Goal: Task Accomplishment & Management: Complete application form

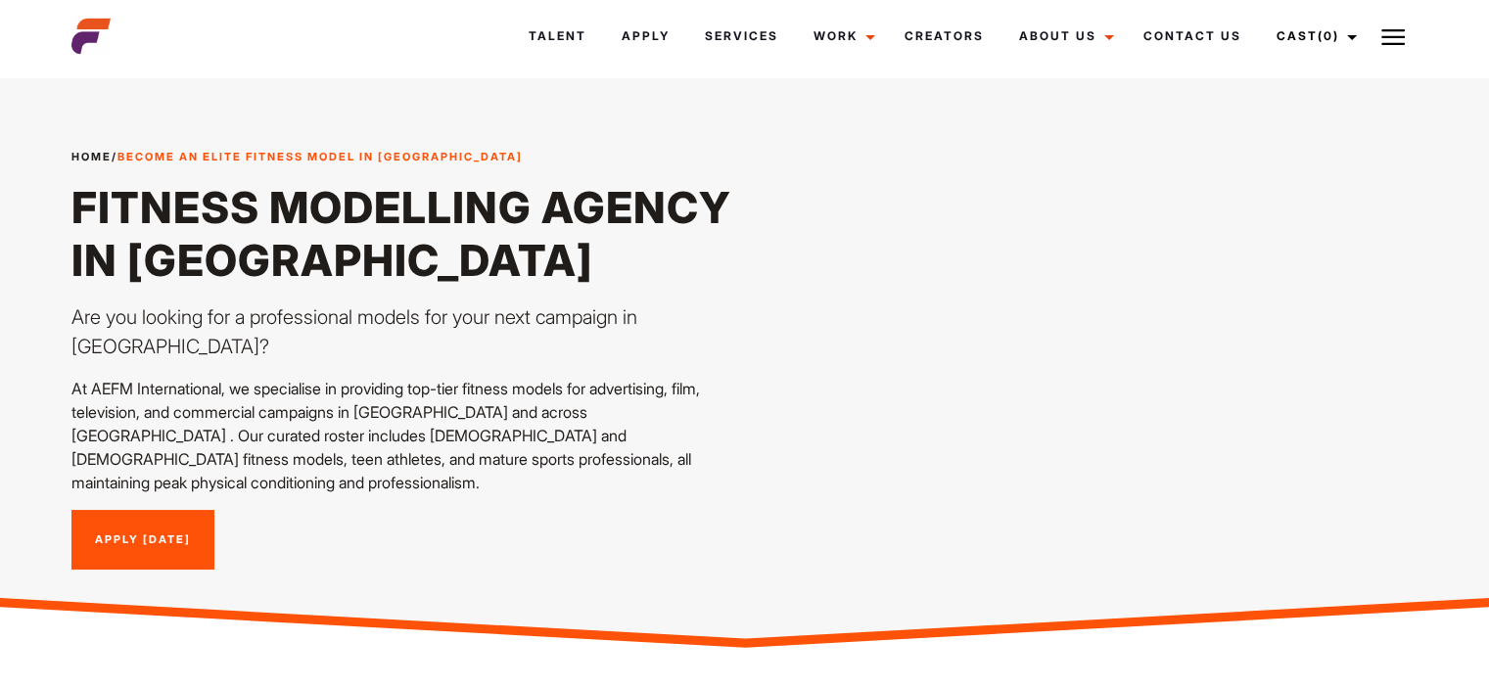
click at [102, 33] on img at bounding box center [90, 36] width 39 height 39
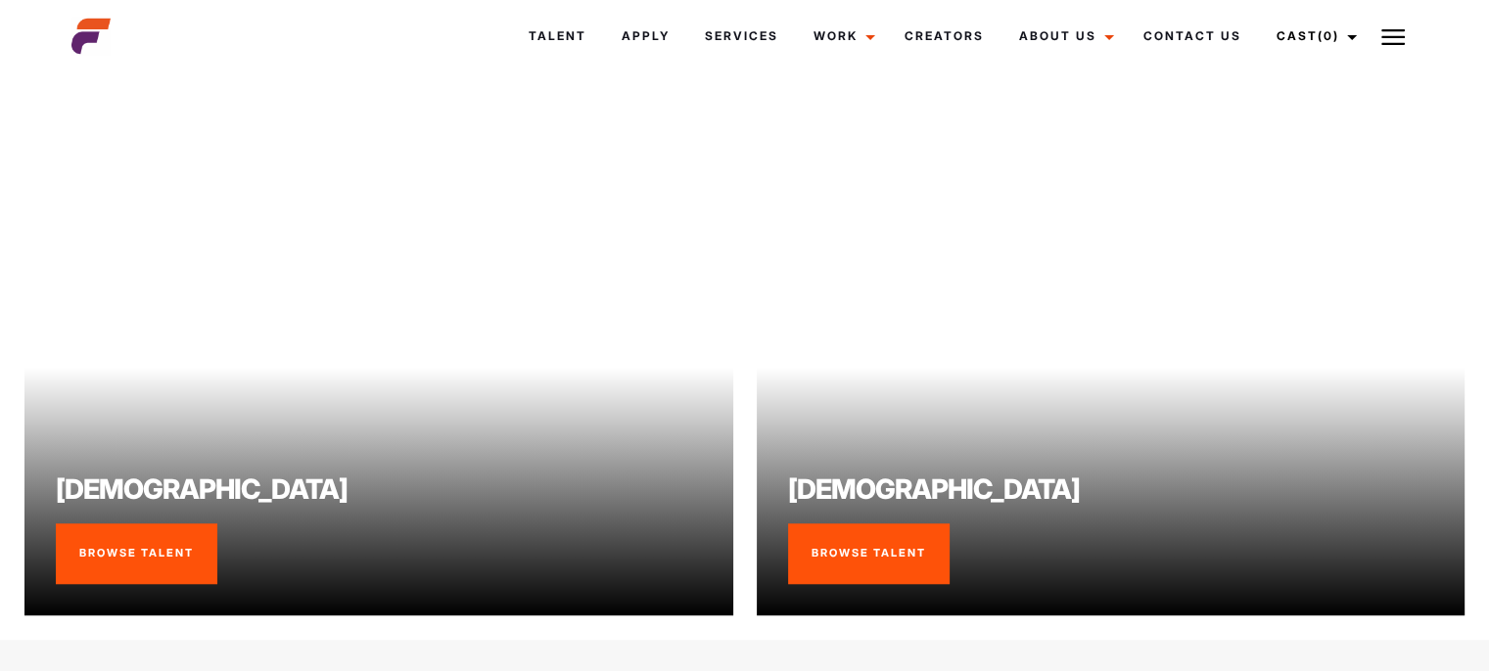
scroll to position [1566, 0]
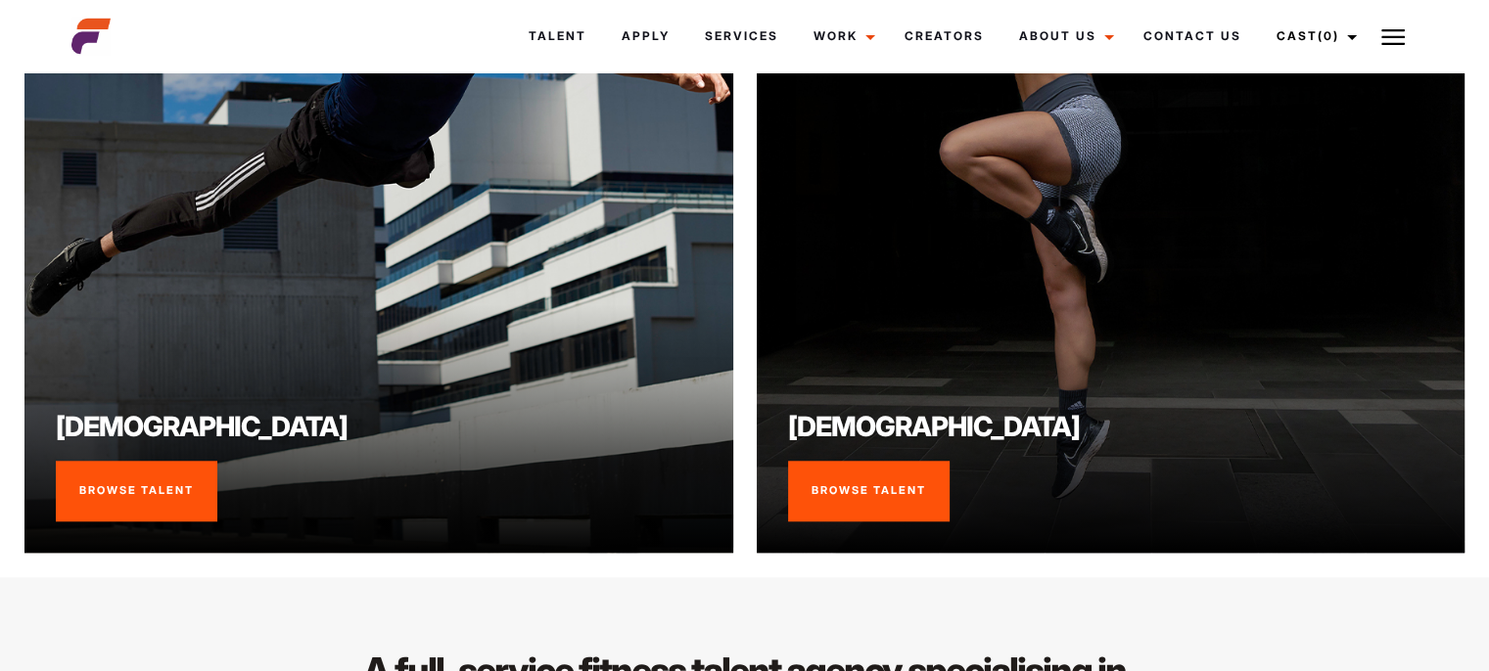
click at [128, 469] on link "Browse Talent" at bounding box center [136, 491] width 161 height 61
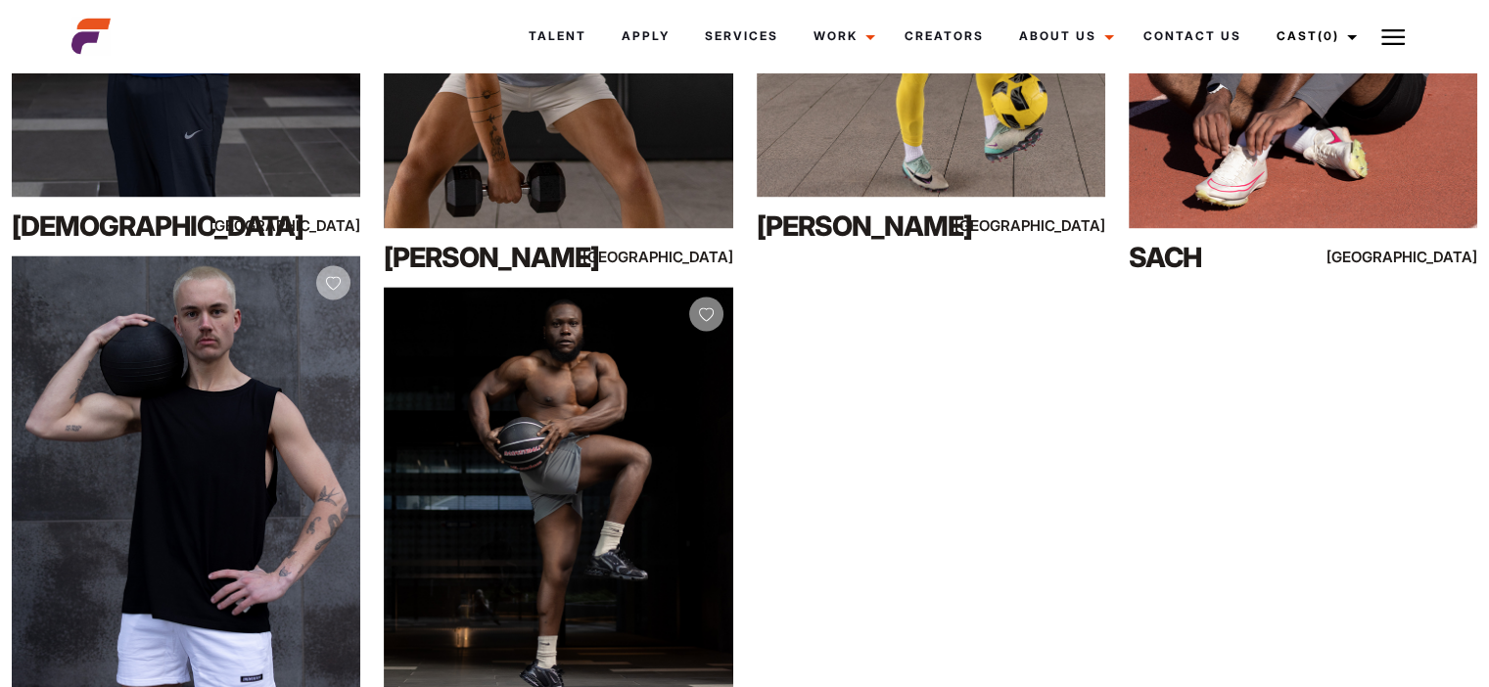
scroll to position [3146, 0]
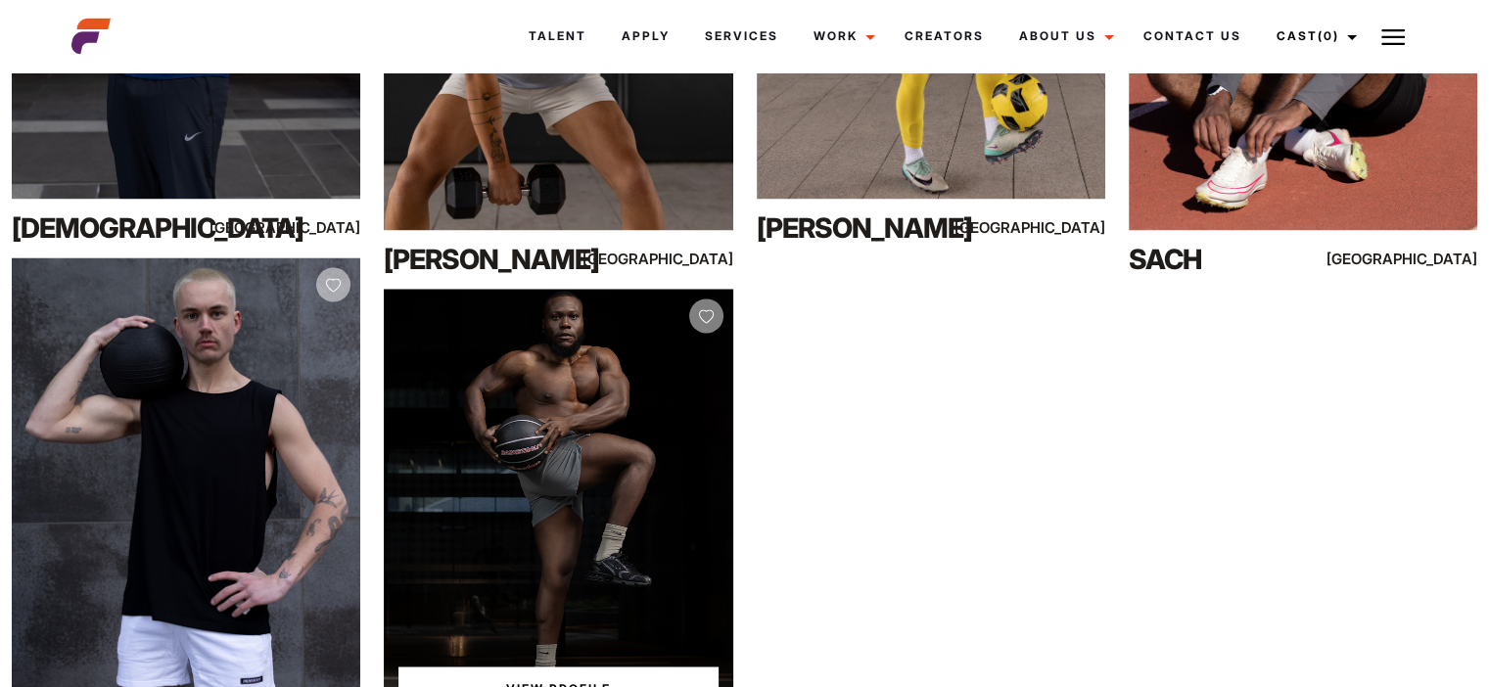
click at [618, 494] on div "View Profile" at bounding box center [558, 507] width 348 height 436
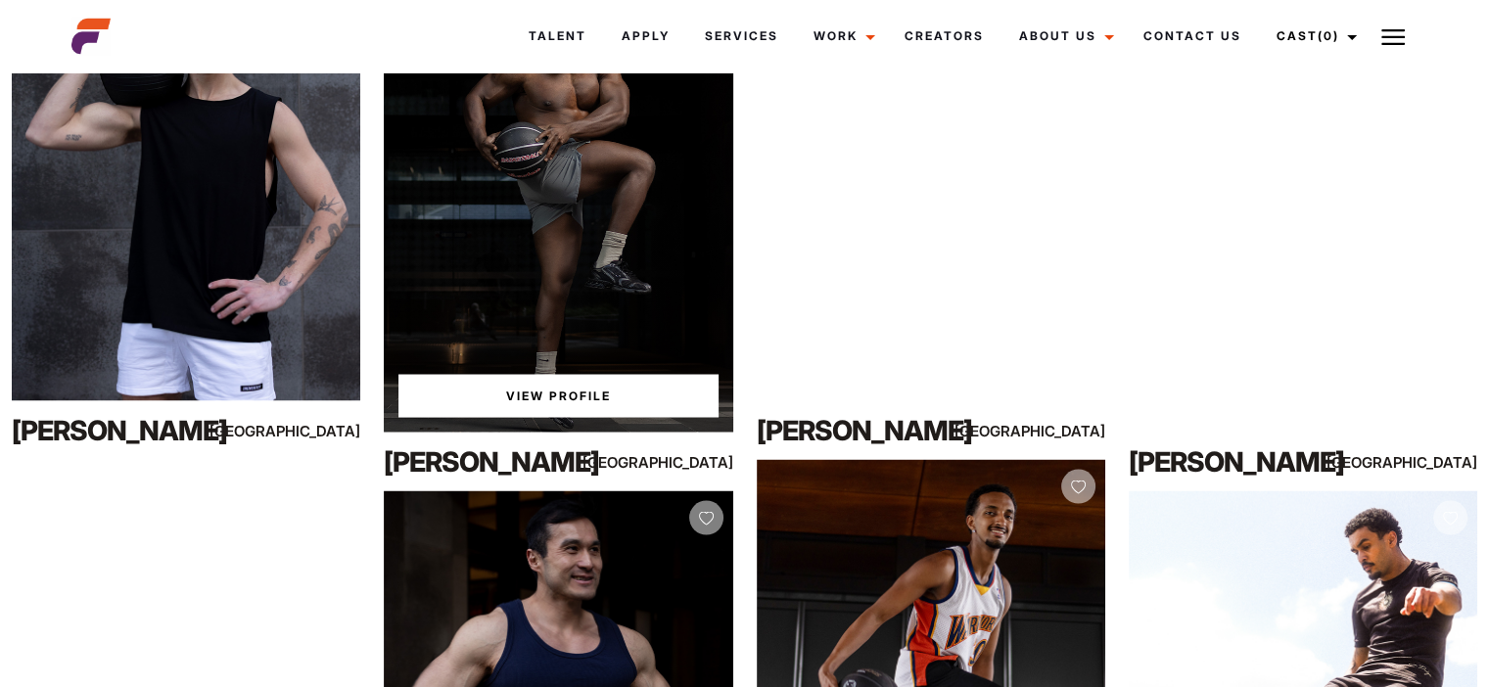
scroll to position [3439, 0]
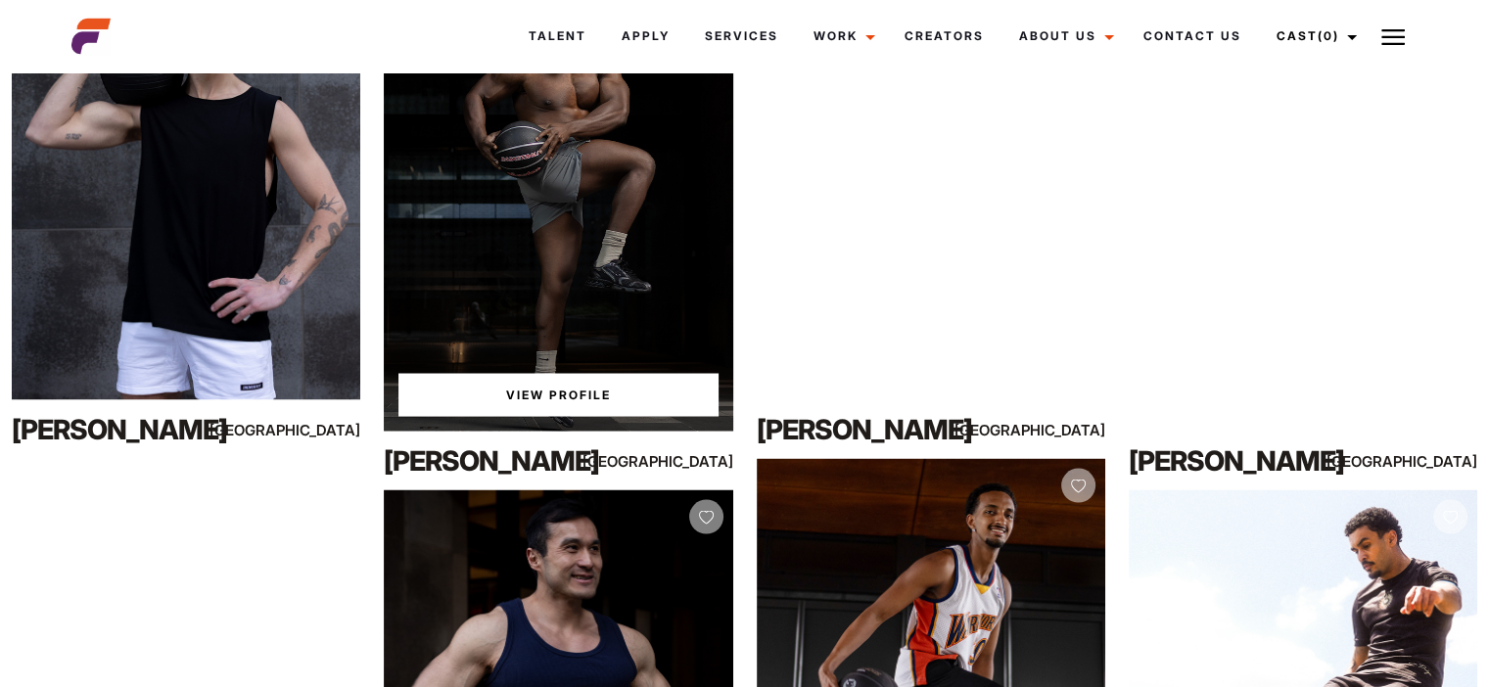
click at [582, 398] on link "View Profile" at bounding box center [557, 394] width 319 height 43
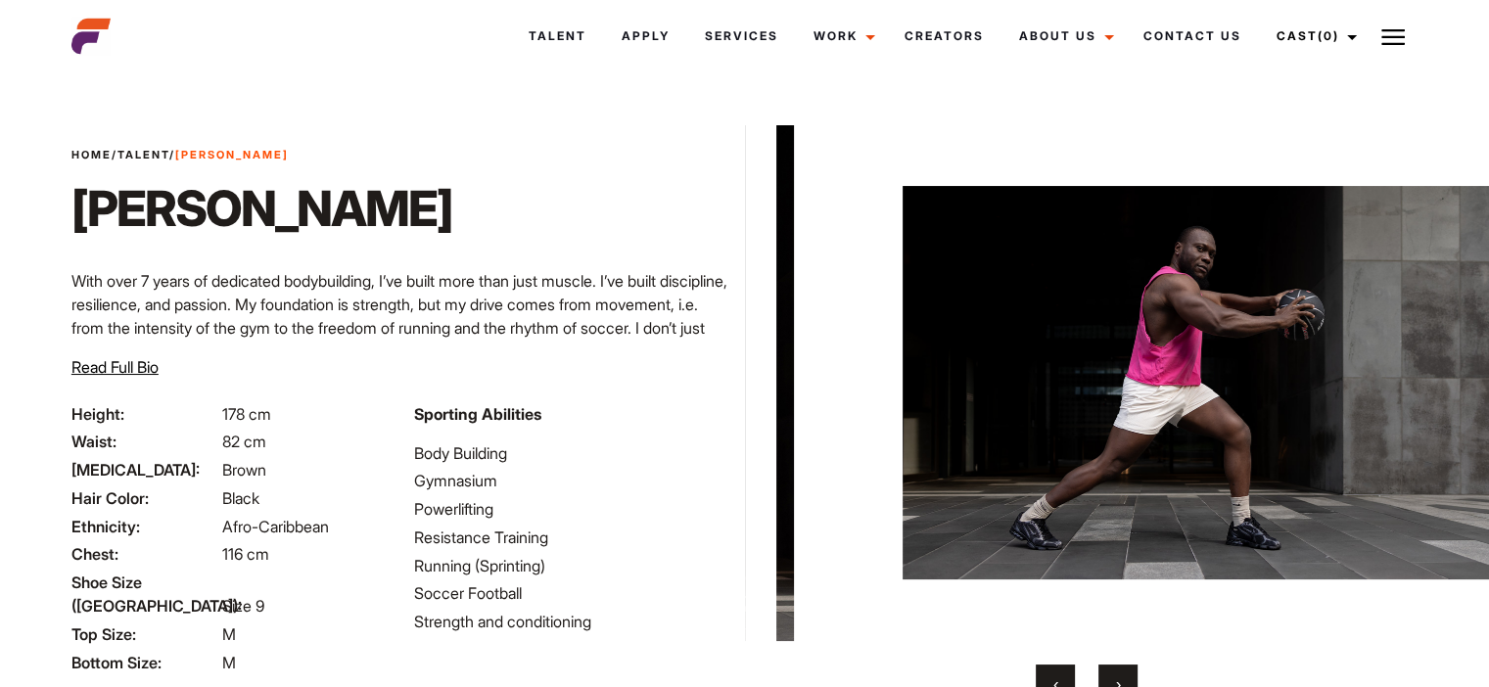
drag, startPoint x: 1404, startPoint y: 424, endPoint x: 885, endPoint y: 421, distance: 519.7
click at [902, 424] on img at bounding box center [1197, 383] width 590 height 516
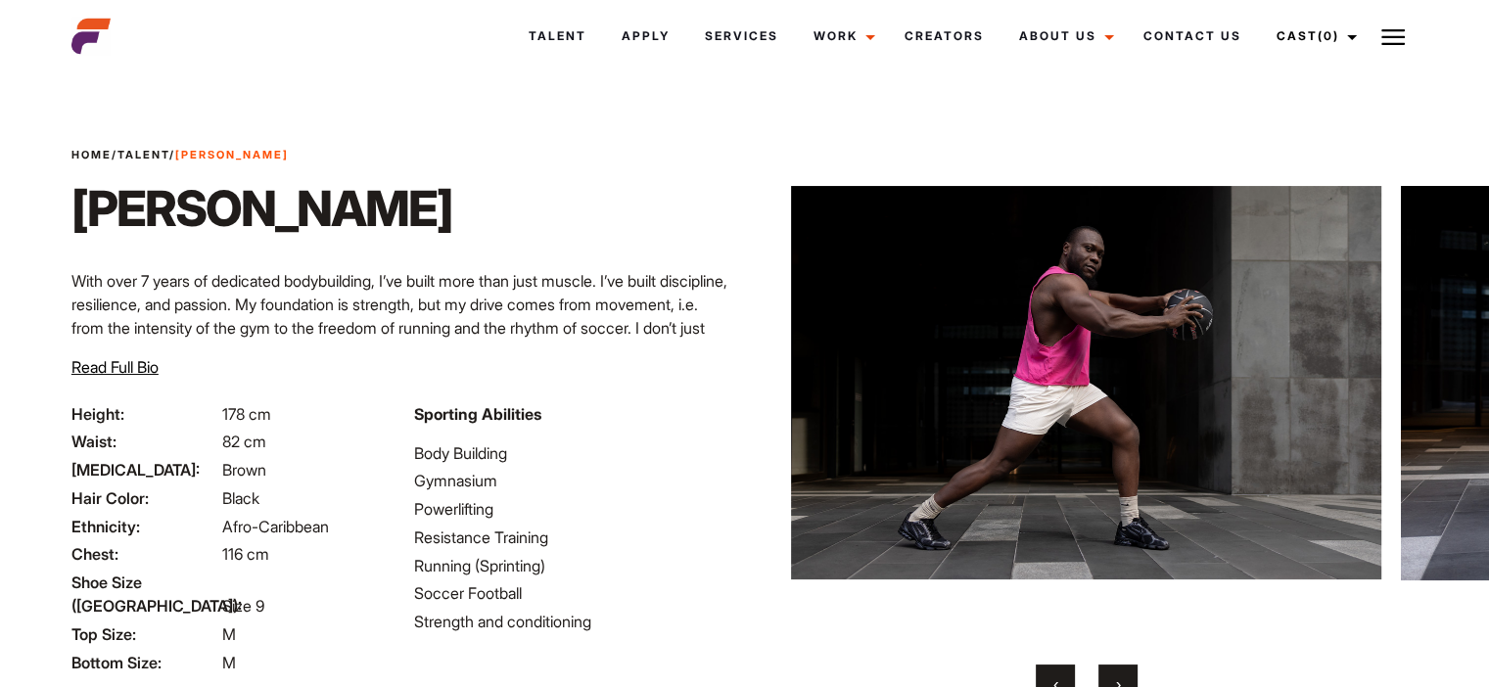
drag, startPoint x: 1289, startPoint y: 419, endPoint x: 1081, endPoint y: 418, distance: 207.5
click at [1081, 418] on img at bounding box center [1086, 383] width 590 height 516
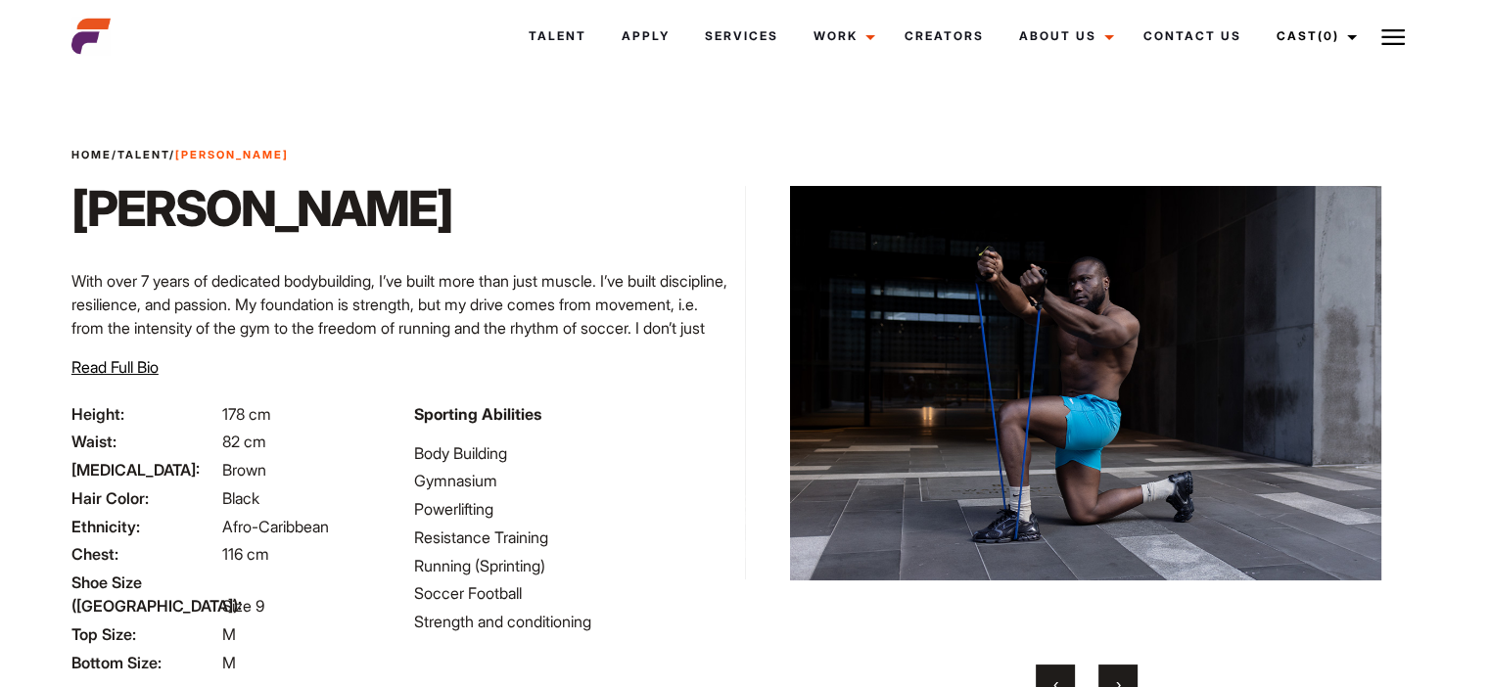
drag, startPoint x: 940, startPoint y: 365, endPoint x: 929, endPoint y: 365, distance: 10.8
click at [929, 365] on img at bounding box center [1085, 383] width 590 height 516
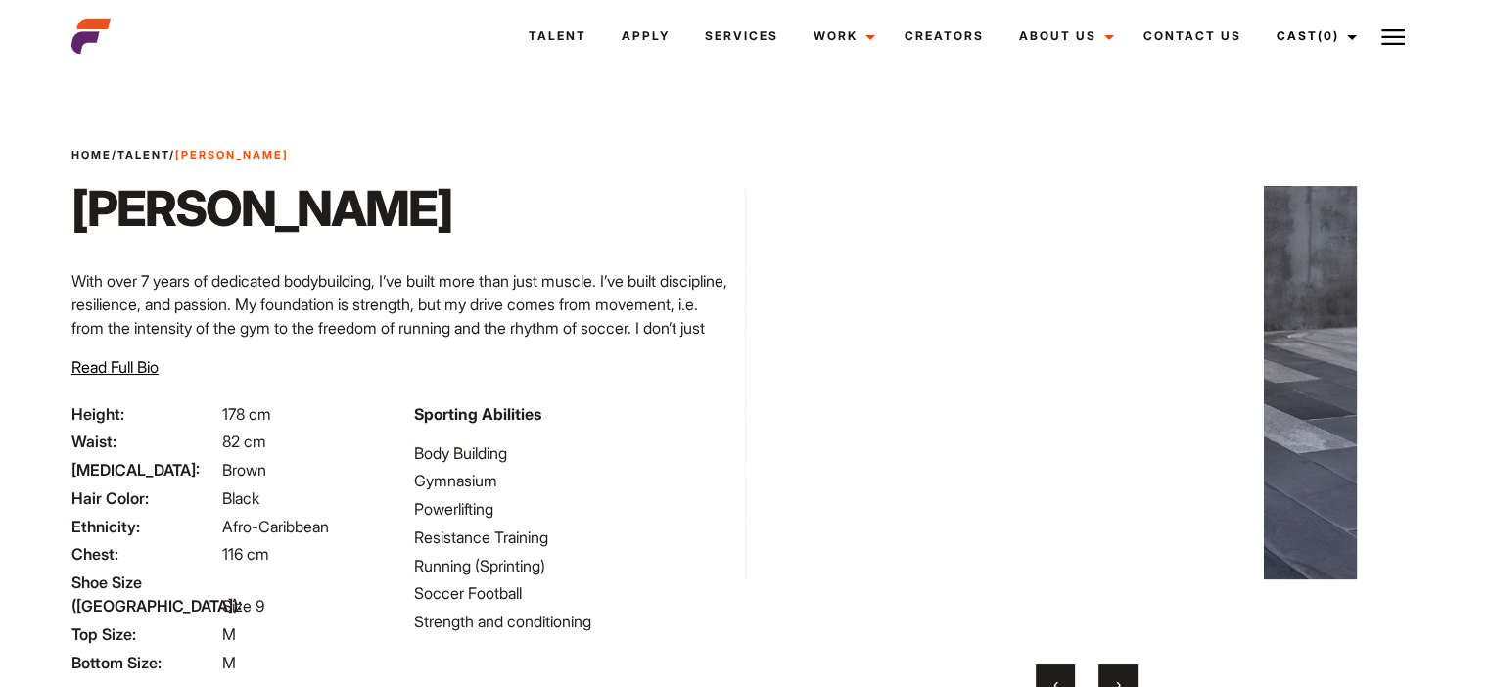
drag, startPoint x: 1015, startPoint y: 395, endPoint x: 730, endPoint y: 336, distance: 291.0
click at [727, 338] on div "Home / Talent / Jae W Jae W With over 7 years of dedicated bodybuilding, I’ve b…" at bounding box center [744, 459] width 1369 height 763
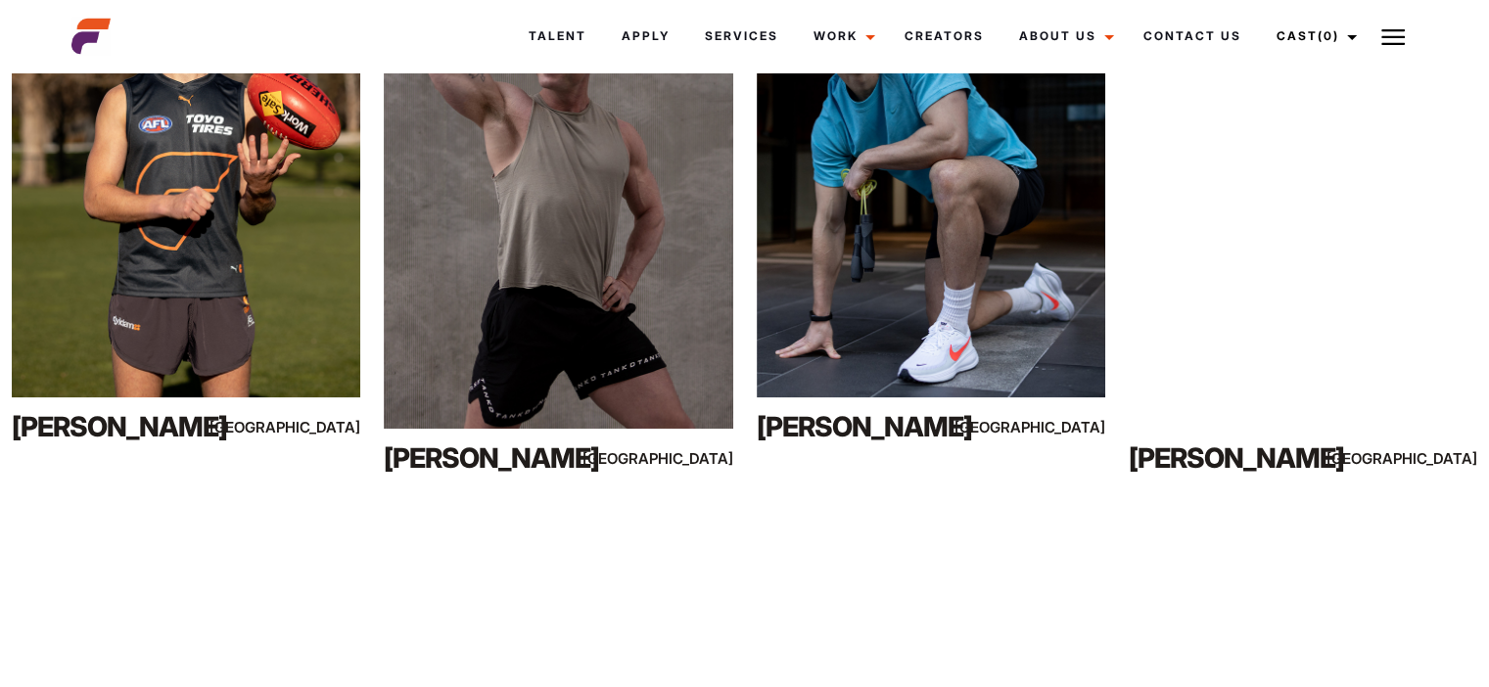
scroll to position [1957, 0]
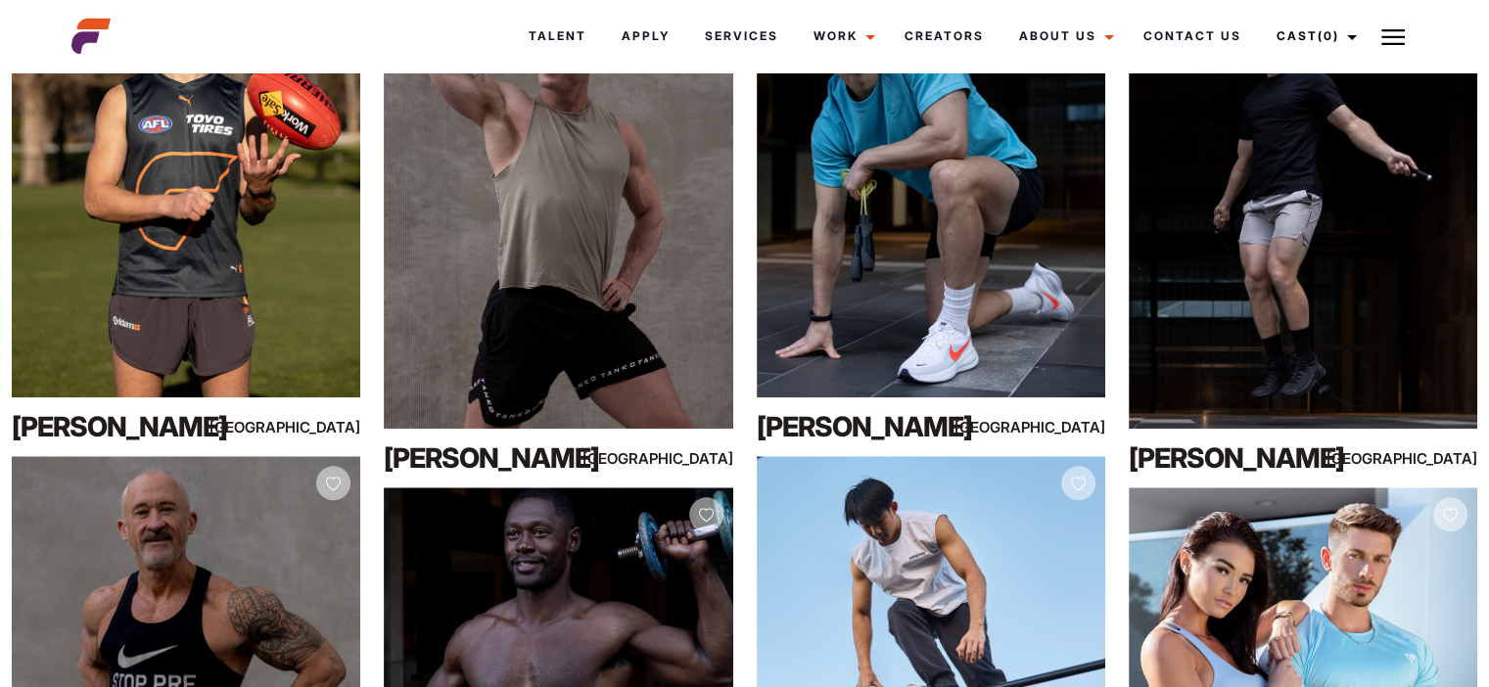
click at [60, 32] on div at bounding box center [174, 36] width 228 height 39
click at [80, 36] on img at bounding box center [90, 36] width 39 height 39
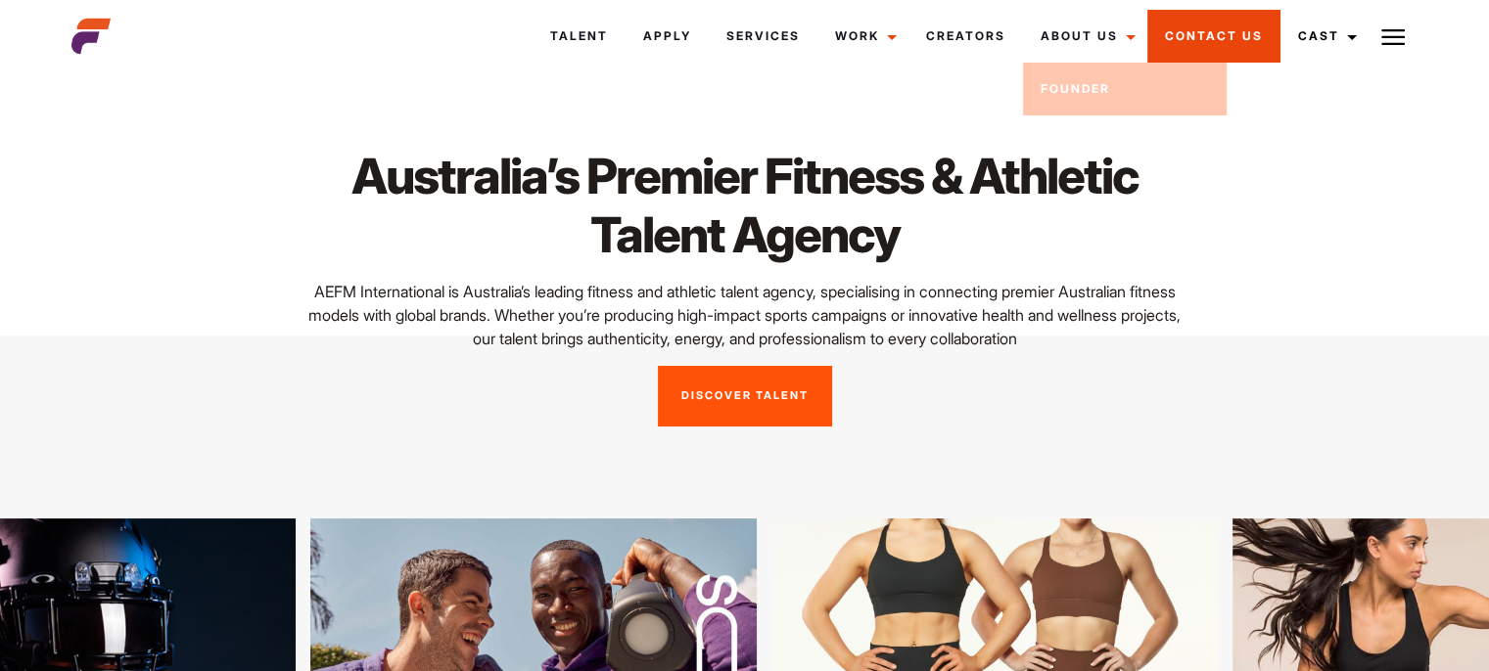
click at [1212, 34] on link "Contact Us" at bounding box center [1213, 36] width 133 height 53
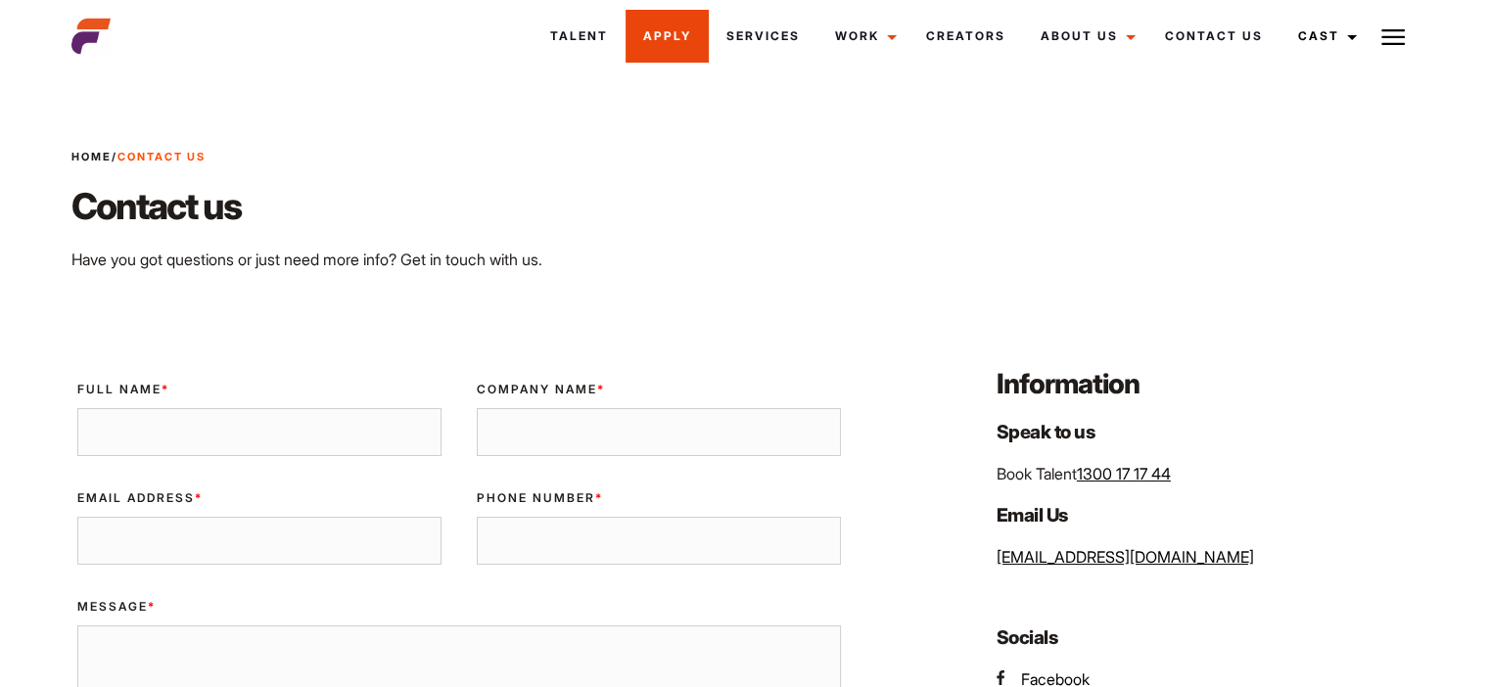
click at [668, 35] on link "Apply" at bounding box center [666, 36] width 83 height 53
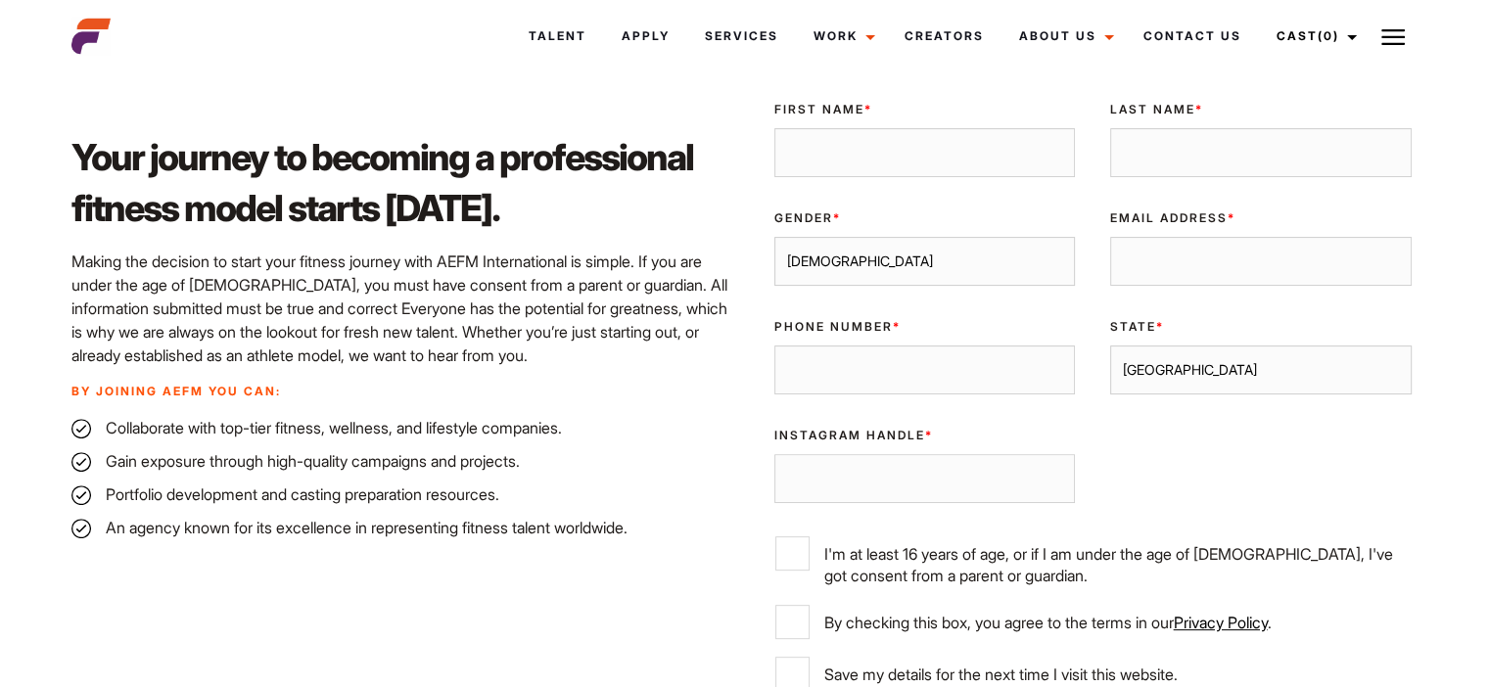
scroll to position [489, 0]
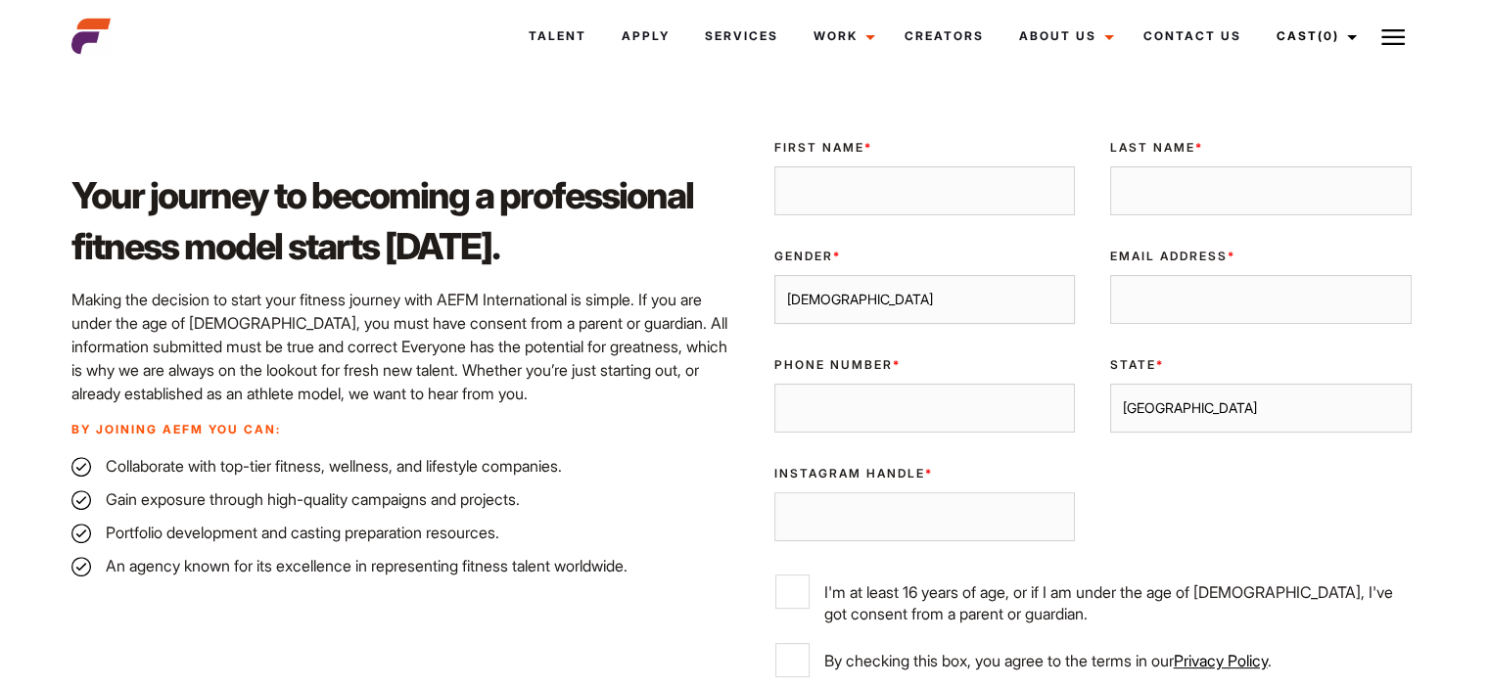
click at [1218, 312] on input "Email Address *" at bounding box center [1260, 299] width 301 height 49
click at [919, 200] on input "First Name *" at bounding box center [924, 190] width 301 height 49
click at [1006, 529] on input "Instagram Handle *" at bounding box center [924, 516] width 301 height 49
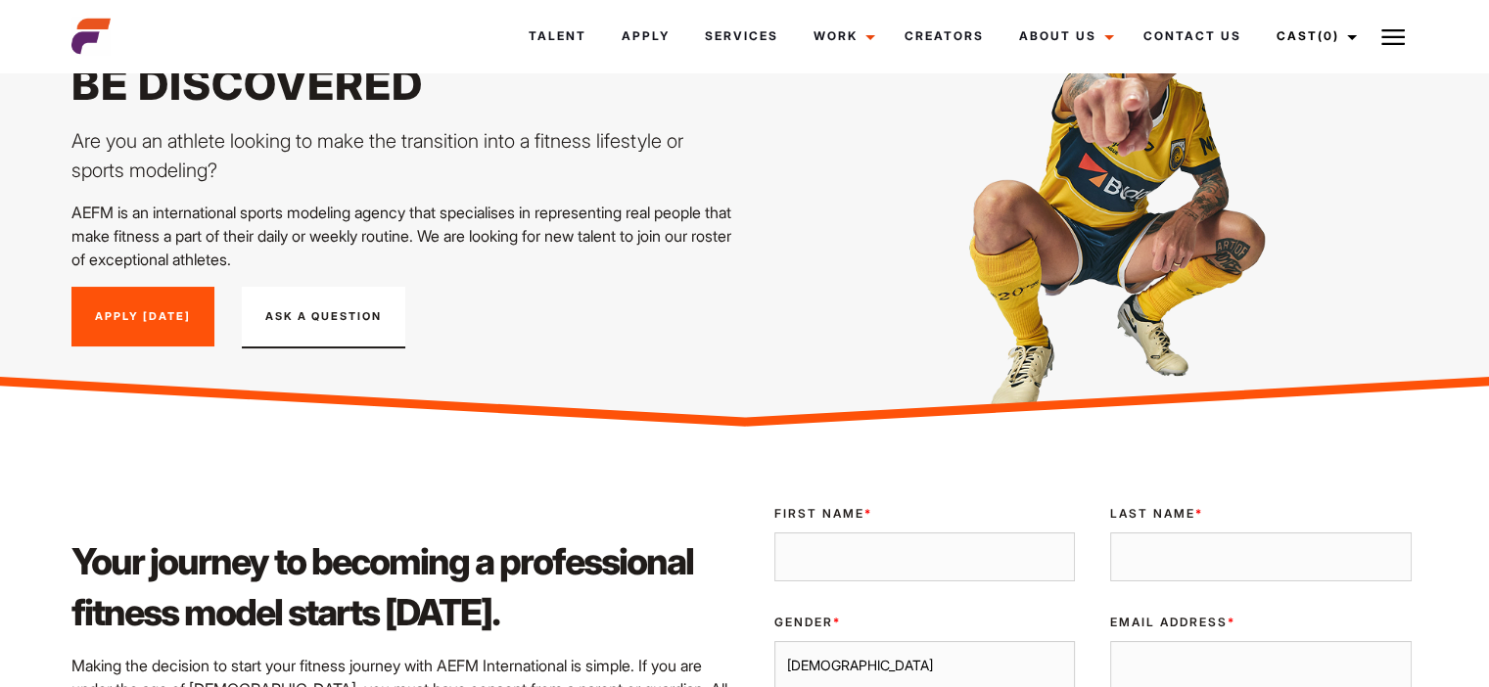
scroll to position [0, 0]
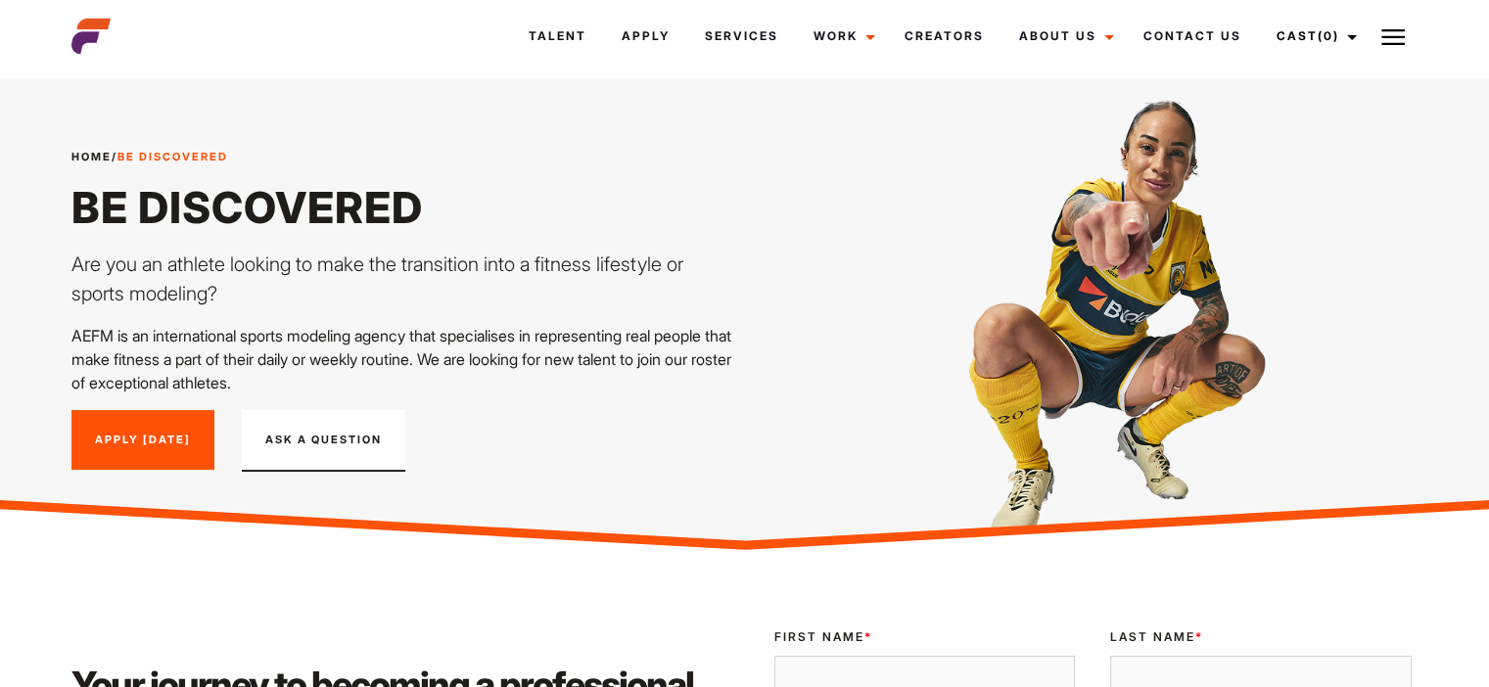
click at [85, 45] on img at bounding box center [90, 36] width 39 height 39
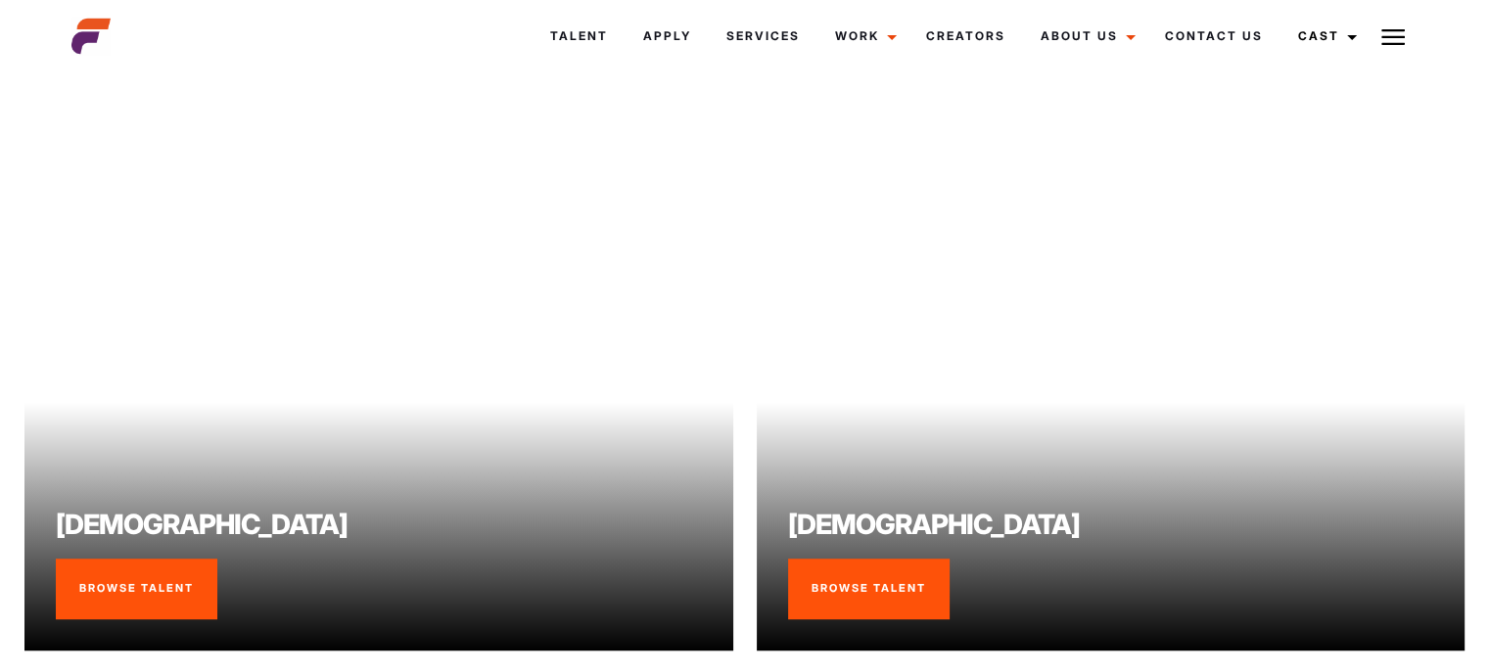
scroll to position [1456, 0]
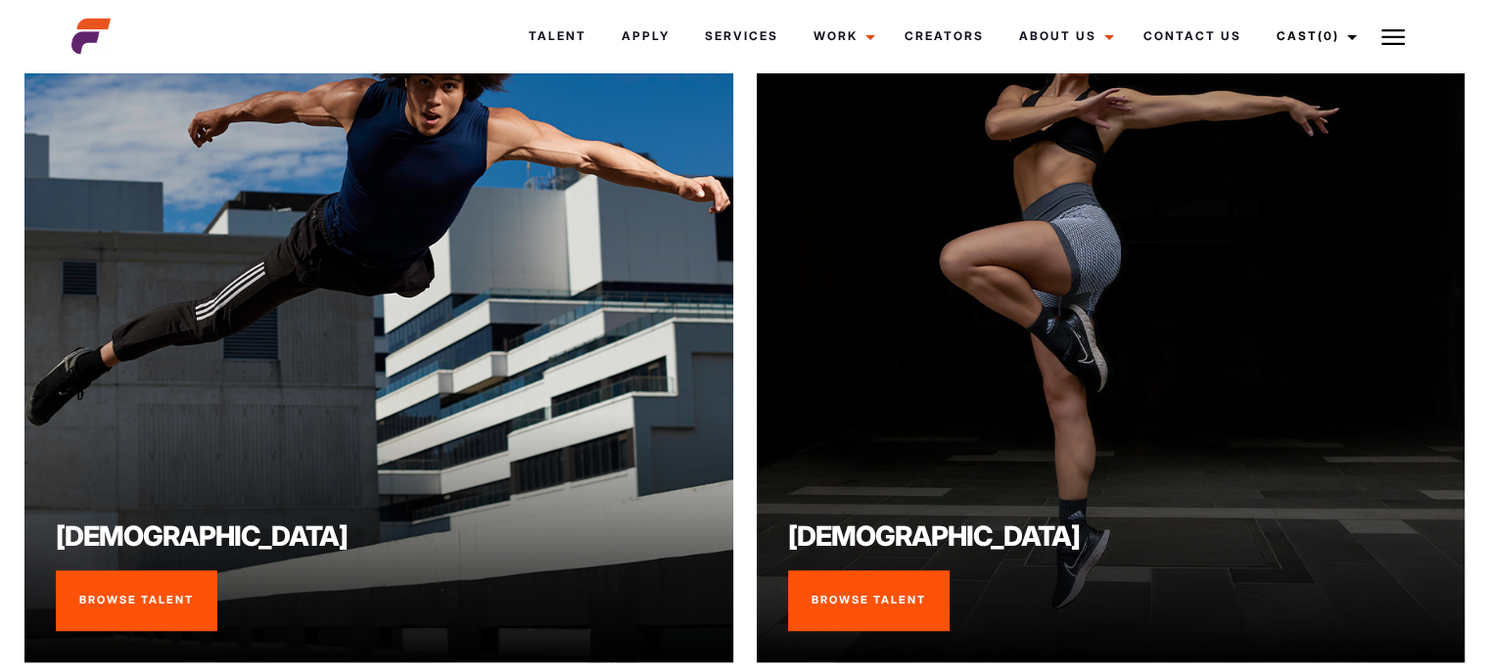
click at [94, 571] on link "Browse Talent" at bounding box center [136, 601] width 161 height 61
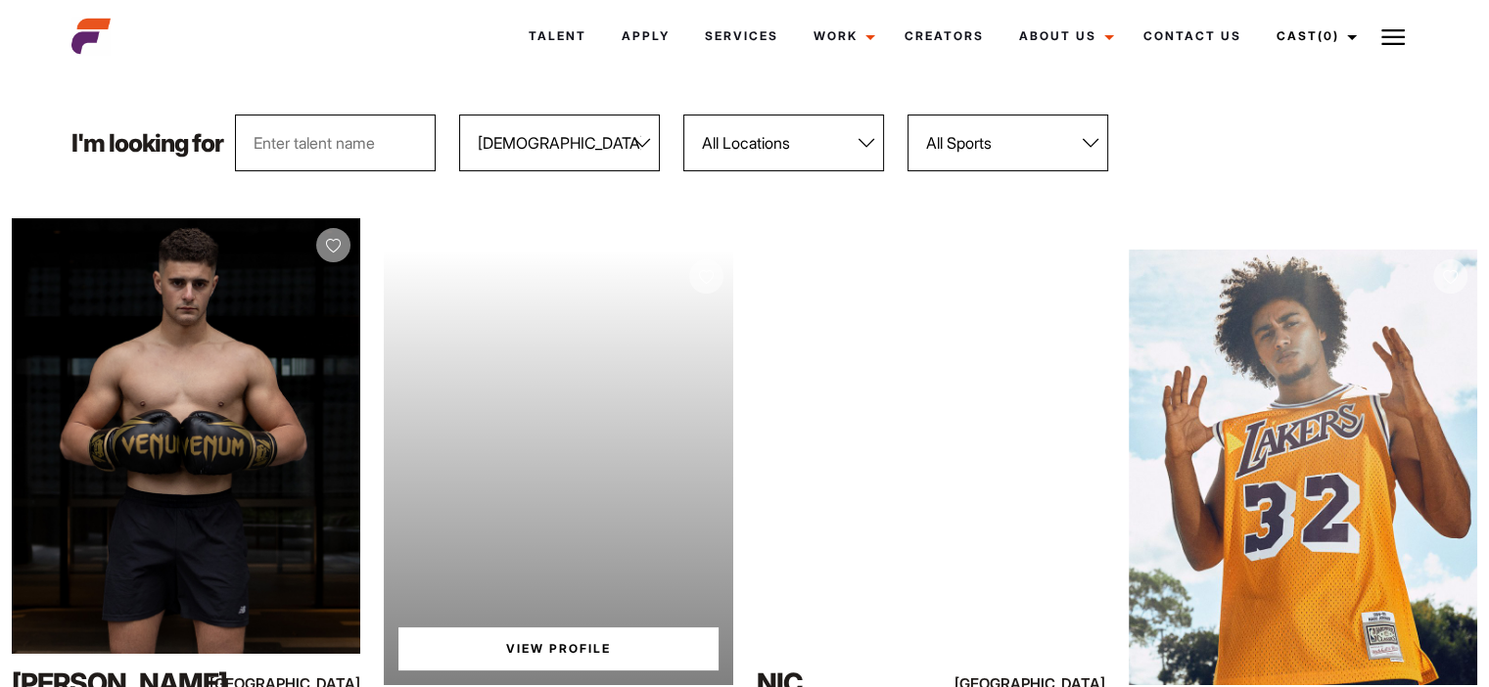
scroll to position [196, 0]
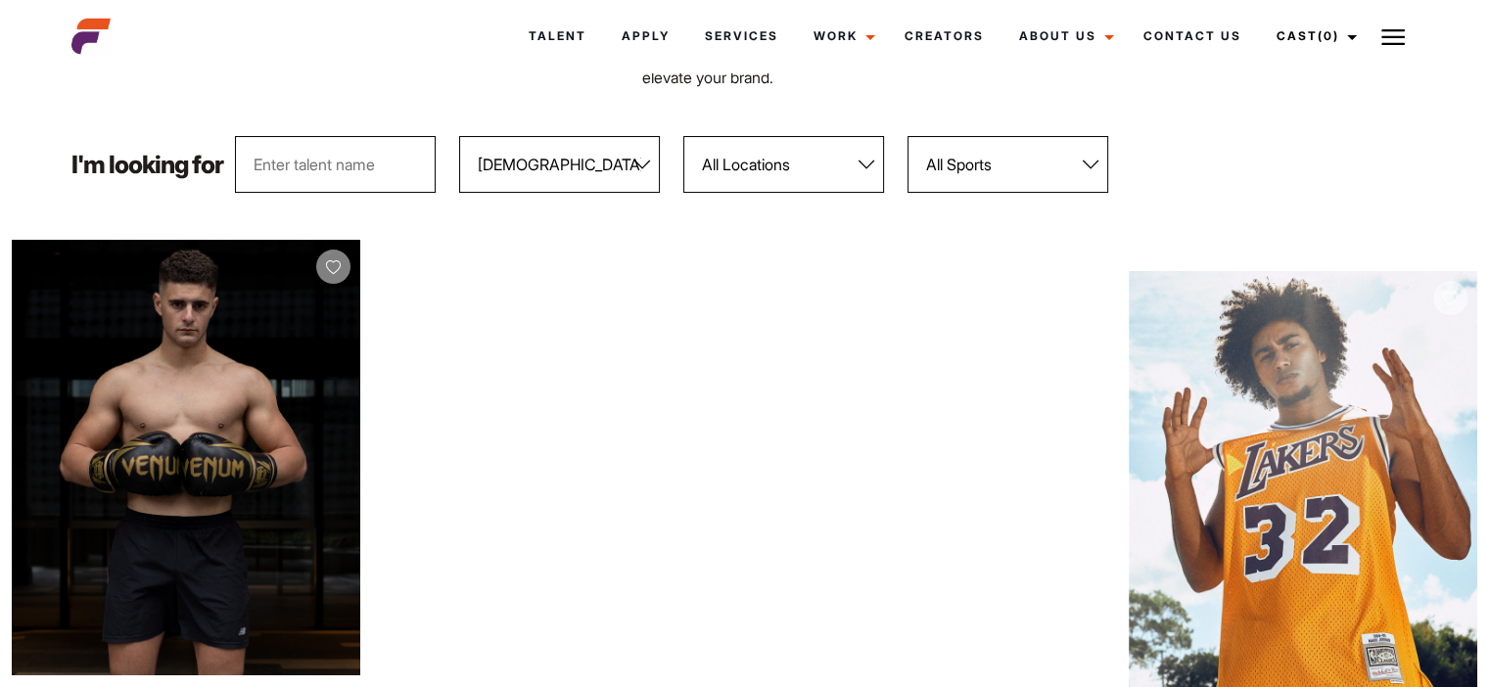
click at [835, 173] on select "All Locations Adelaide Brisbane Darwin Gold Coast Melbourne Perth Sunshine Coas…" at bounding box center [783, 164] width 201 height 57
select select "120"
click at [683, 136] on select "All Locations Adelaide Brisbane Darwin Gold Coast Melbourne Perth Sunshine Coas…" at bounding box center [783, 164] width 201 height 57
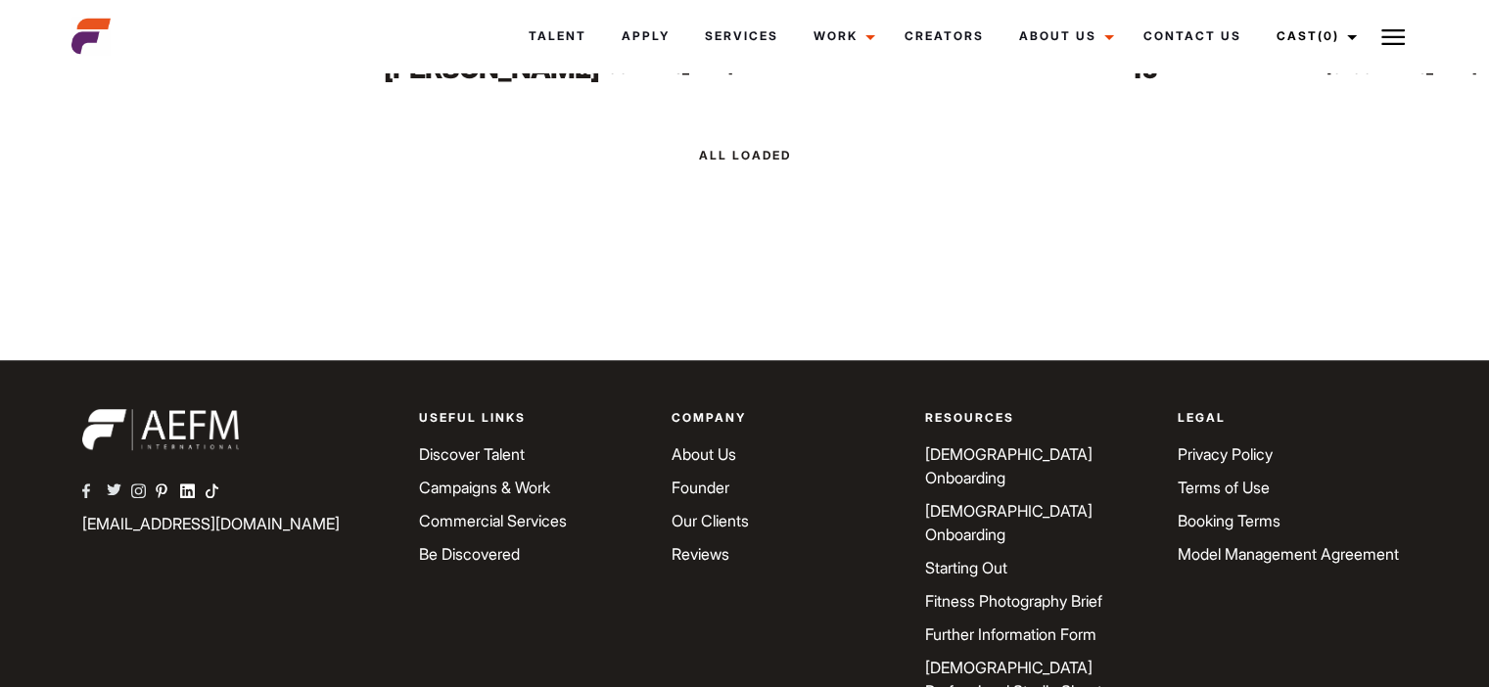
scroll to position [1370, 0]
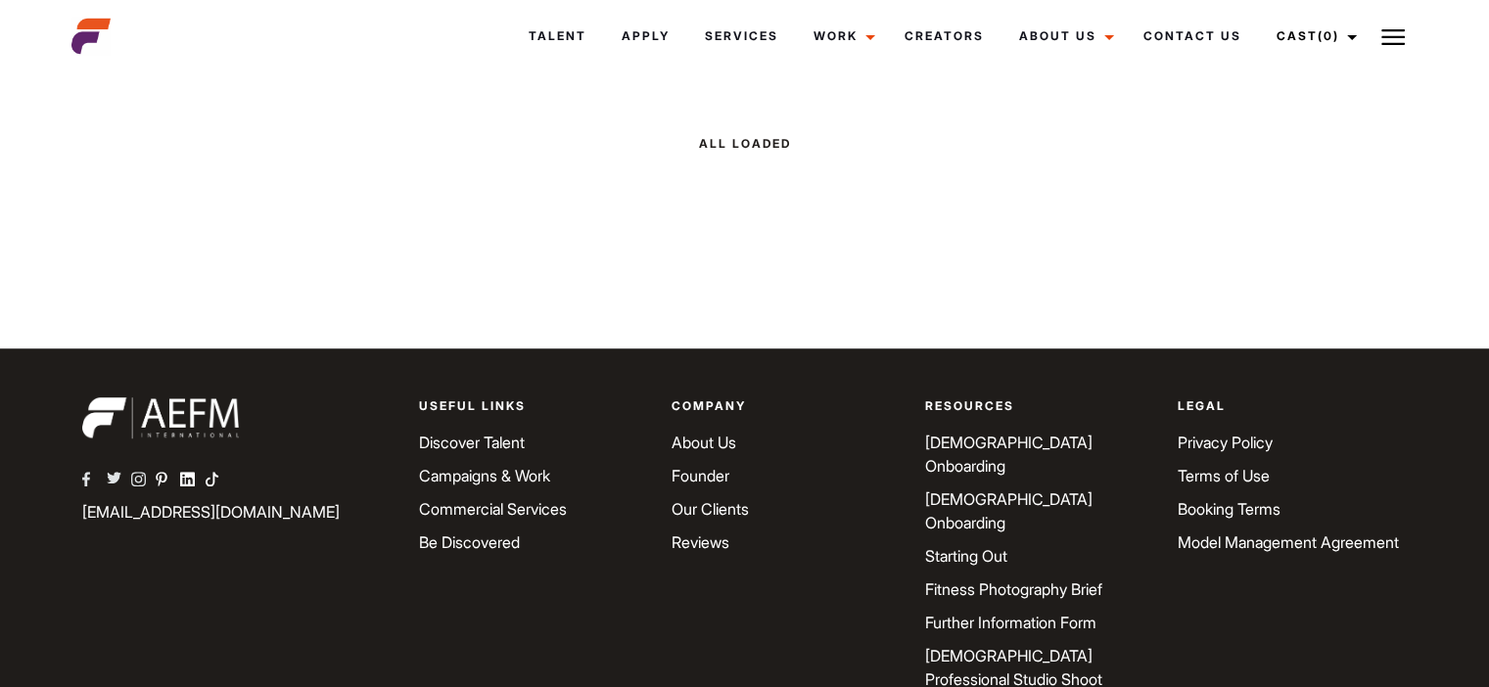
click at [730, 153] on div at bounding box center [744, 144] width 1489 height 54
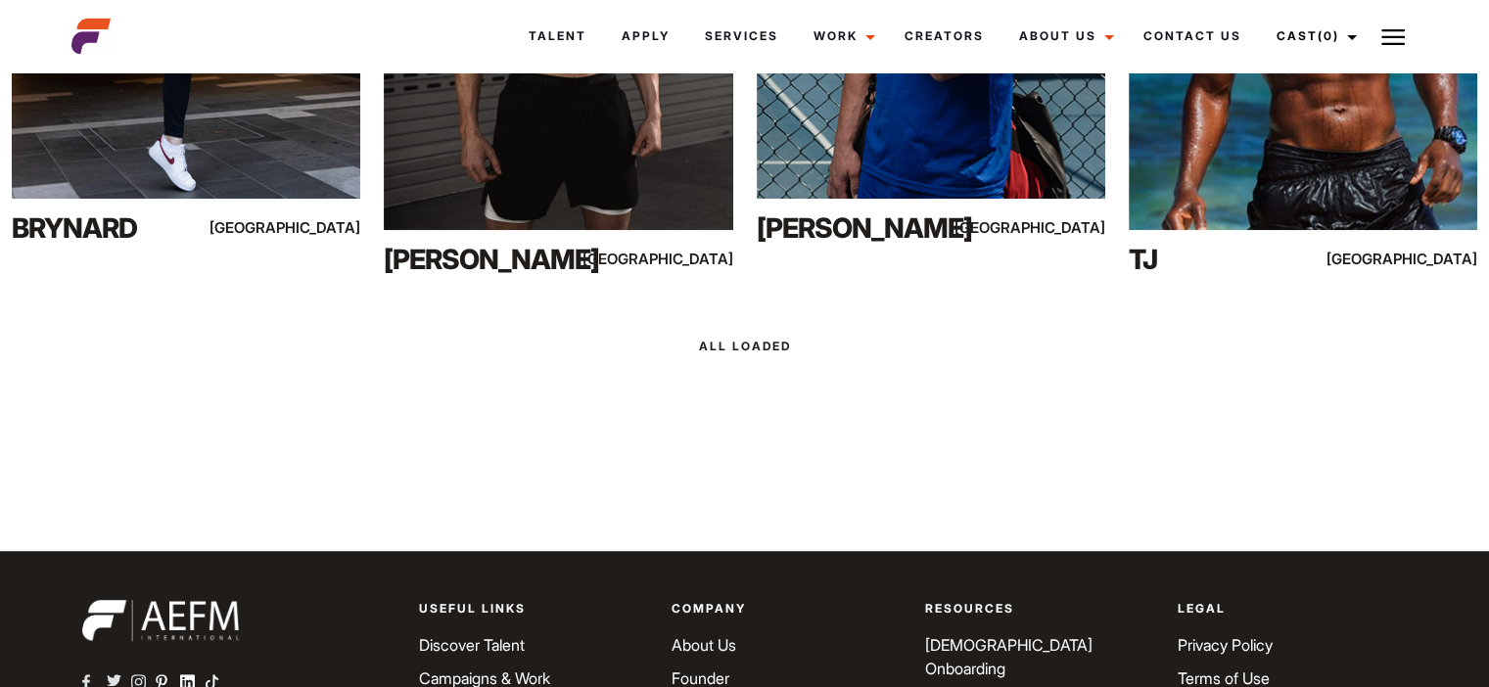
scroll to position [783, 0]
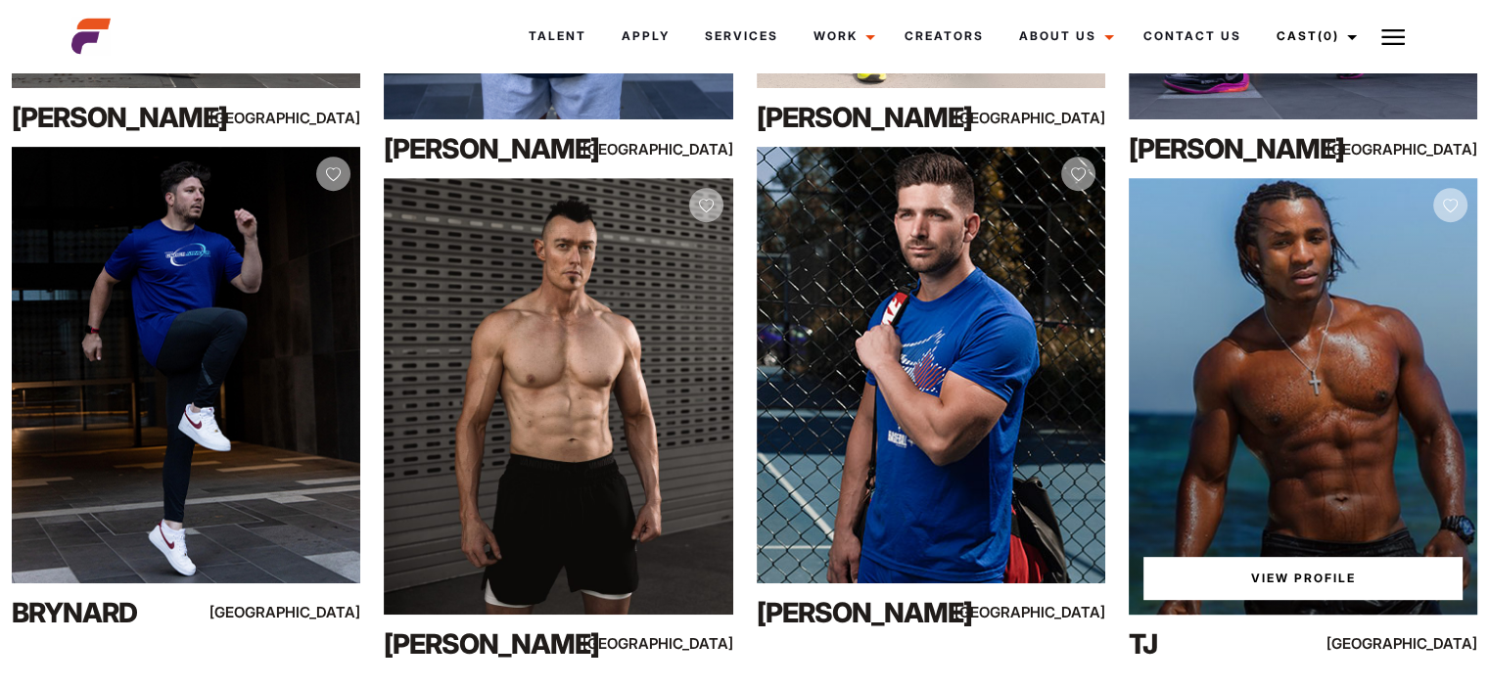
click at [1291, 396] on div "View Profile" at bounding box center [1302, 396] width 348 height 436
click at [1279, 575] on link "View Profile" at bounding box center [1302, 578] width 319 height 43
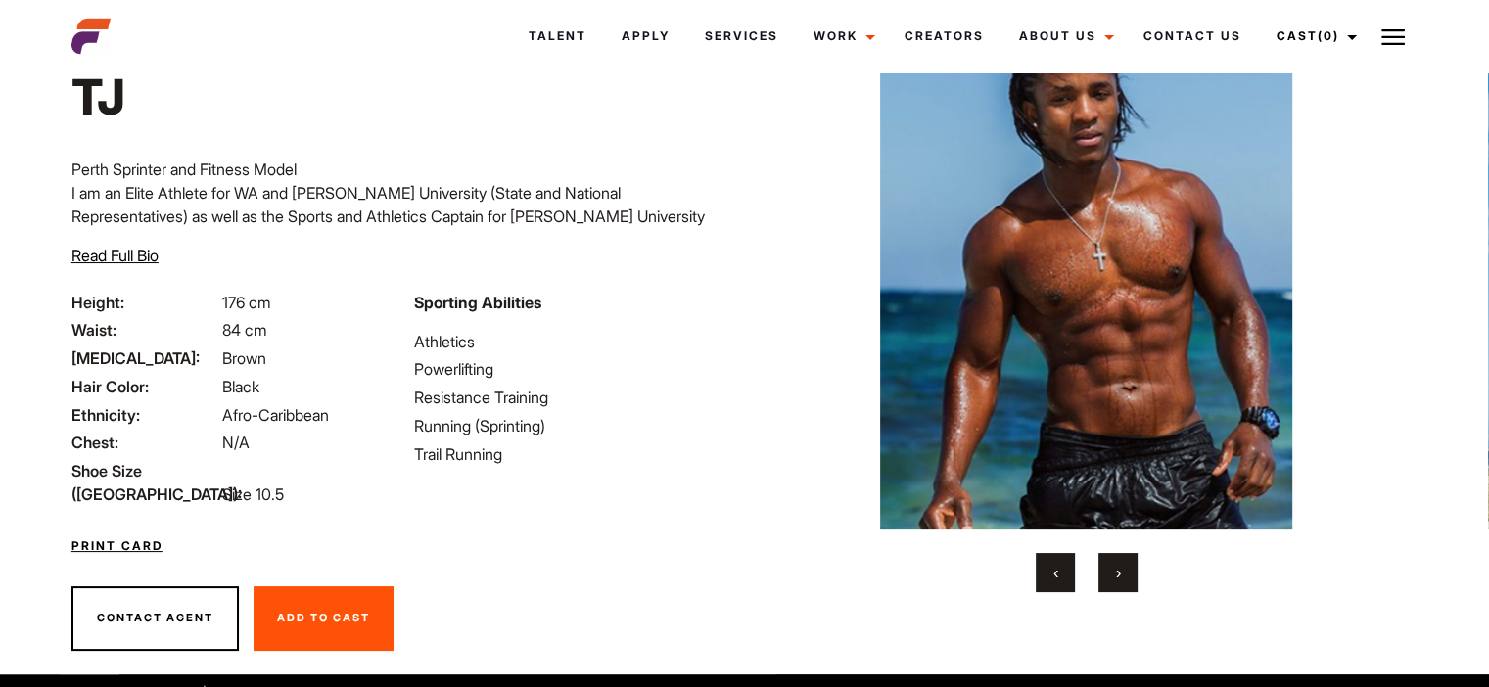
scroll to position [114, 0]
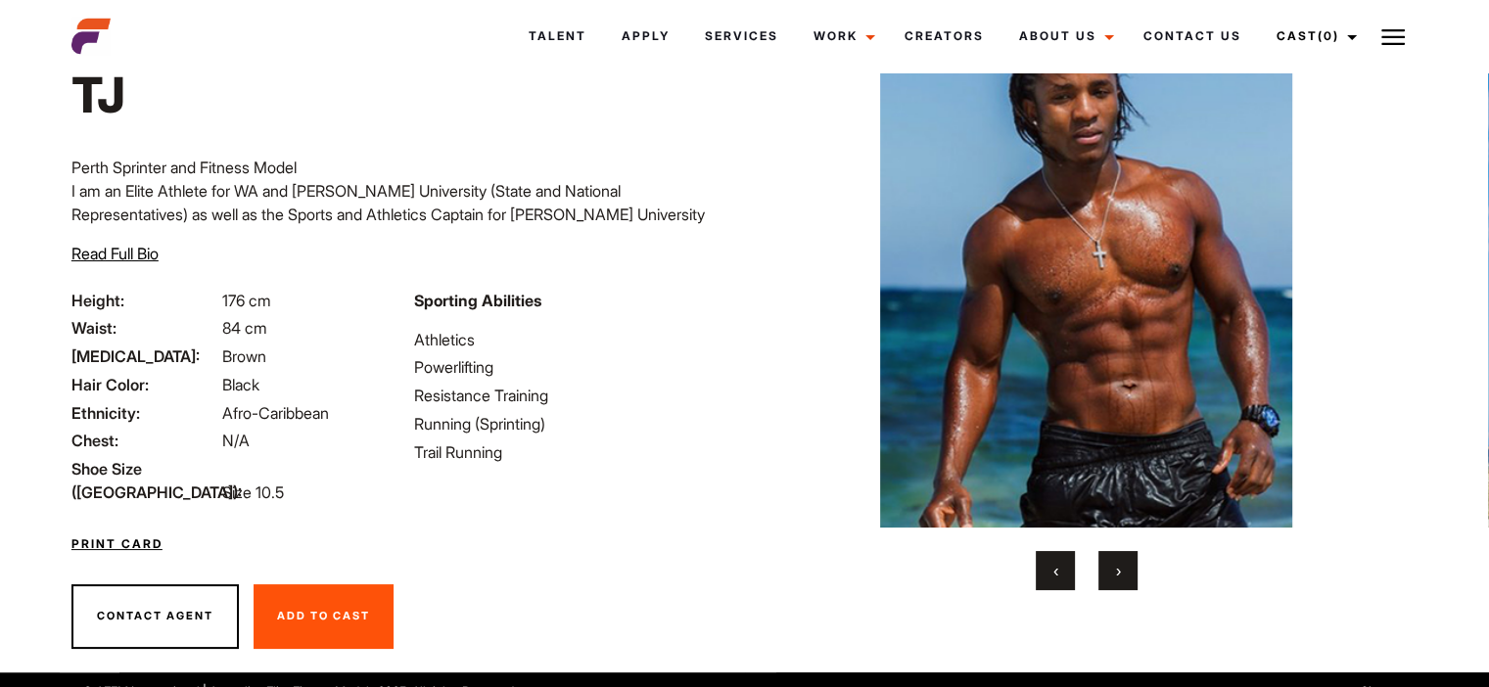
click at [1116, 563] on span "›" at bounding box center [1118, 571] width 5 height 20
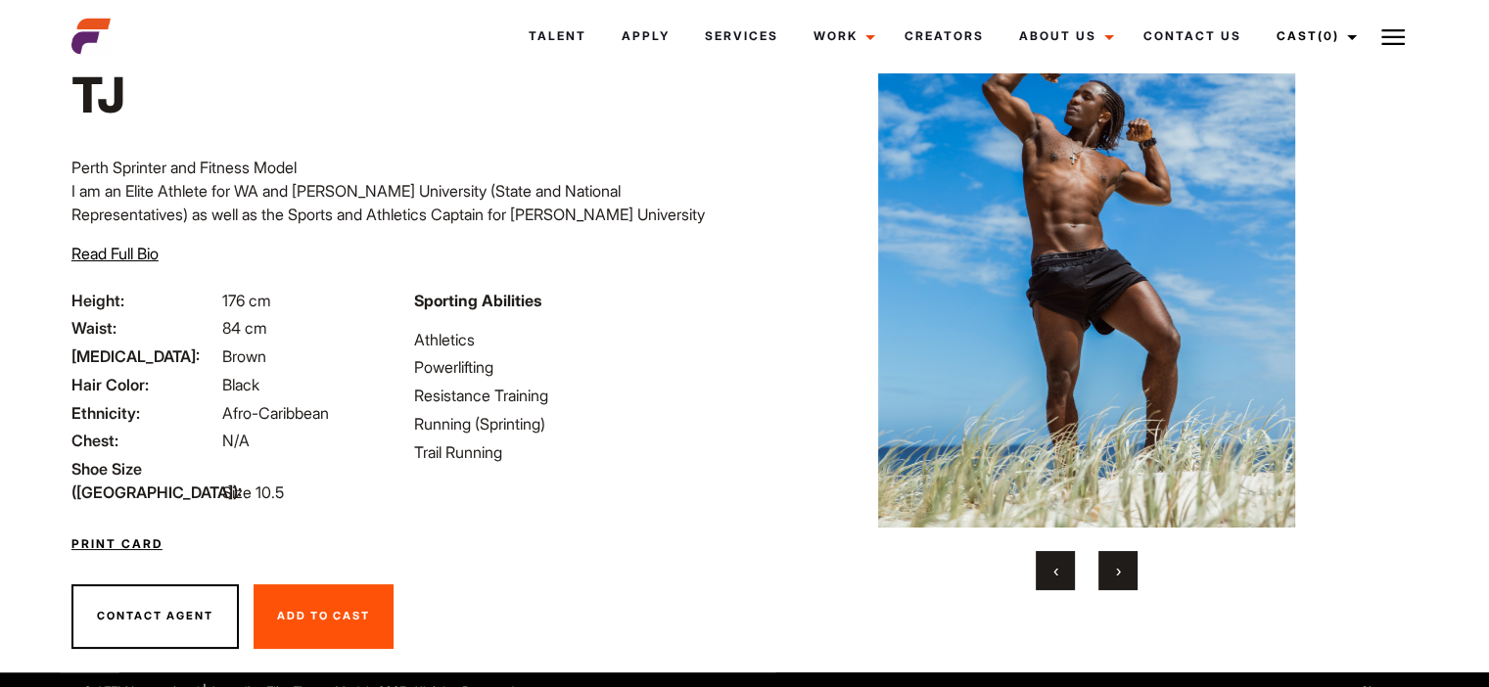
click at [1128, 581] on button "›" at bounding box center [1117, 570] width 39 height 39
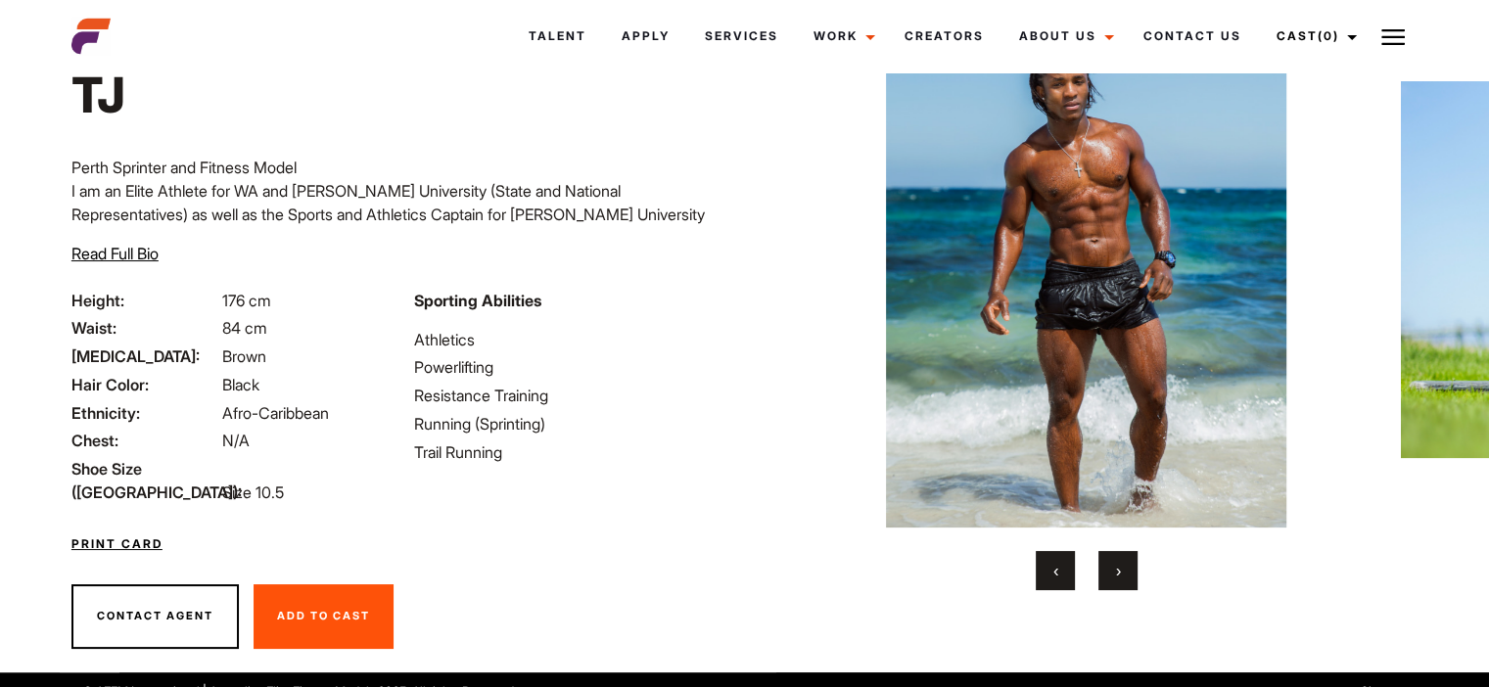
click at [1123, 581] on button "›" at bounding box center [1117, 570] width 39 height 39
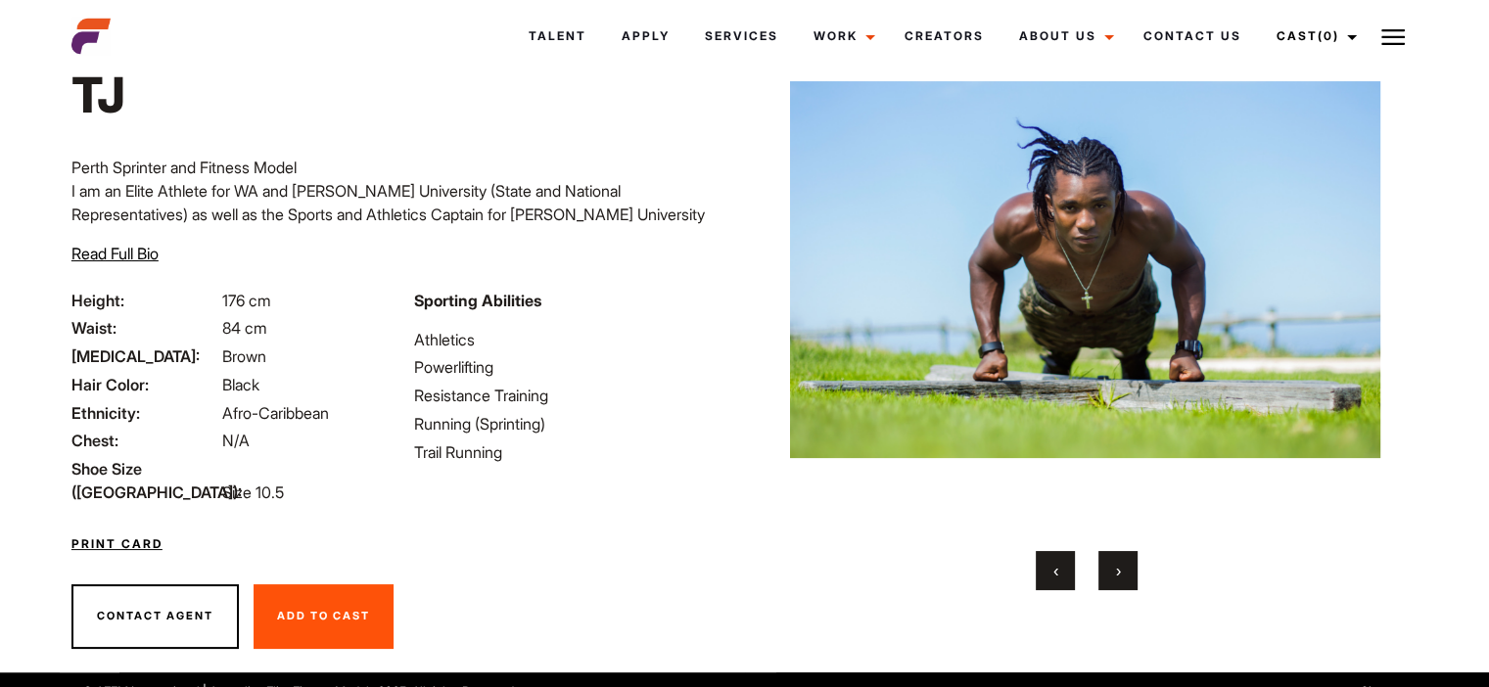
click at [1123, 581] on button "›" at bounding box center [1117, 570] width 39 height 39
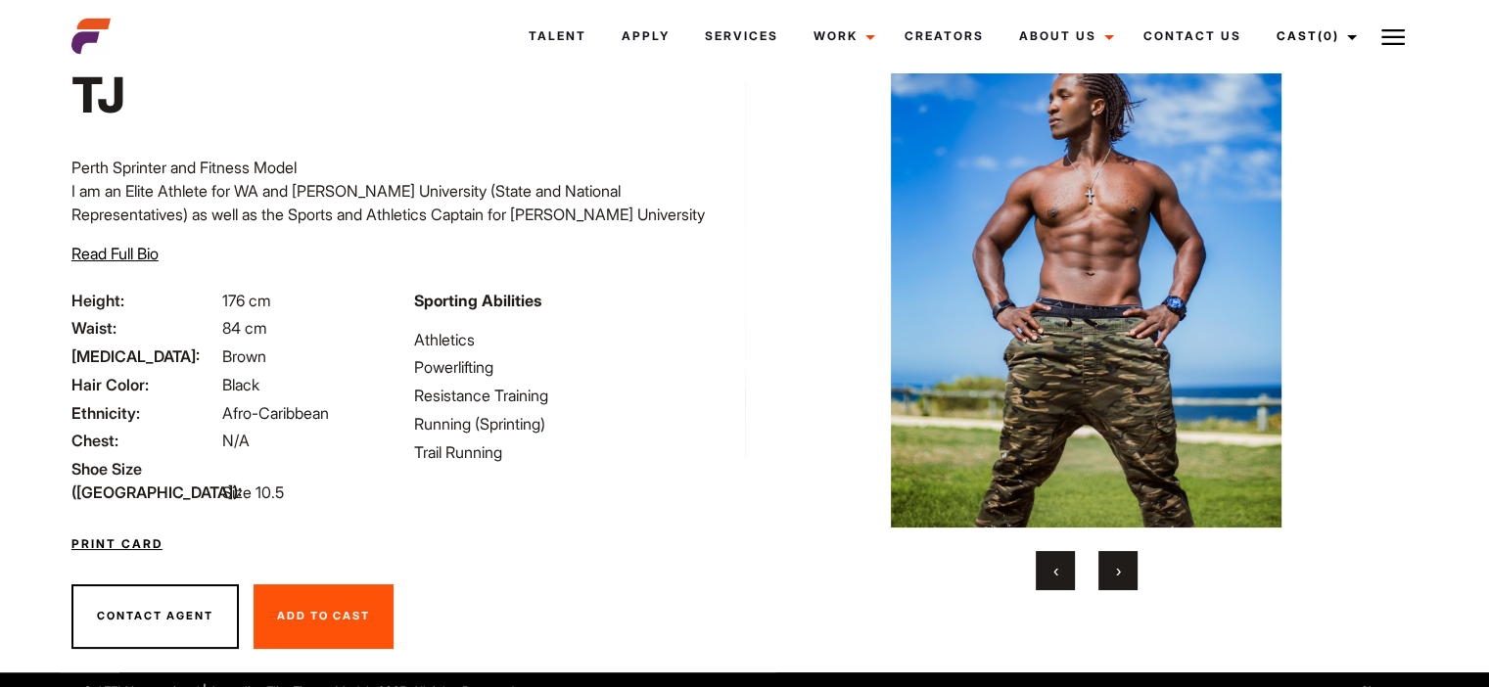
click at [1123, 581] on button "›" at bounding box center [1117, 570] width 39 height 39
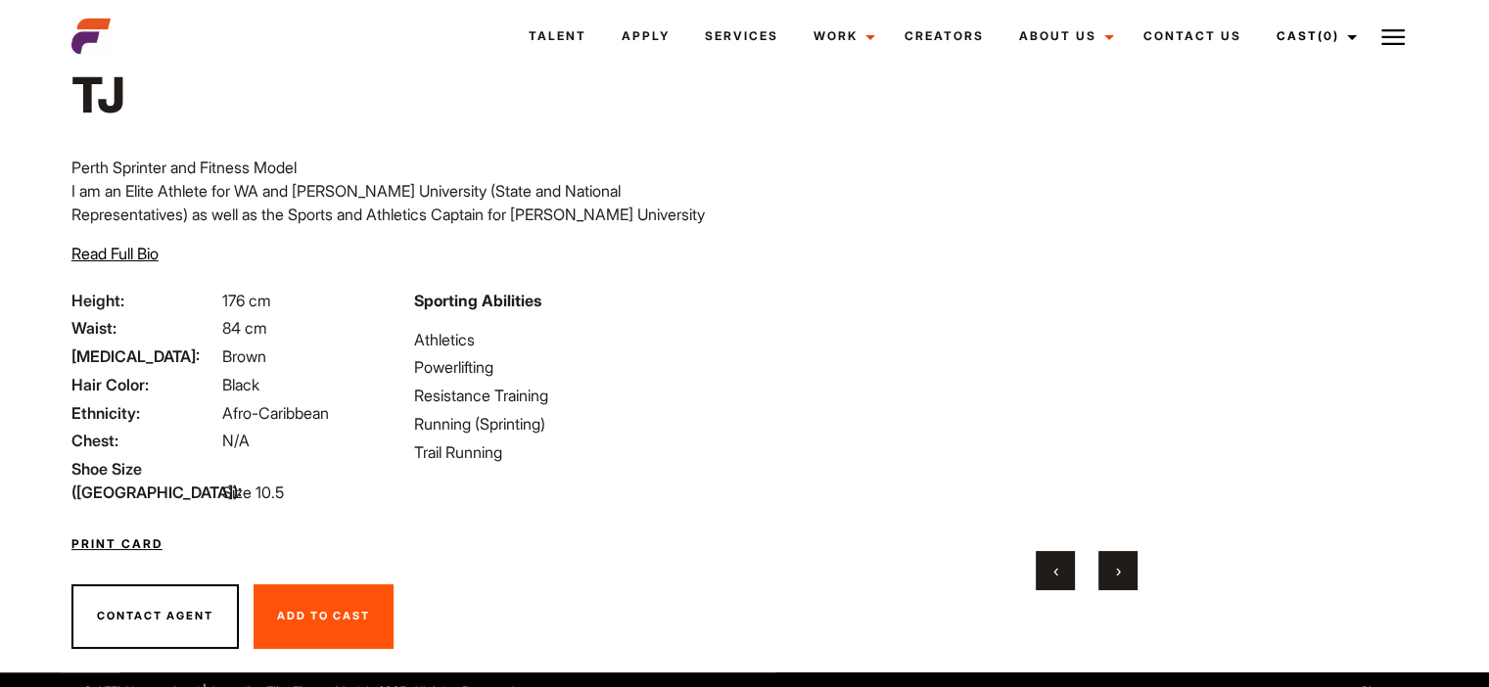
click at [1123, 581] on button "›" at bounding box center [1117, 570] width 39 height 39
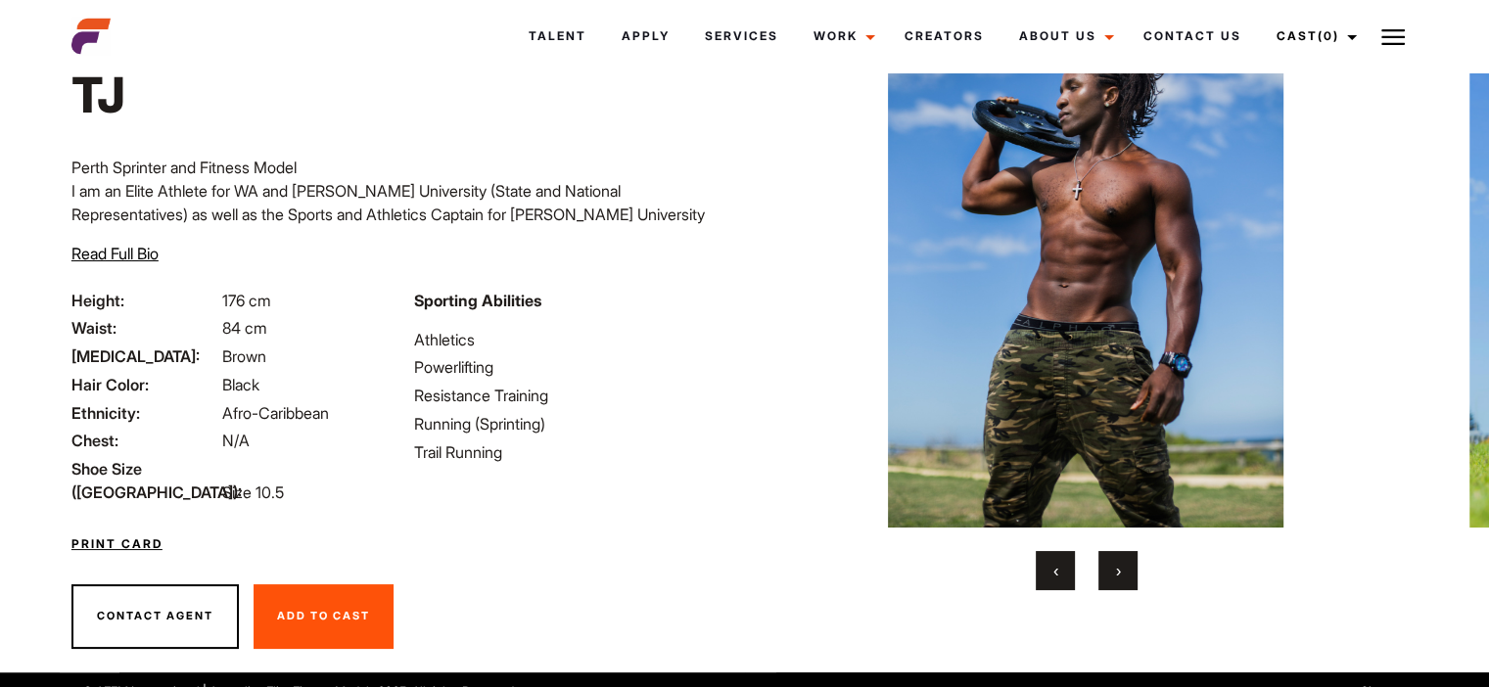
click at [1124, 581] on button "›" at bounding box center [1117, 570] width 39 height 39
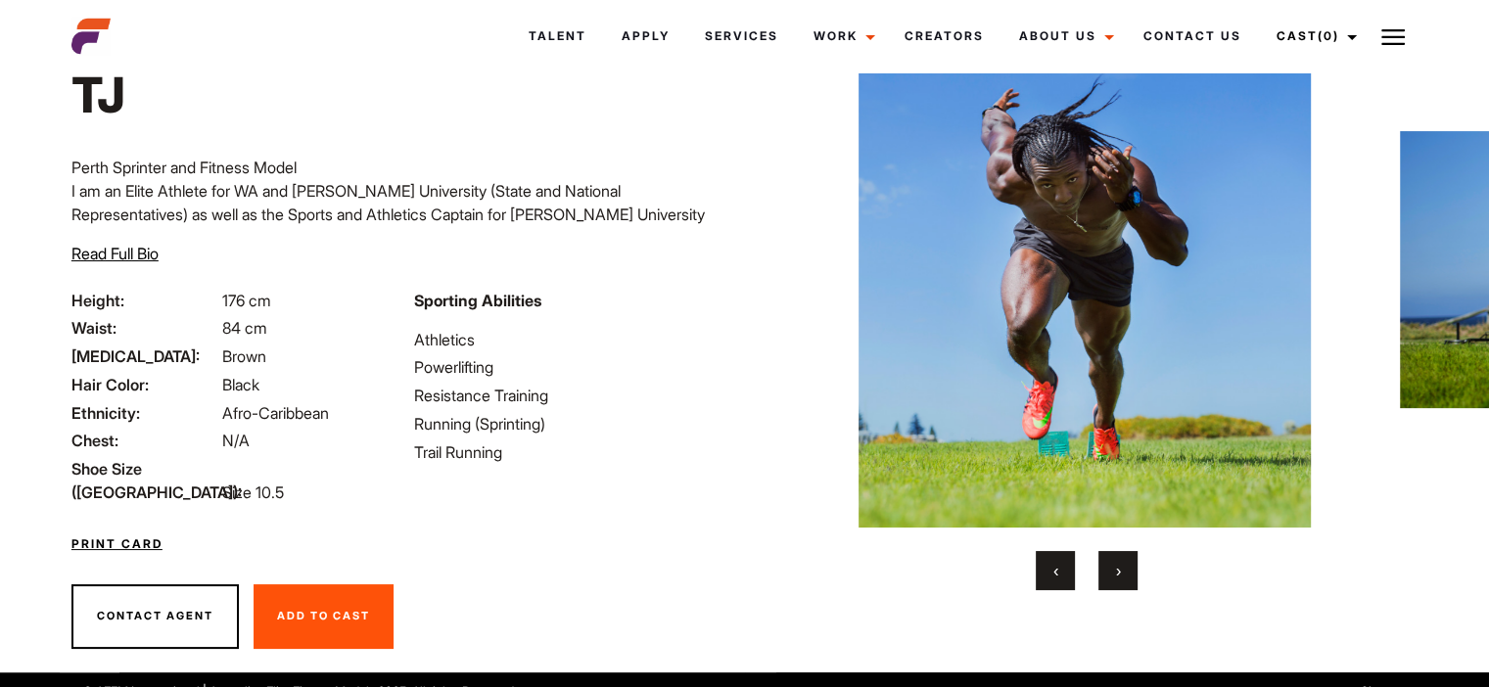
click at [1124, 581] on button "›" at bounding box center [1117, 570] width 39 height 39
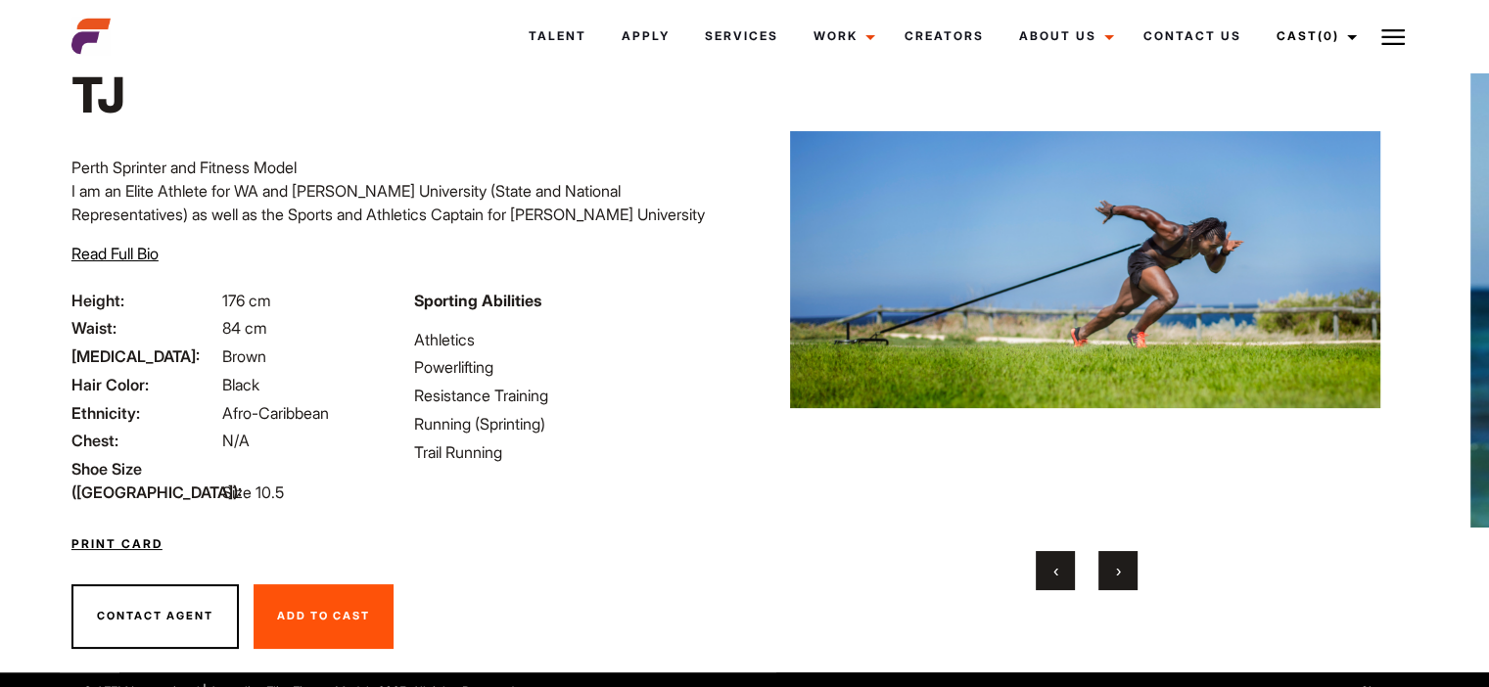
click at [1124, 581] on button "›" at bounding box center [1117, 570] width 39 height 39
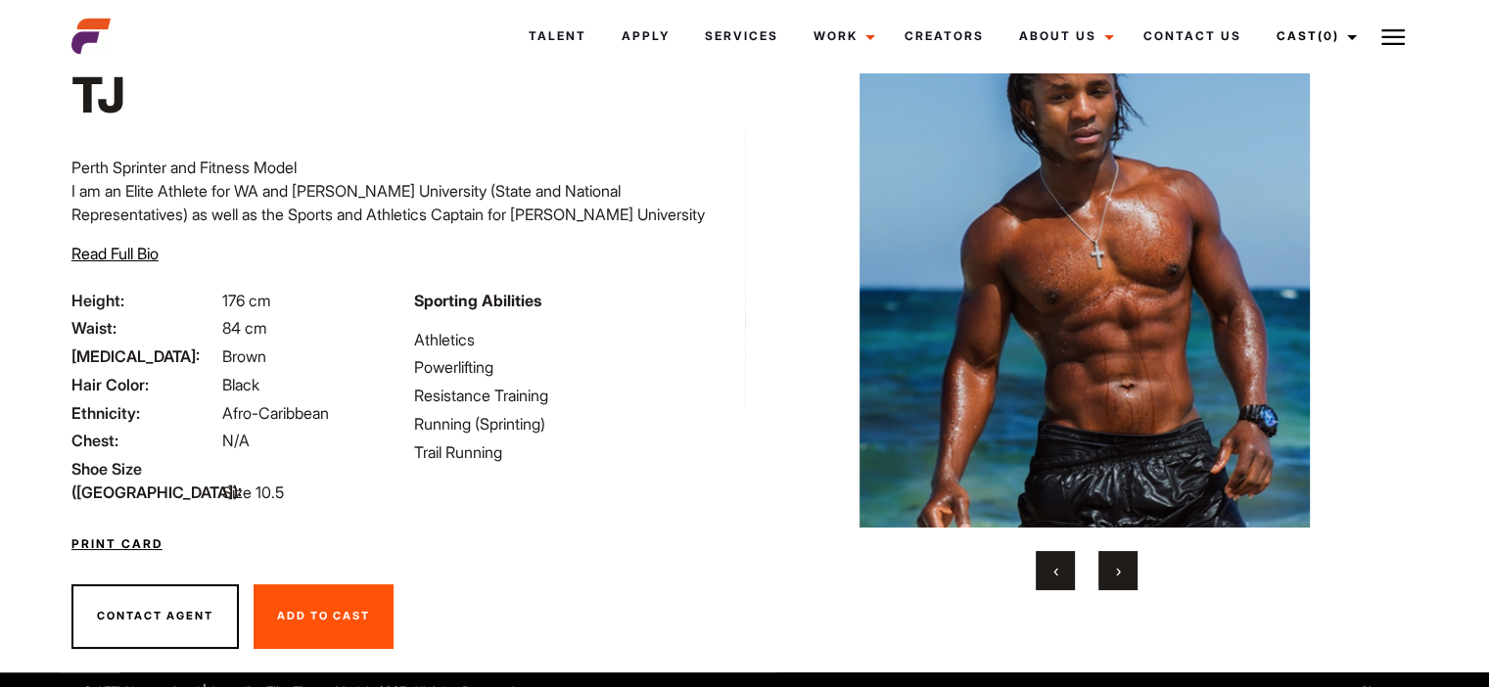
click at [1124, 581] on button "›" at bounding box center [1117, 570] width 39 height 39
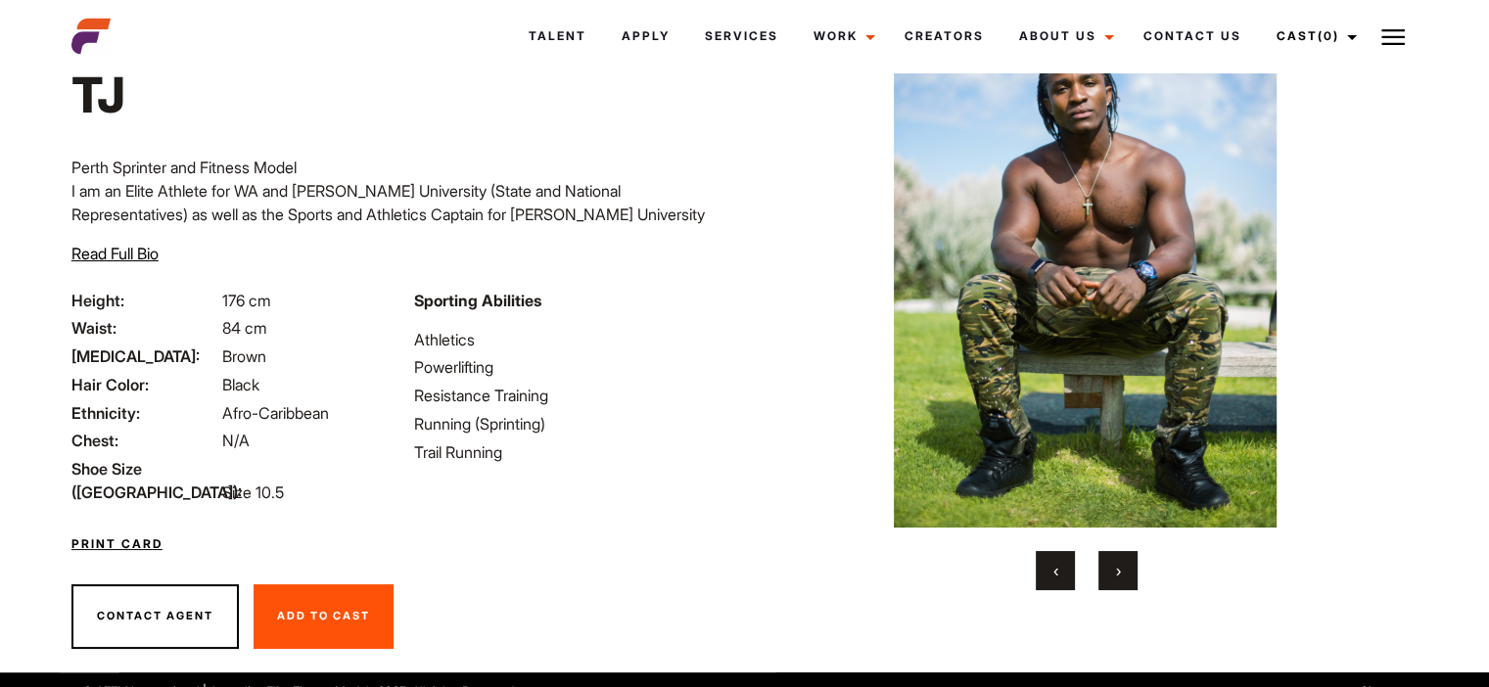
click at [1124, 581] on button "›" at bounding box center [1117, 570] width 39 height 39
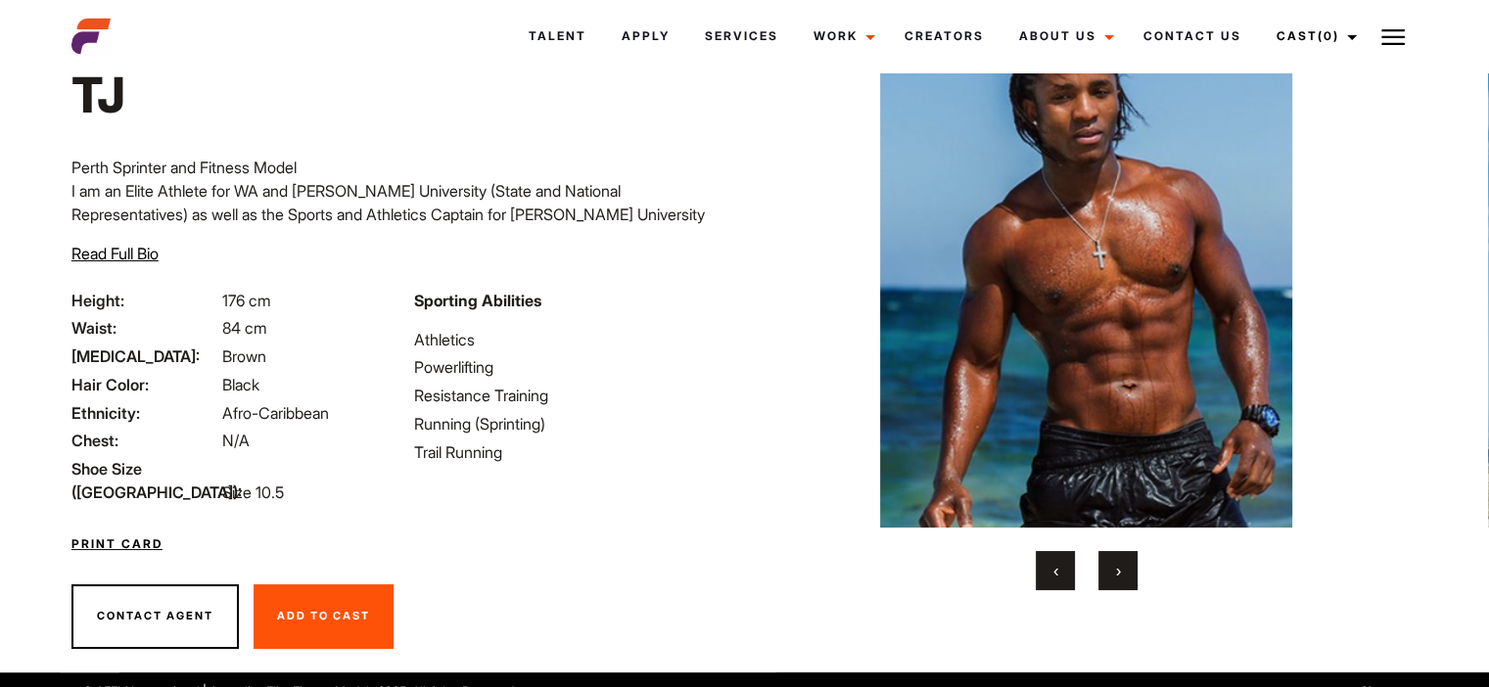
click at [1124, 581] on button "›" at bounding box center [1117, 570] width 39 height 39
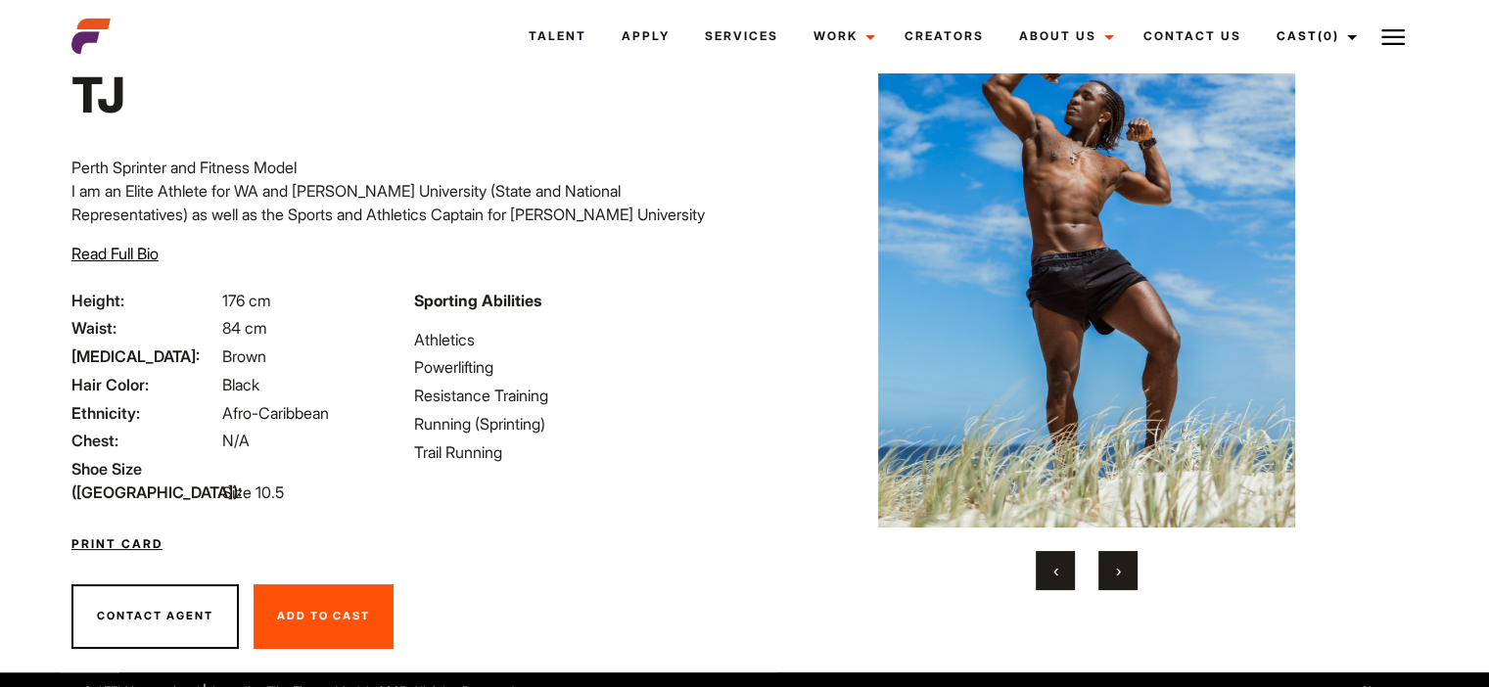
click at [1124, 581] on button "›" at bounding box center [1117, 570] width 39 height 39
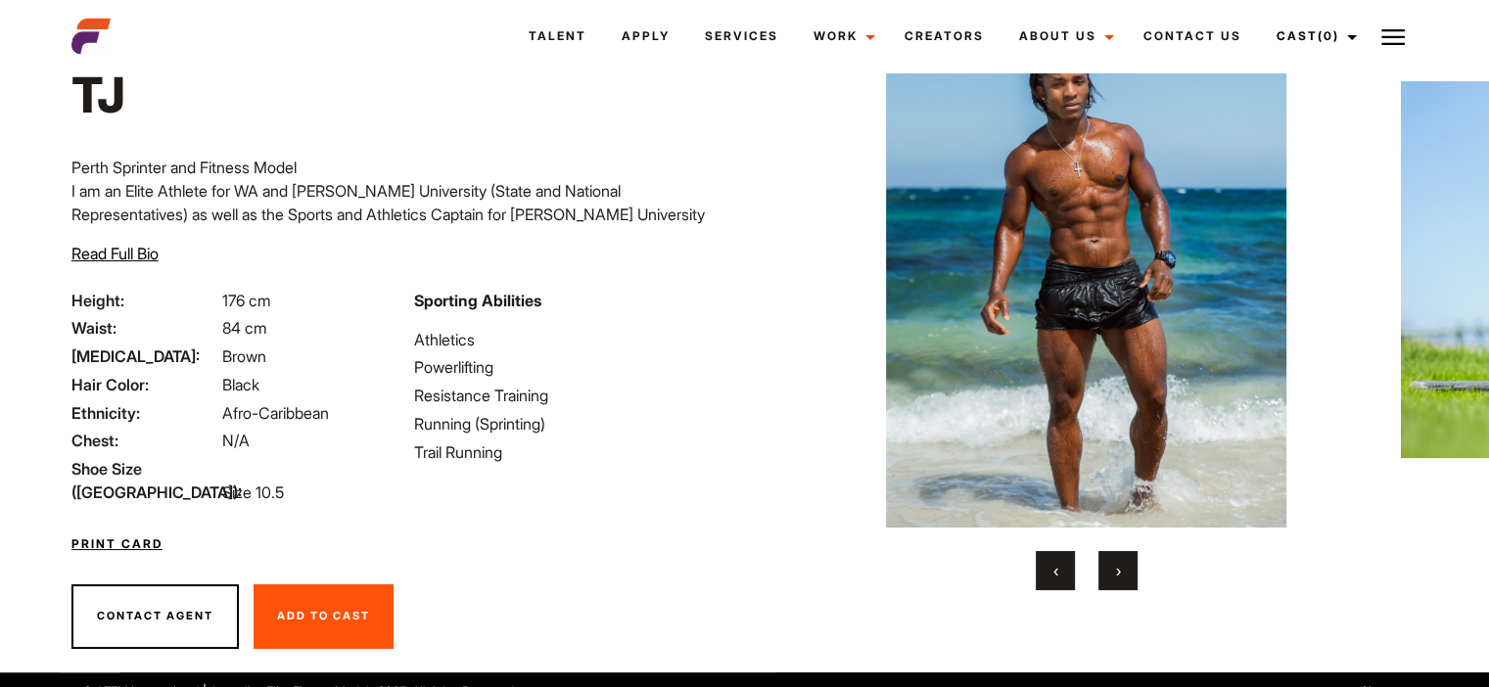
click at [1124, 581] on button "›" at bounding box center [1117, 570] width 39 height 39
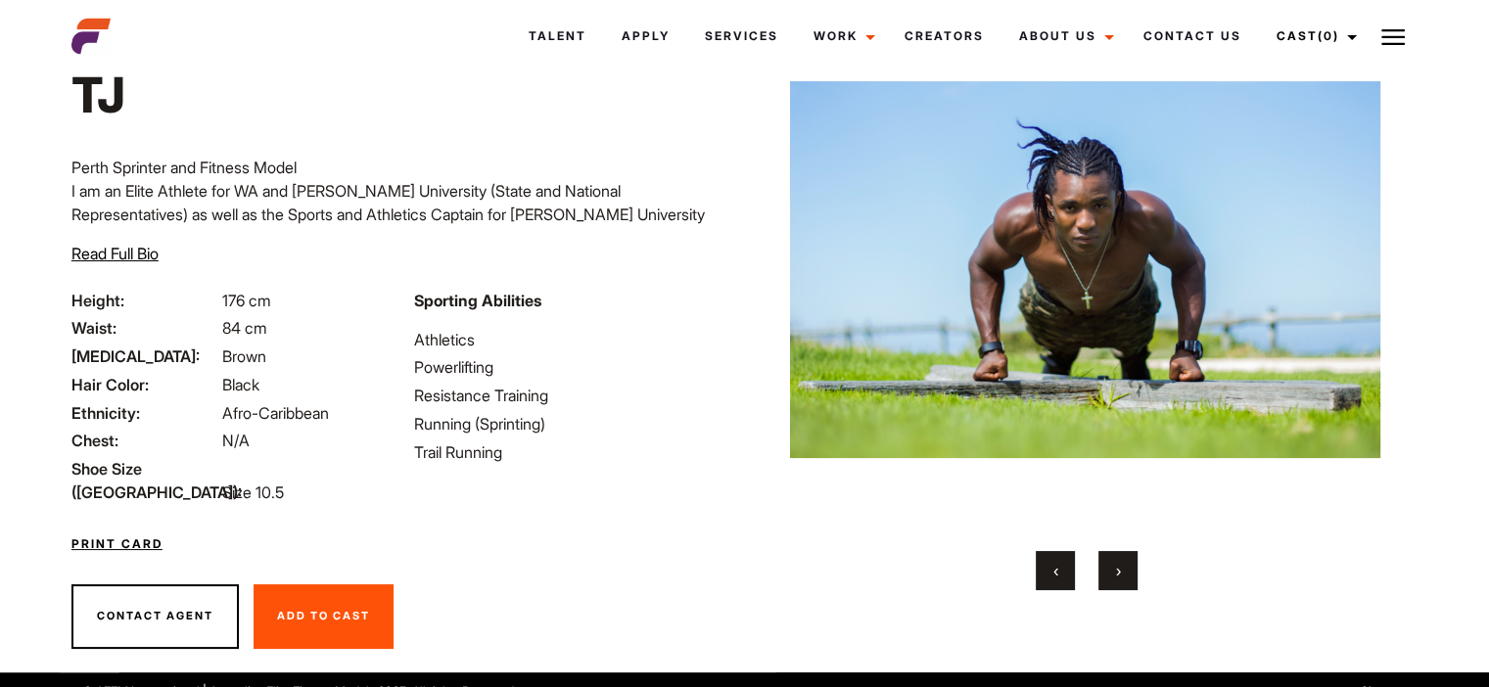
click at [1124, 581] on button "›" at bounding box center [1117, 570] width 39 height 39
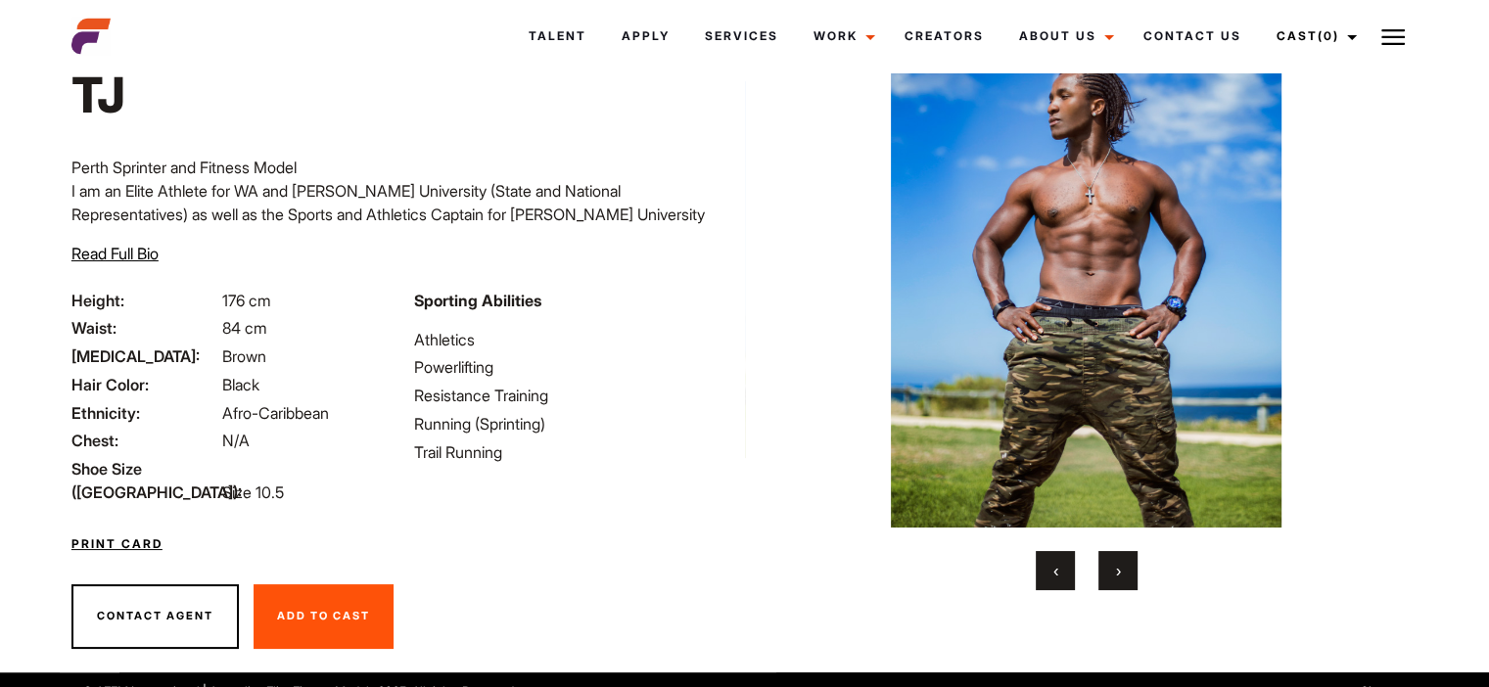
click at [1124, 581] on button "›" at bounding box center [1117, 570] width 39 height 39
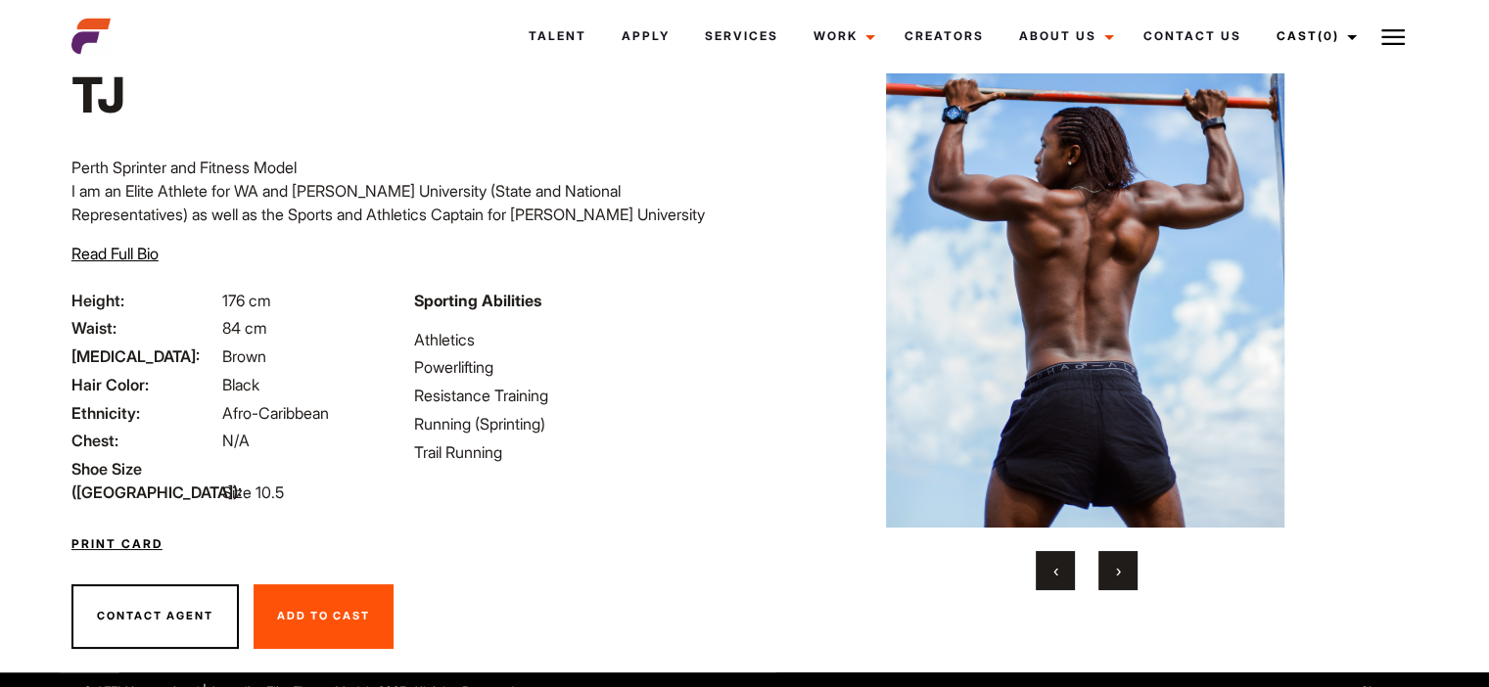
click at [1124, 581] on button "›" at bounding box center [1117, 570] width 39 height 39
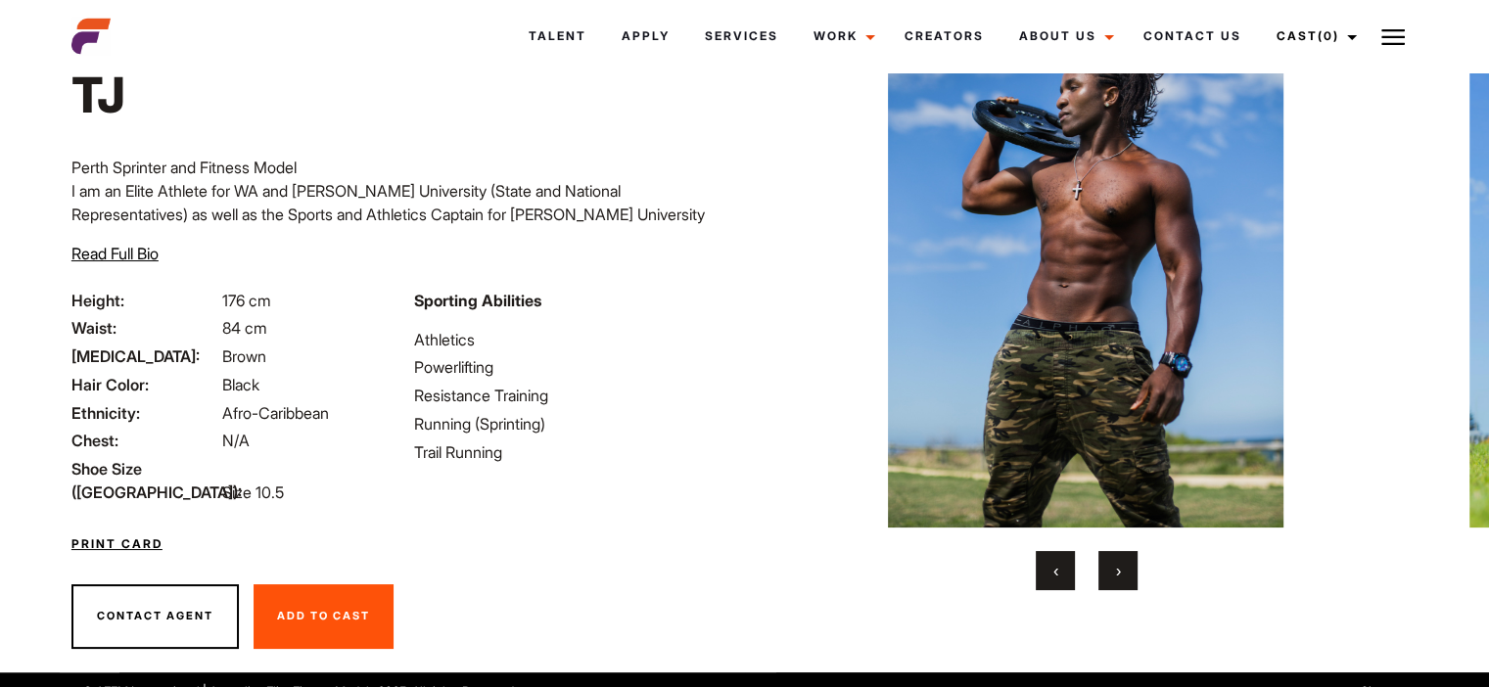
click at [1124, 581] on button "›" at bounding box center [1117, 570] width 39 height 39
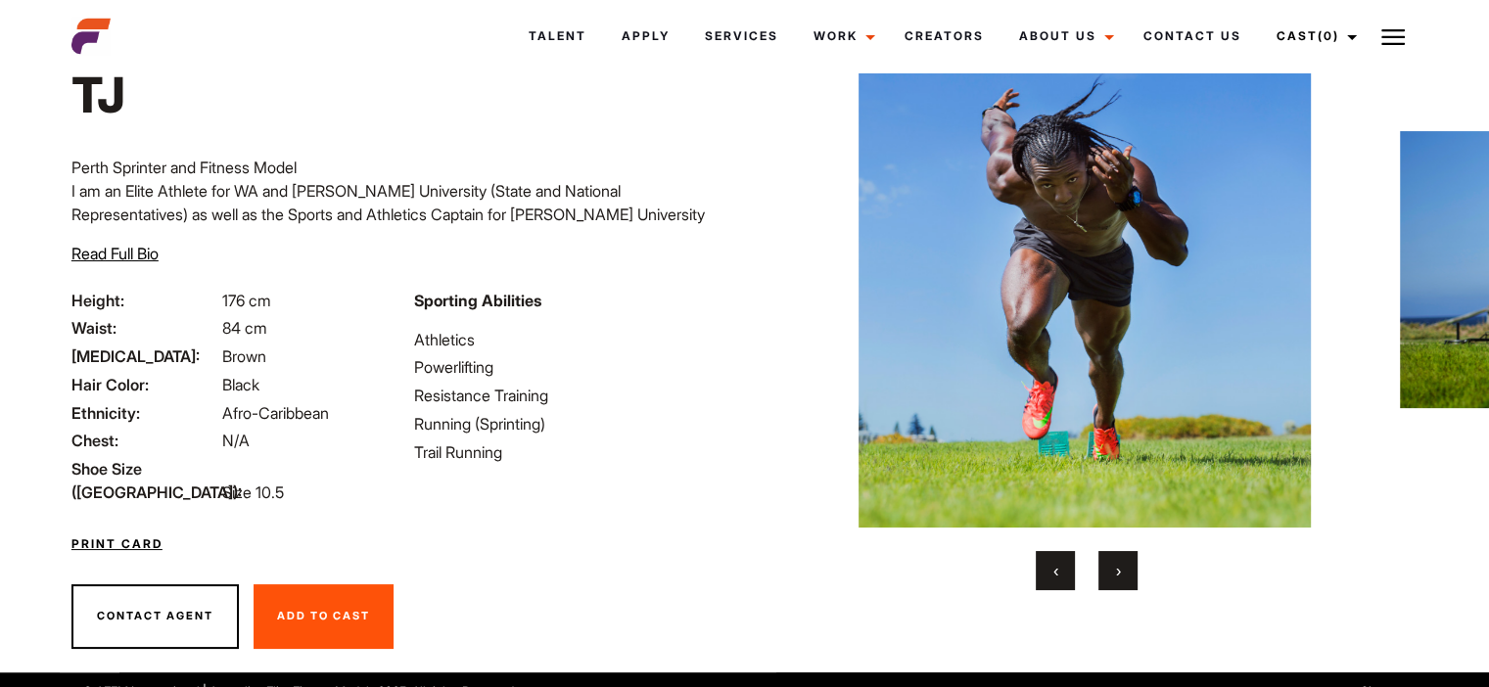
click at [1124, 581] on button "›" at bounding box center [1117, 570] width 39 height 39
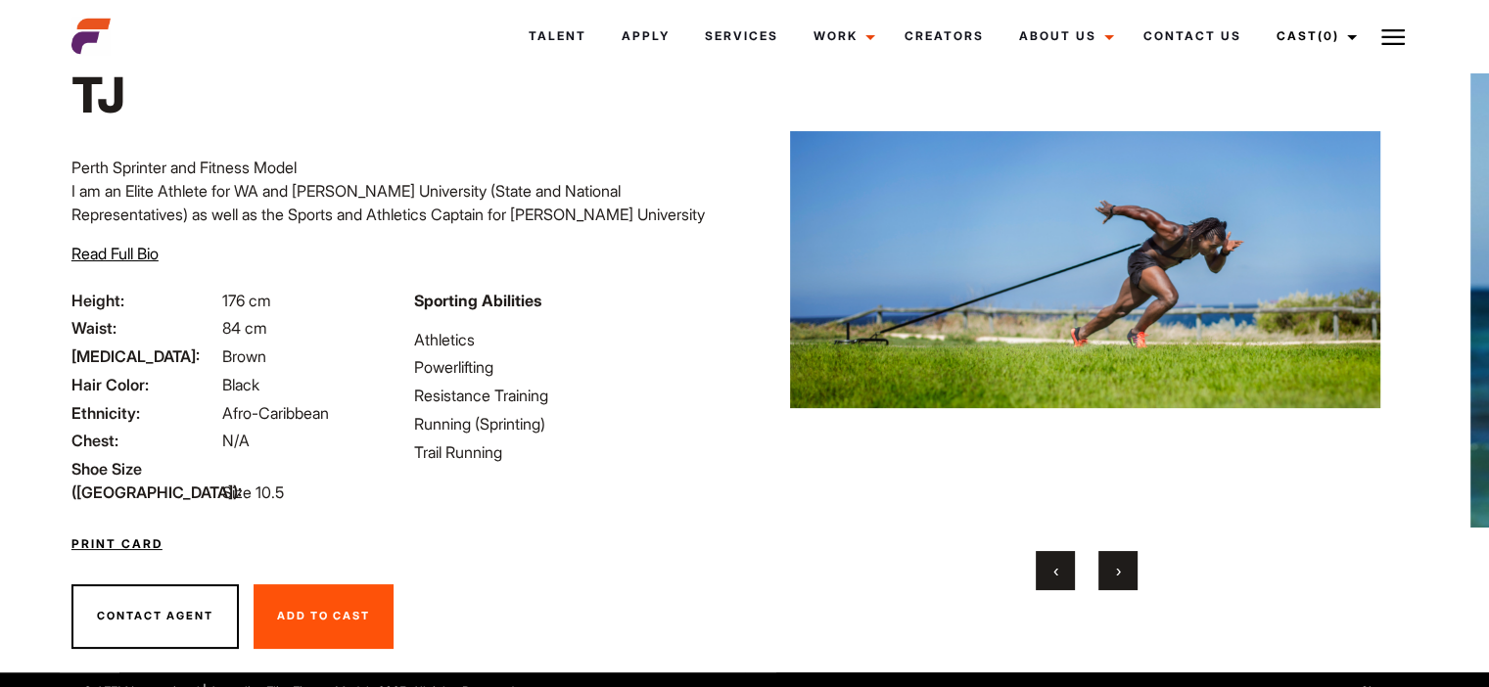
click at [106, 248] on span "Read Full Bio" at bounding box center [114, 254] width 87 height 20
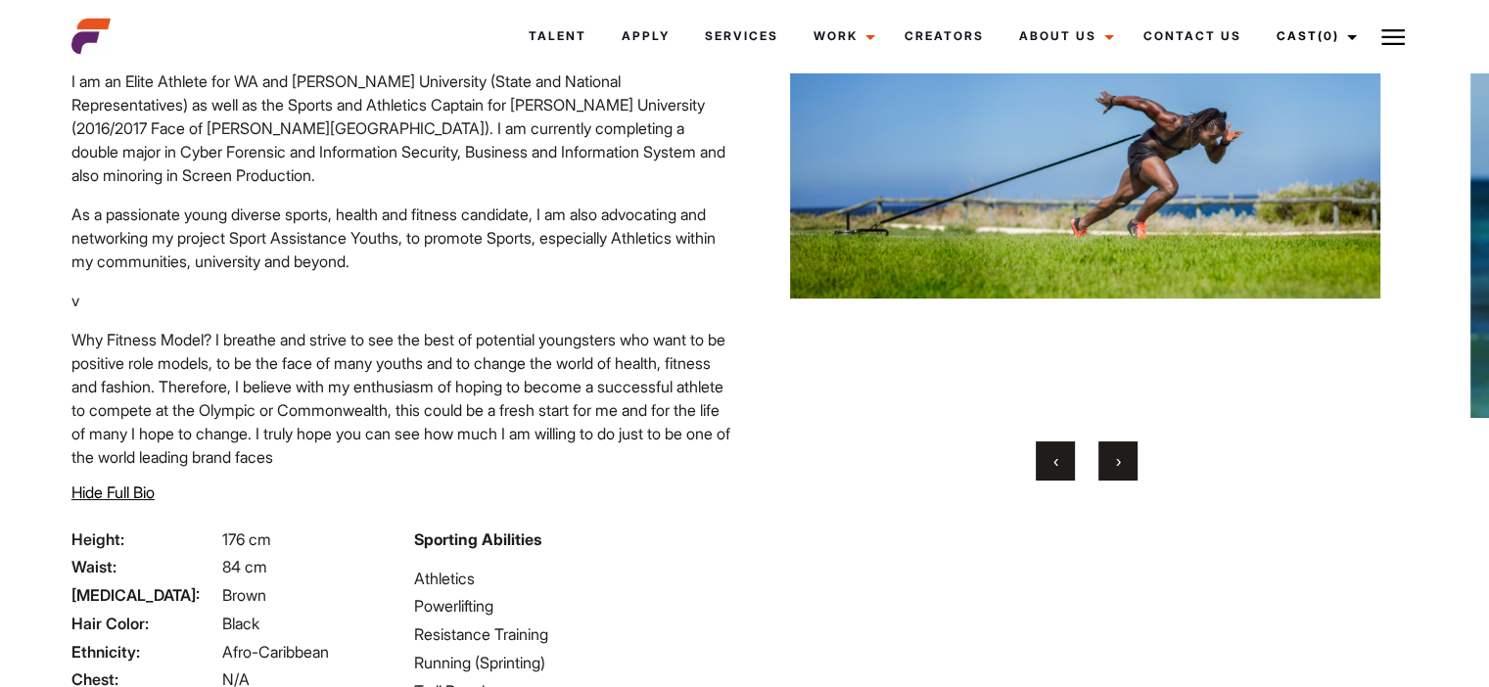
scroll to position [0, 0]
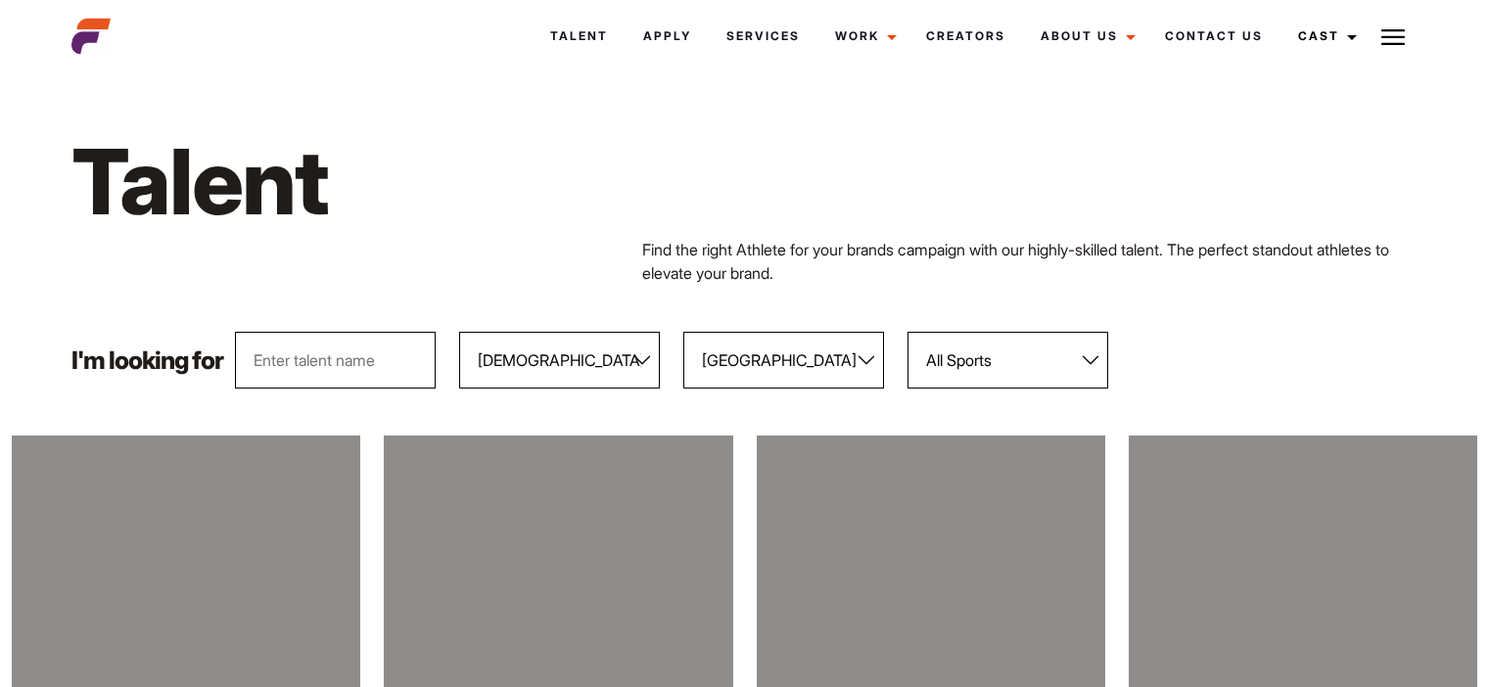
select select "120"
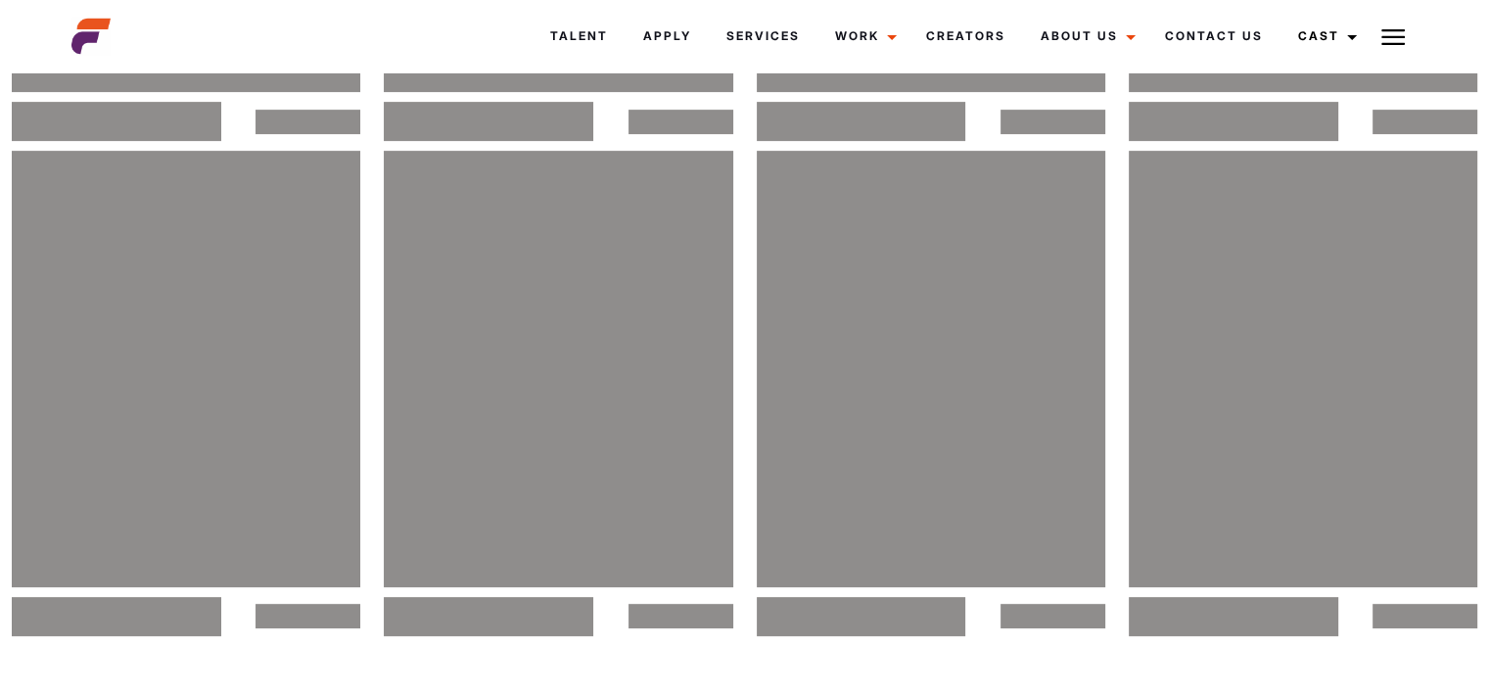
scroll to position [783, 0]
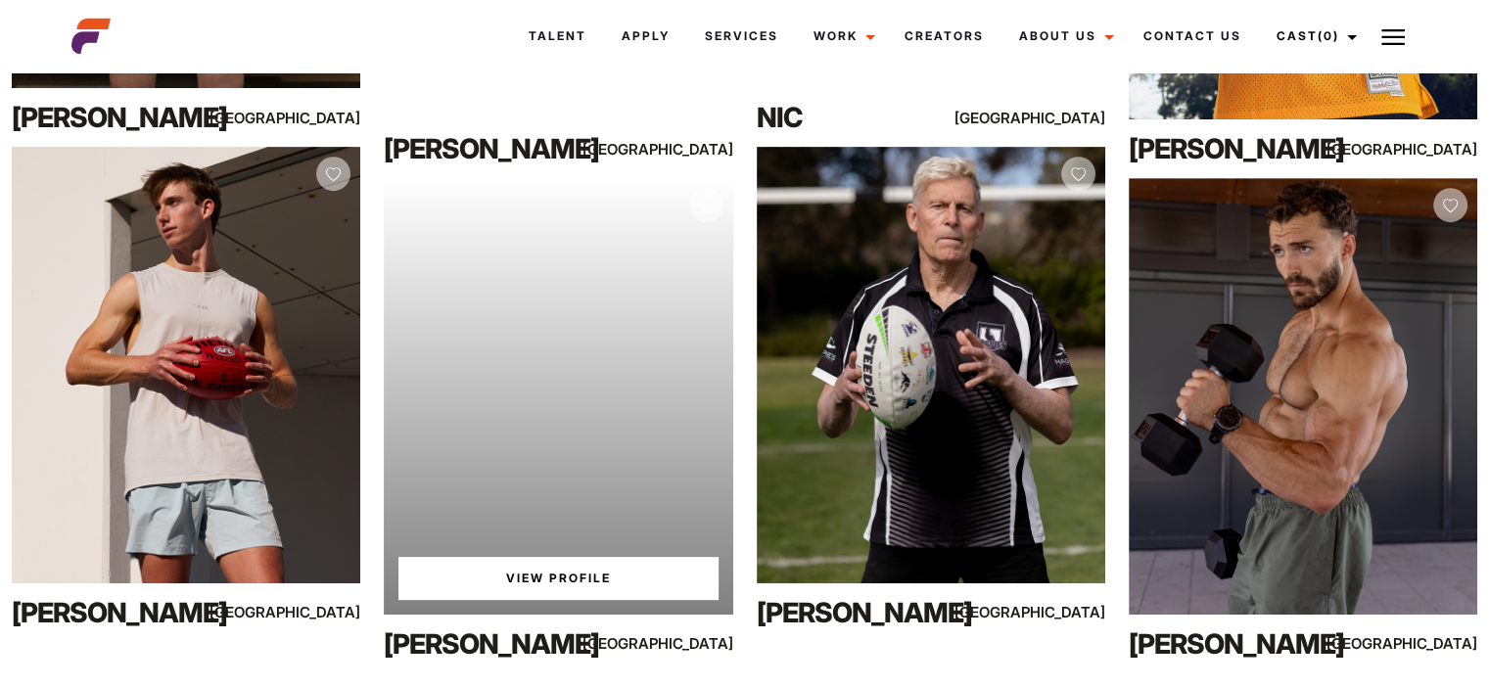
click at [587, 571] on link "View Profile" at bounding box center [557, 578] width 319 height 43
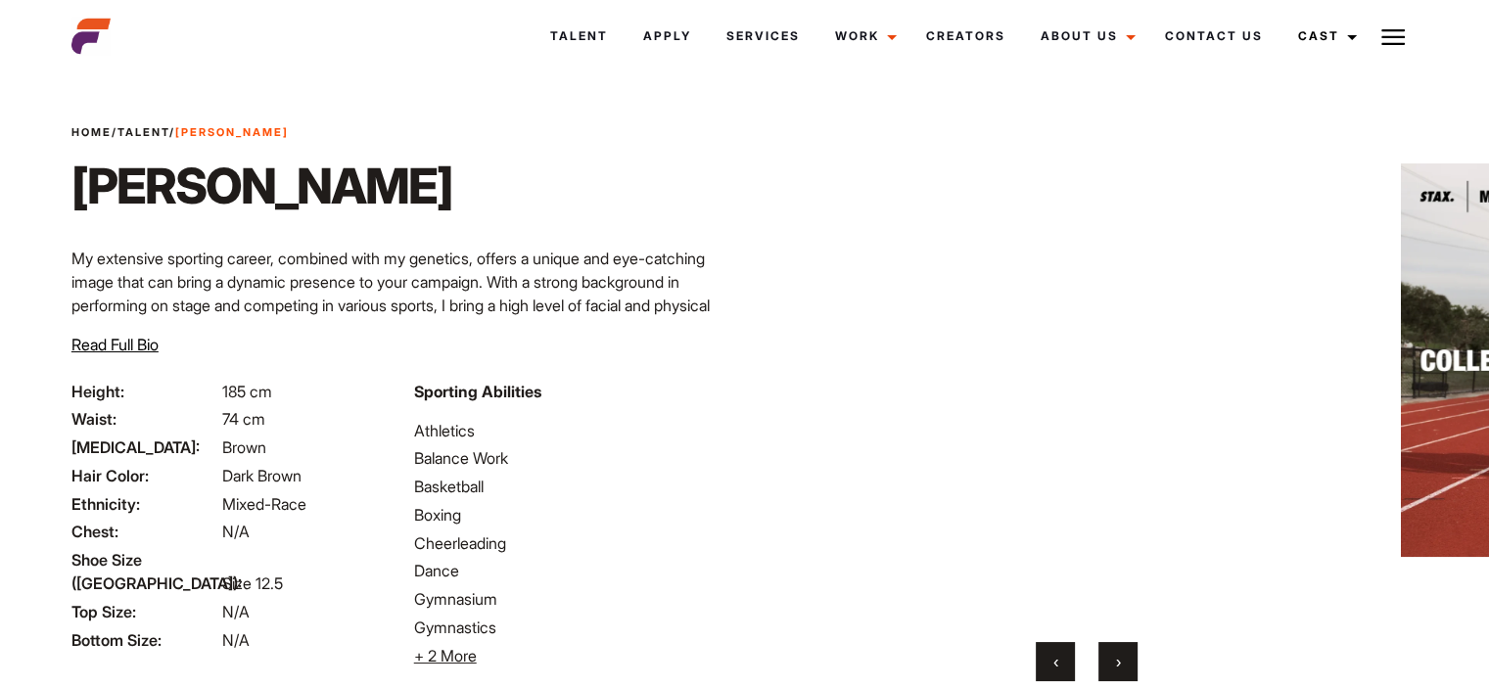
scroll to position [98, 0]
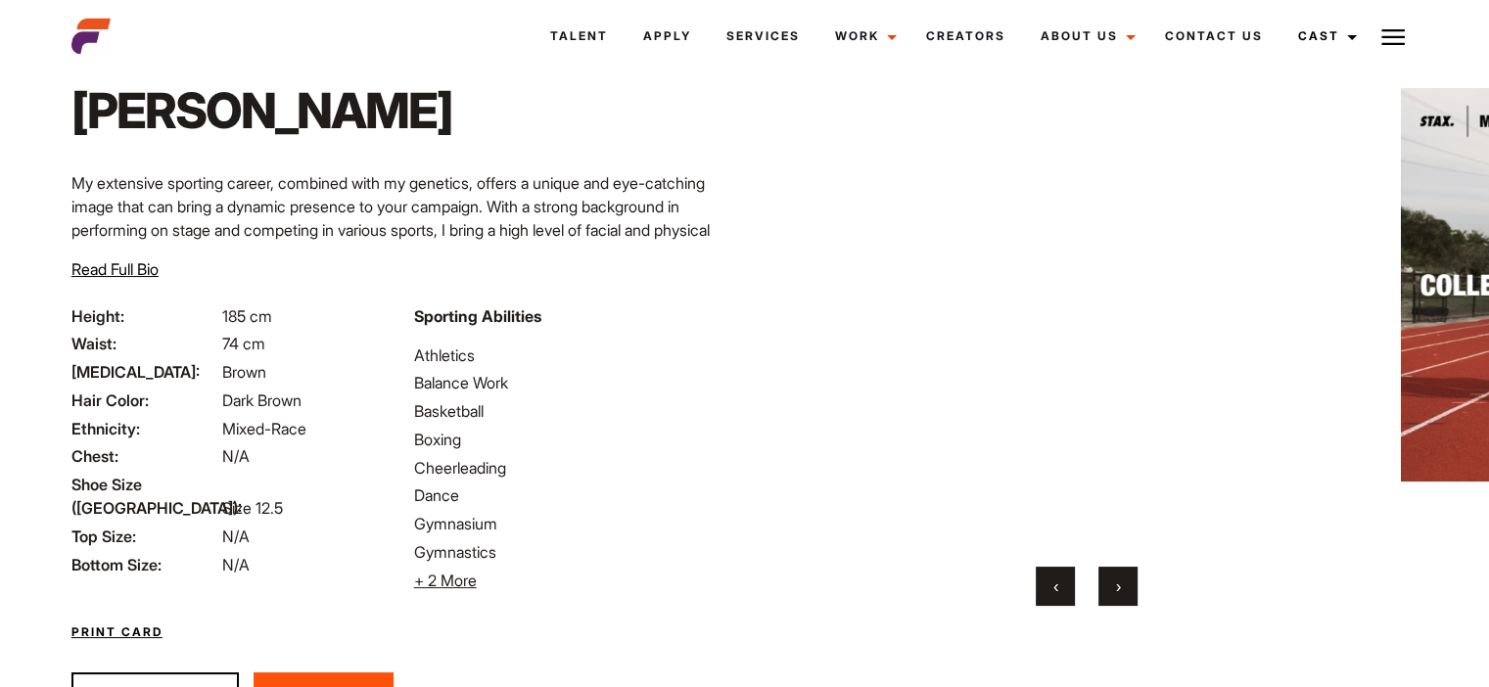
click at [1119, 591] on span "›" at bounding box center [1118, 586] width 5 height 20
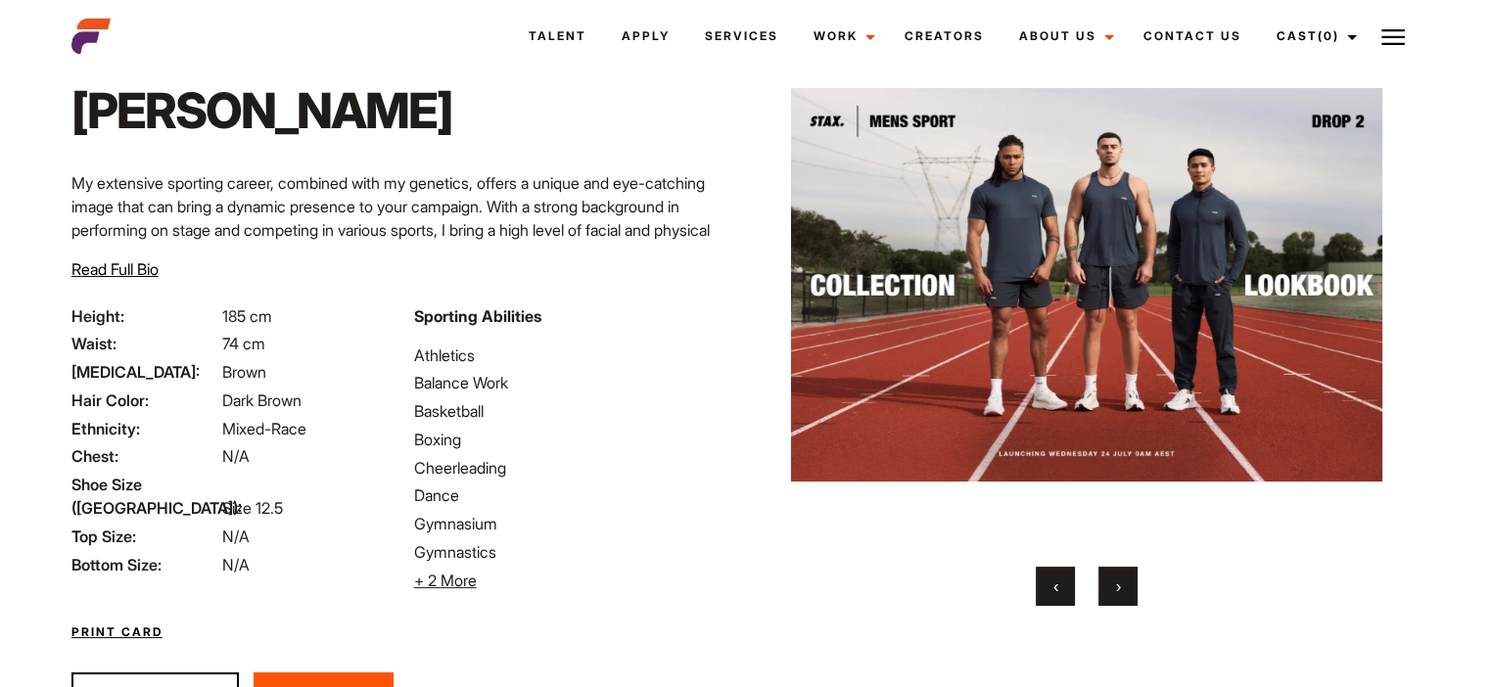
click at [1119, 591] on span "›" at bounding box center [1118, 586] width 5 height 20
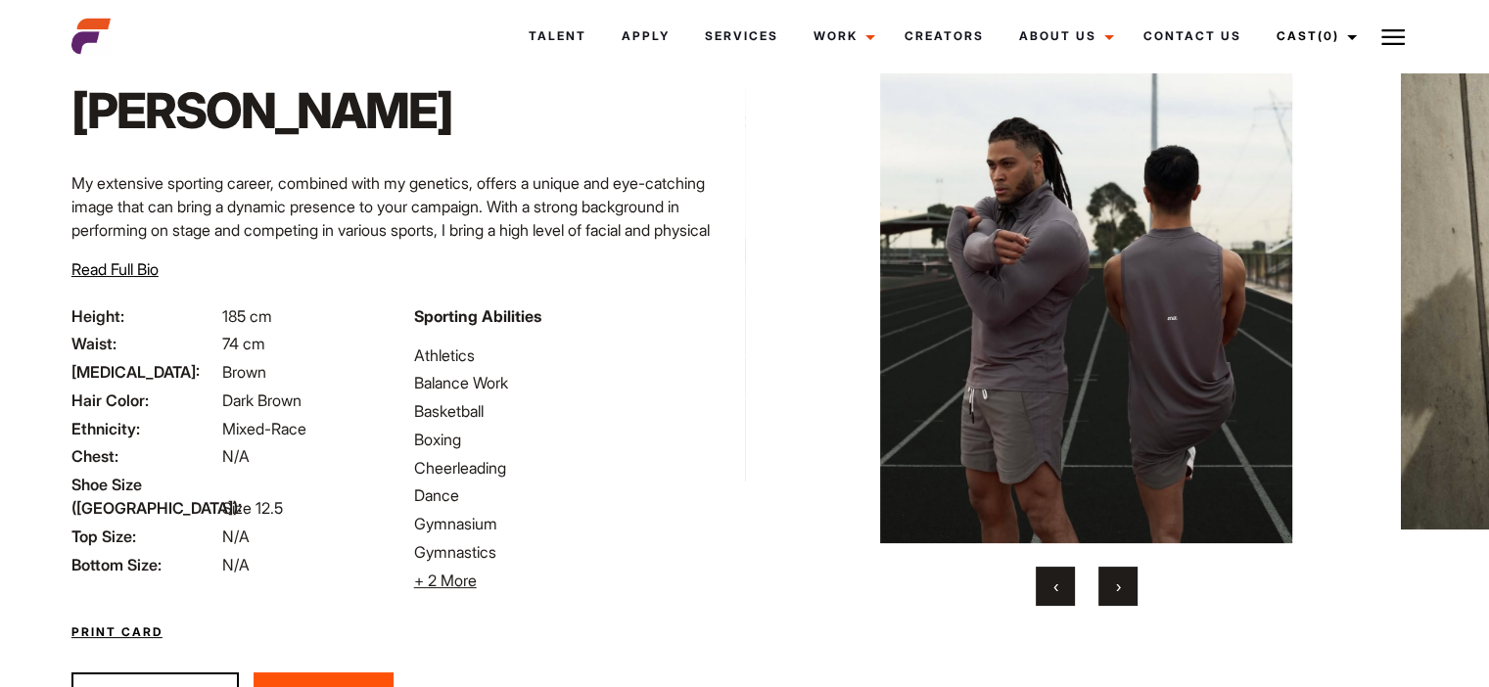
click at [1055, 584] on span "‹" at bounding box center [1055, 586] width 5 height 20
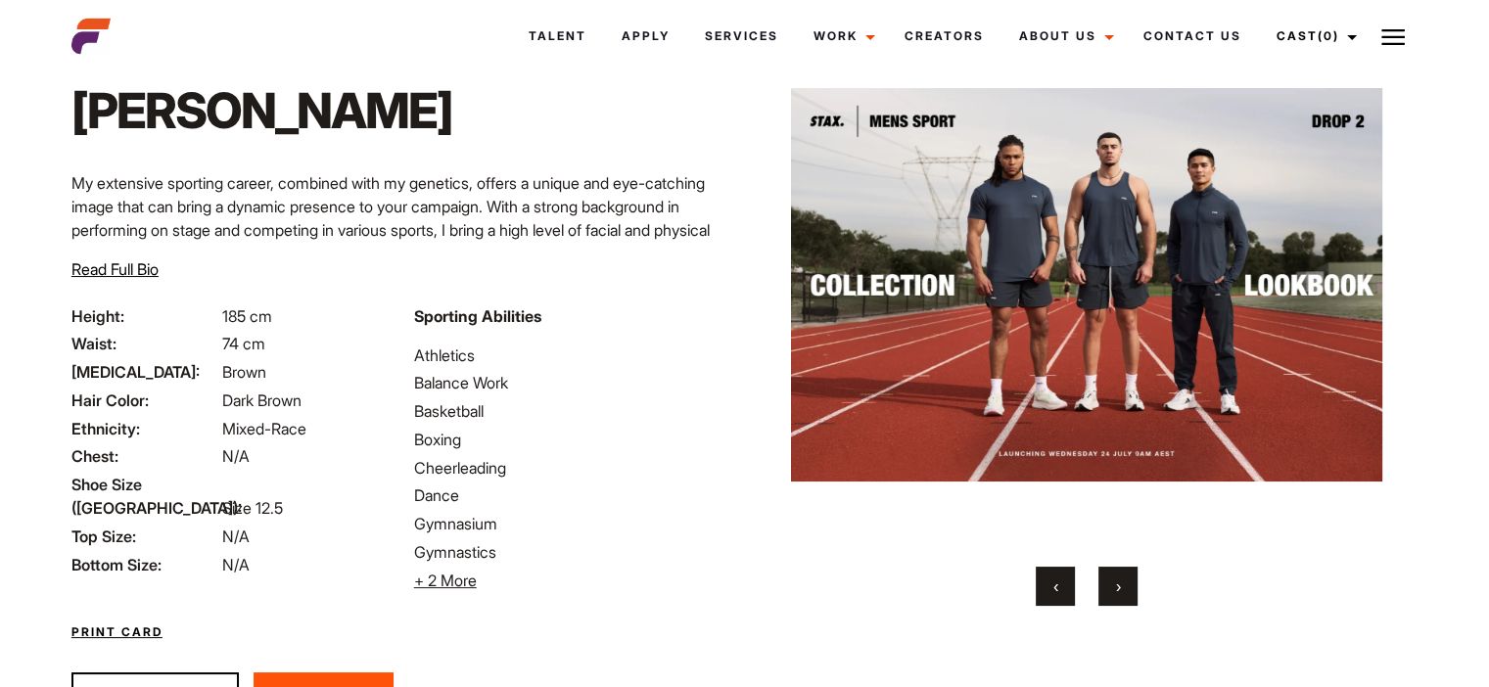
click at [1109, 585] on button "›" at bounding box center [1117, 586] width 39 height 39
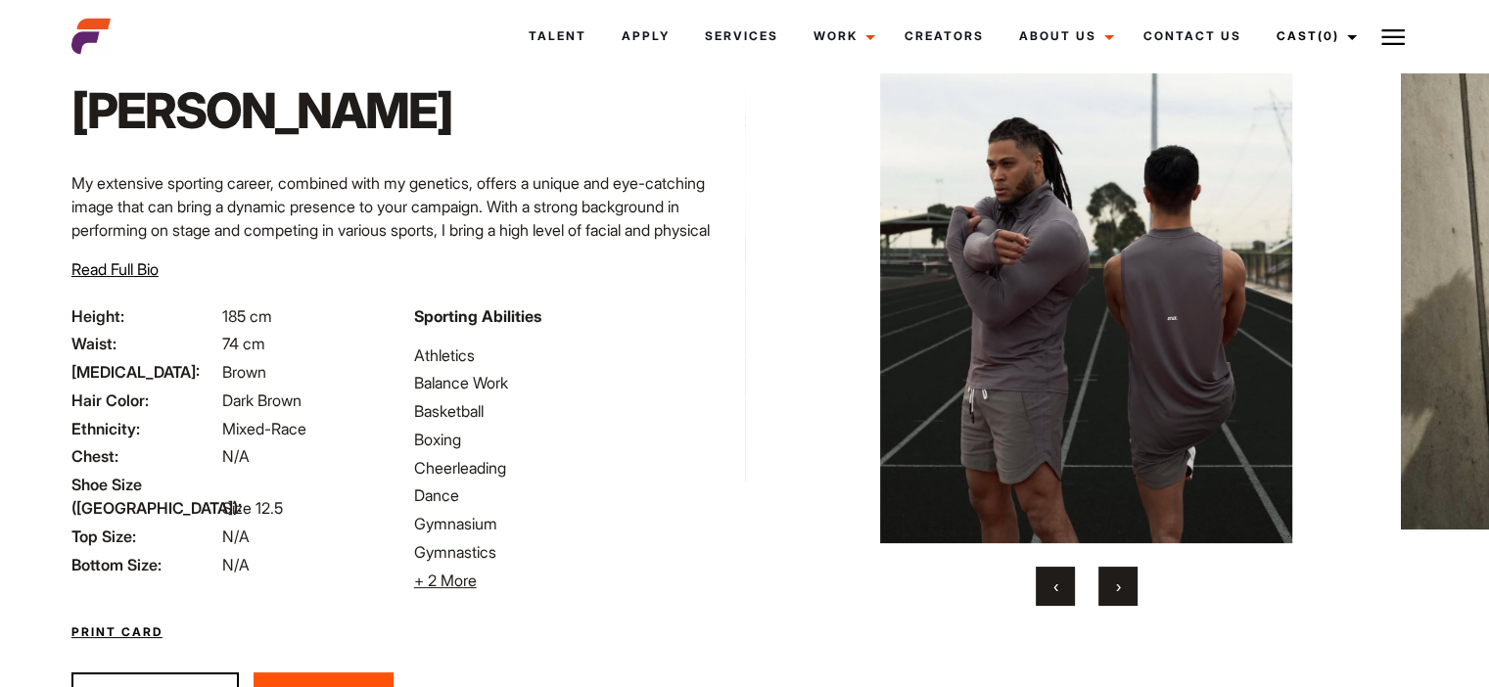
click at [1109, 585] on button "›" at bounding box center [1117, 586] width 39 height 39
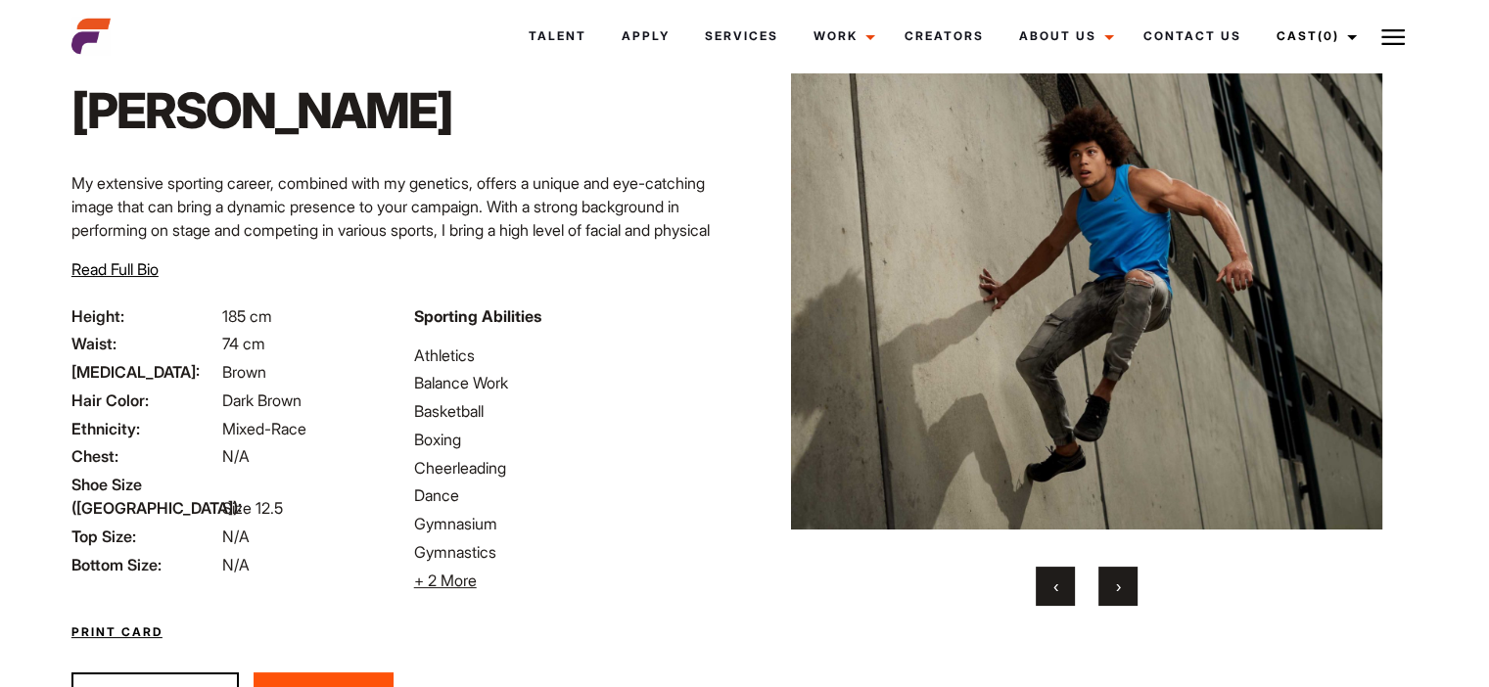
click at [1108, 584] on button "›" at bounding box center [1117, 586] width 39 height 39
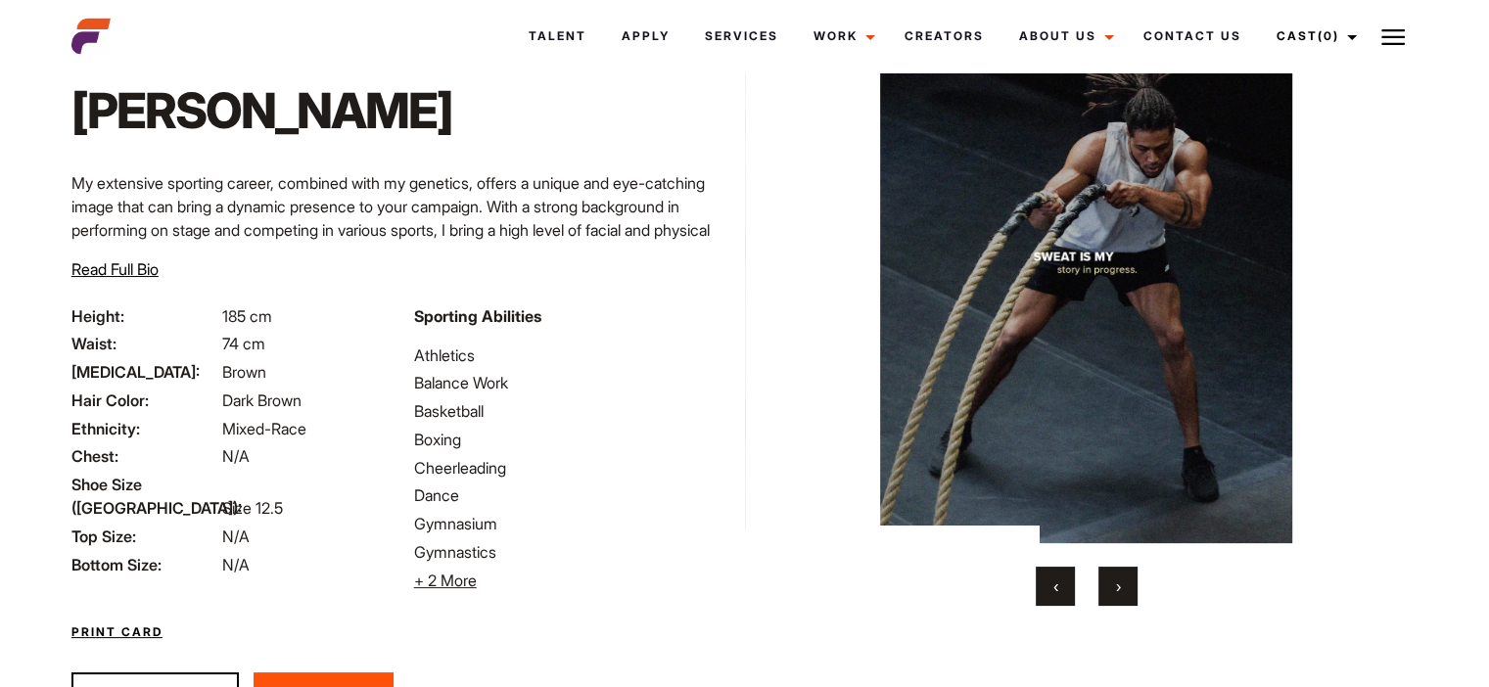
click at [1109, 586] on button "›" at bounding box center [1117, 586] width 39 height 39
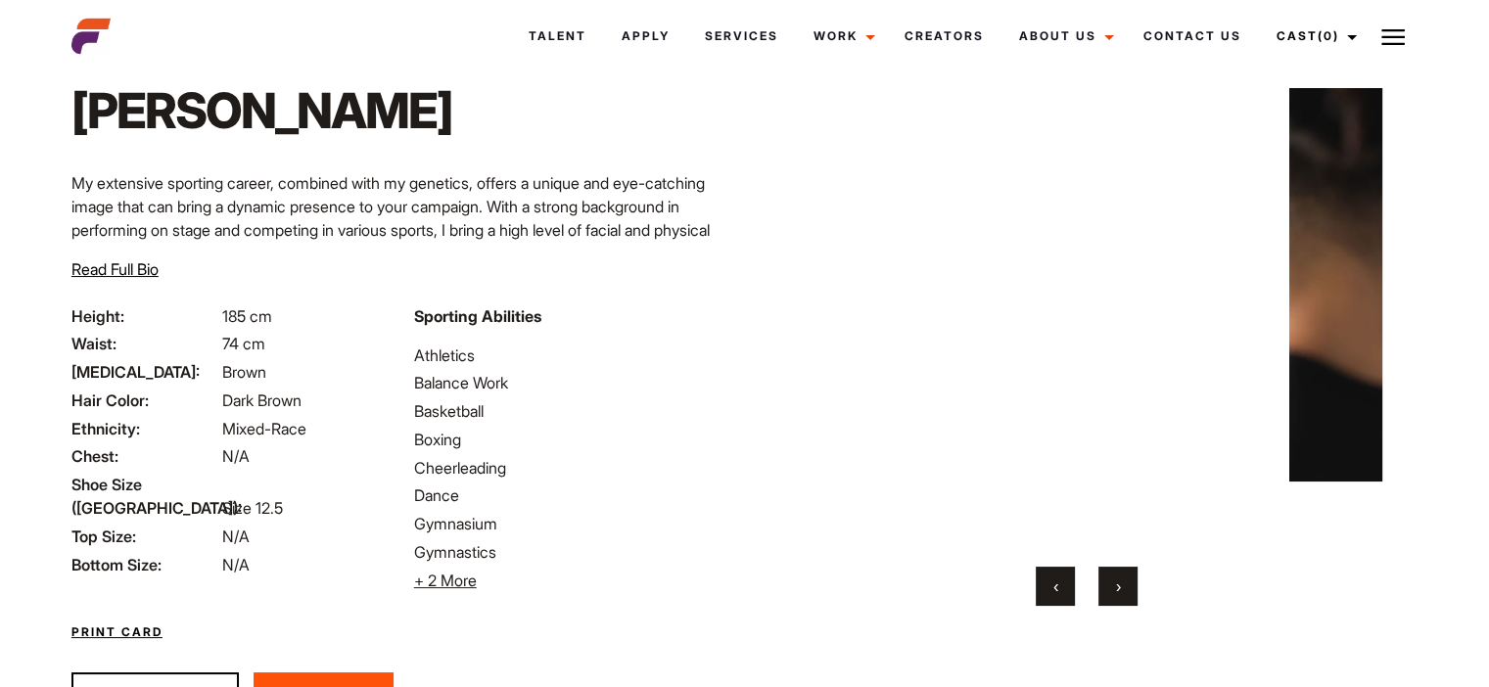
click at [1109, 586] on button "›" at bounding box center [1117, 586] width 39 height 39
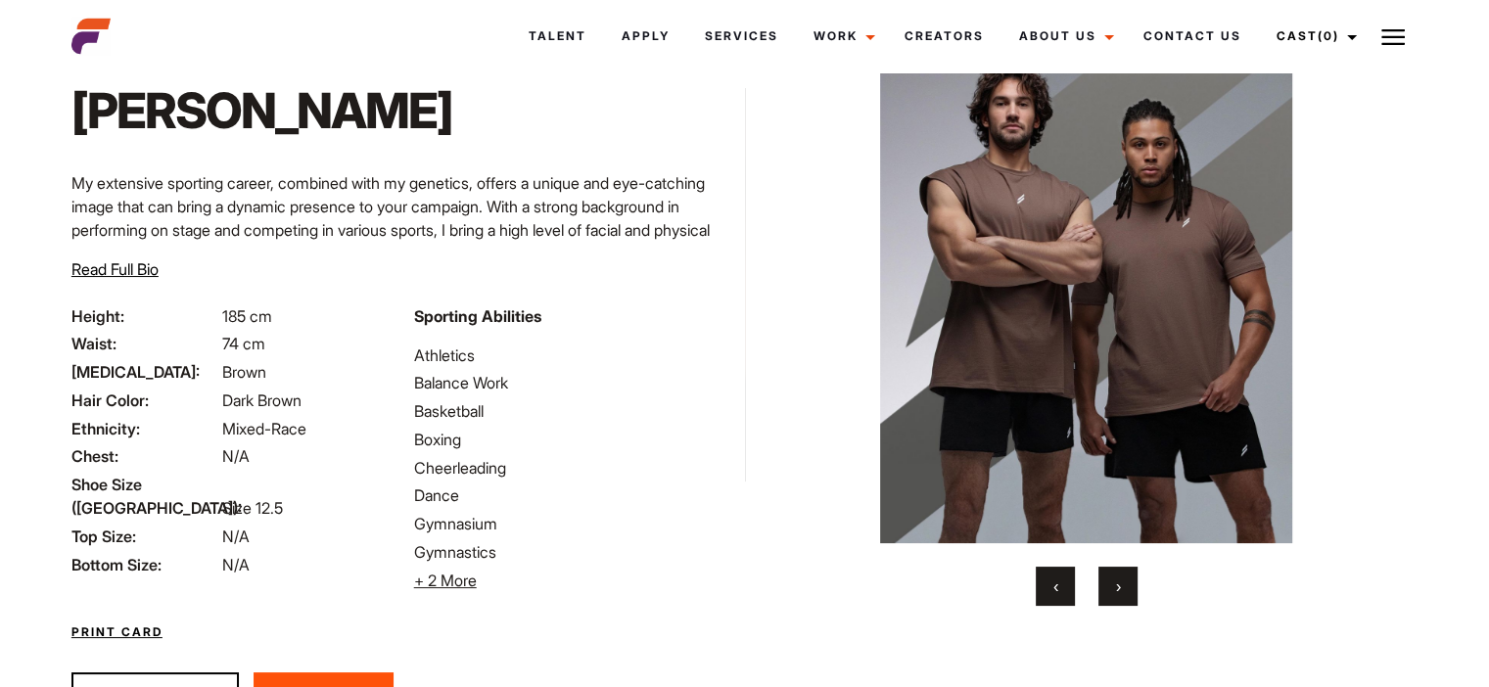
click at [1109, 586] on button "›" at bounding box center [1117, 586] width 39 height 39
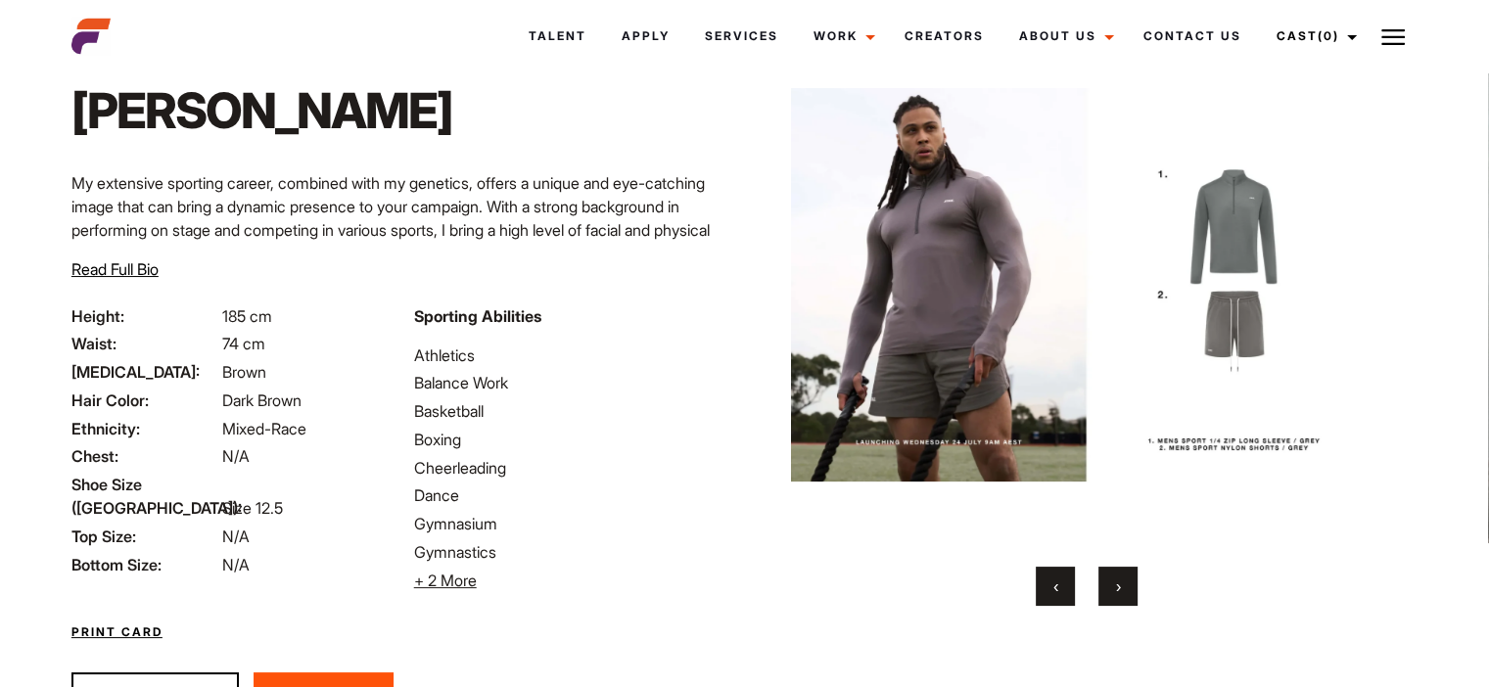
click at [127, 271] on span "Read Full Bio" at bounding box center [114, 269] width 87 height 20
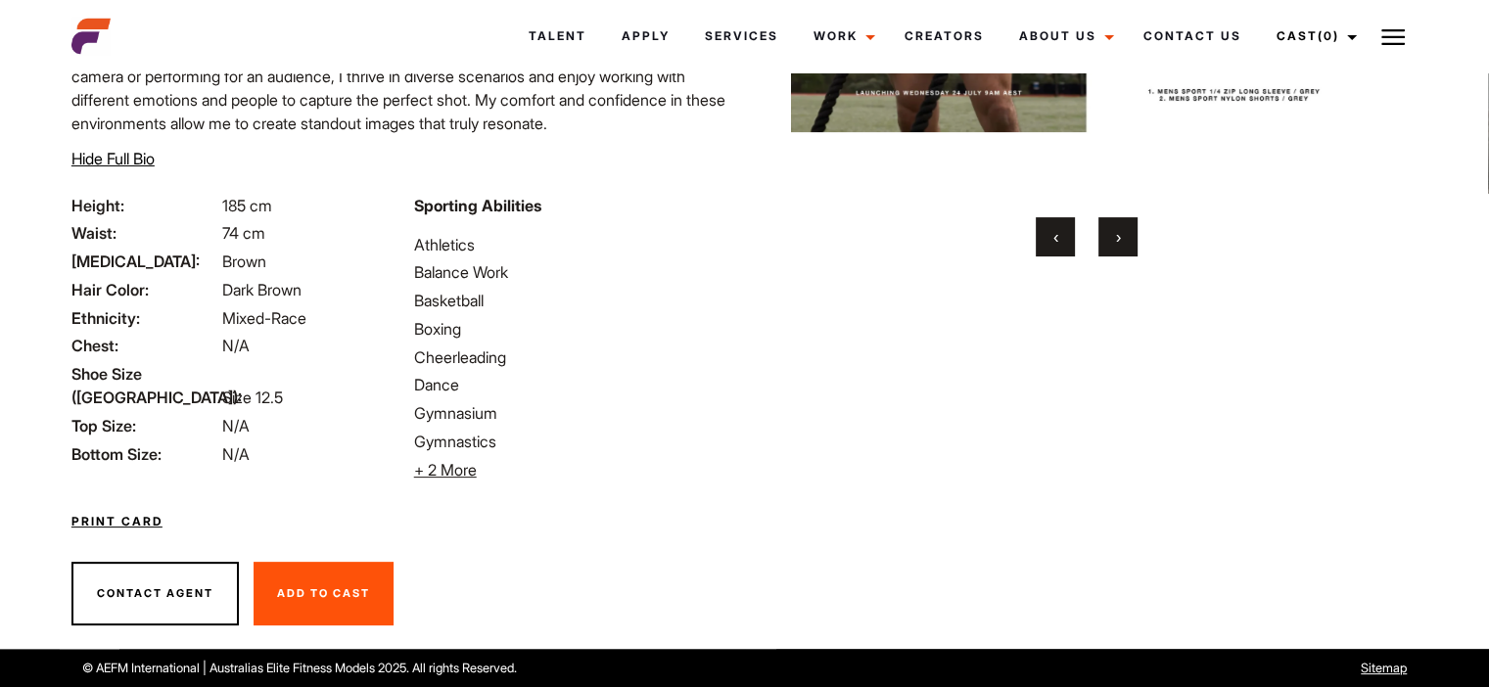
scroll to position [0, 0]
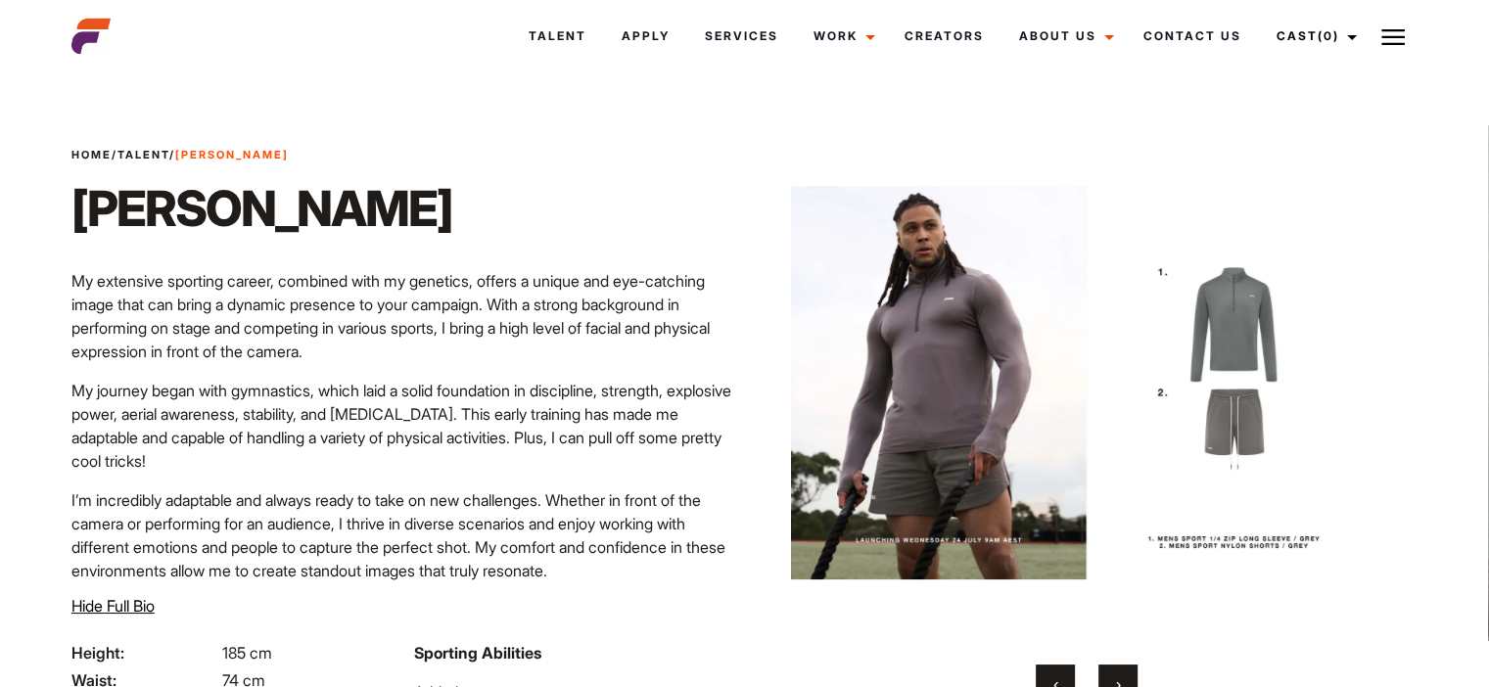
click at [76, 32] on img at bounding box center [90, 36] width 39 height 39
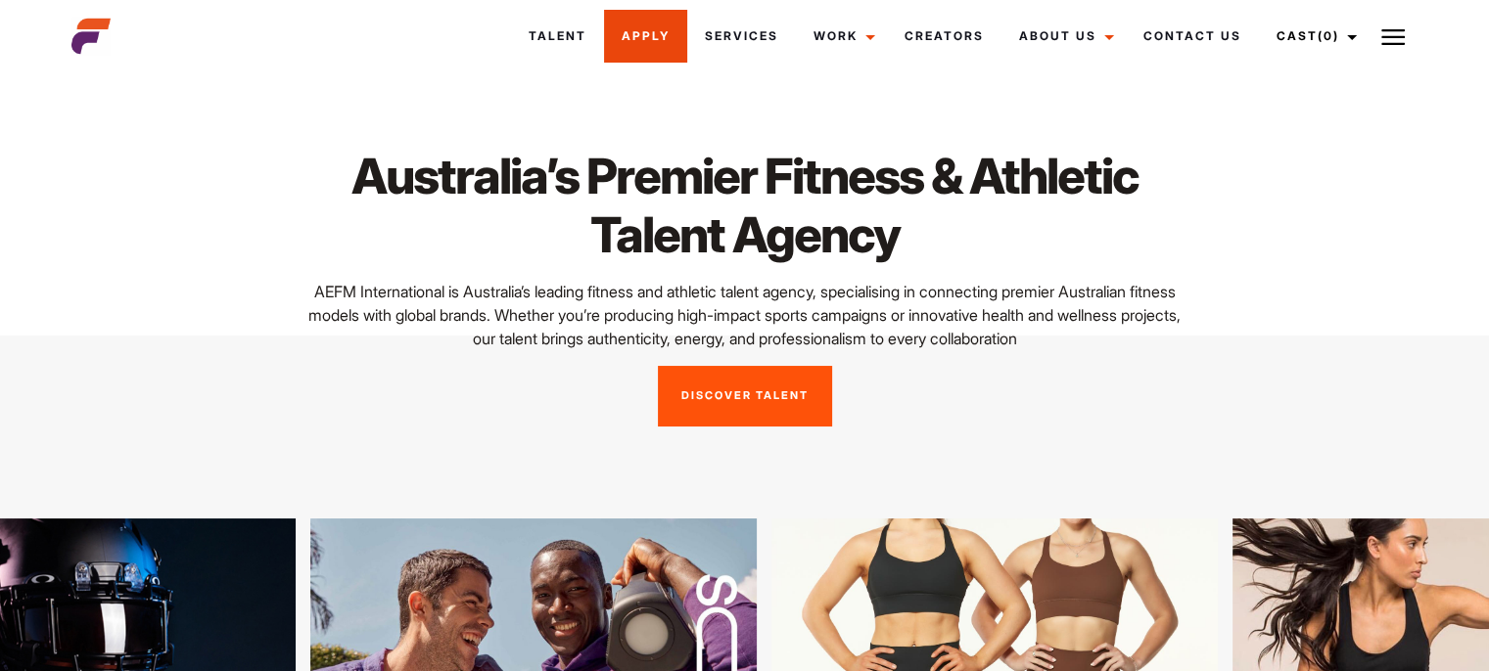
click at [674, 48] on link "Apply" at bounding box center [645, 36] width 83 height 53
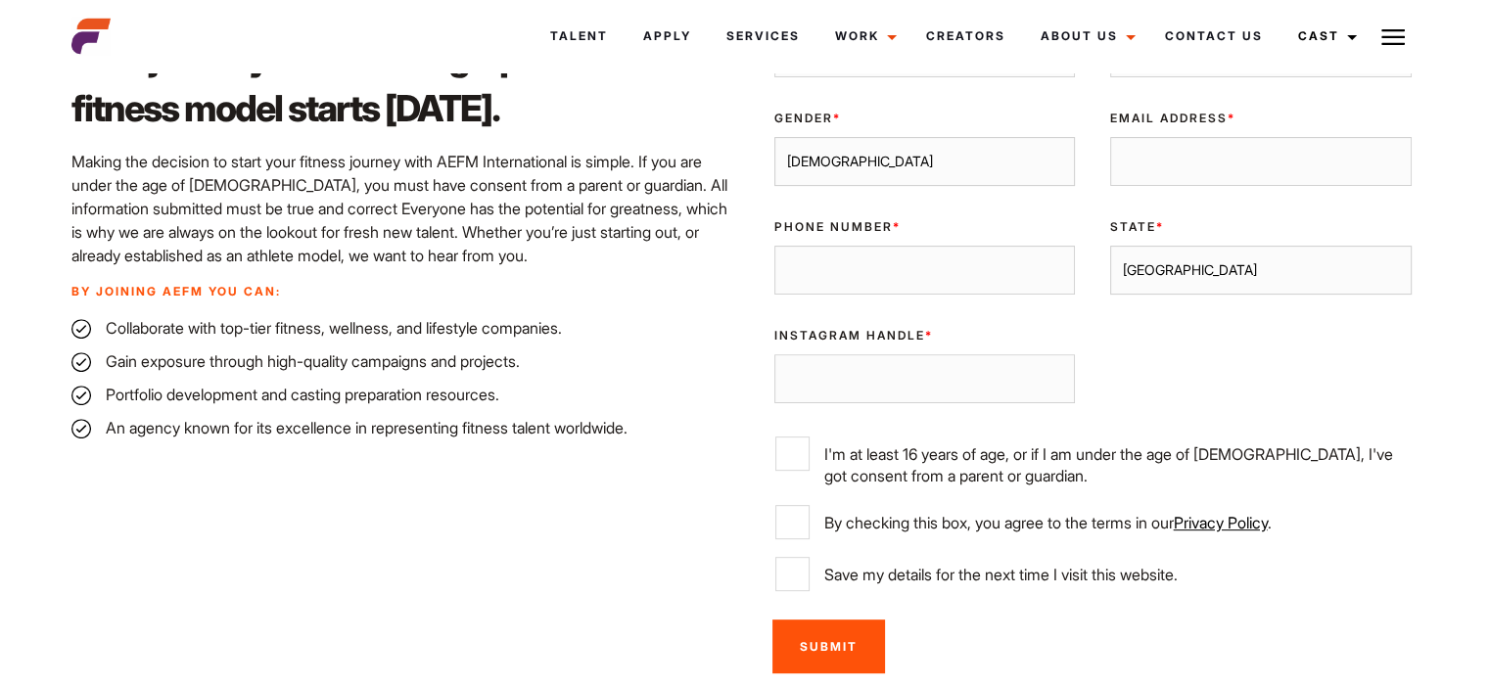
scroll to position [685, 0]
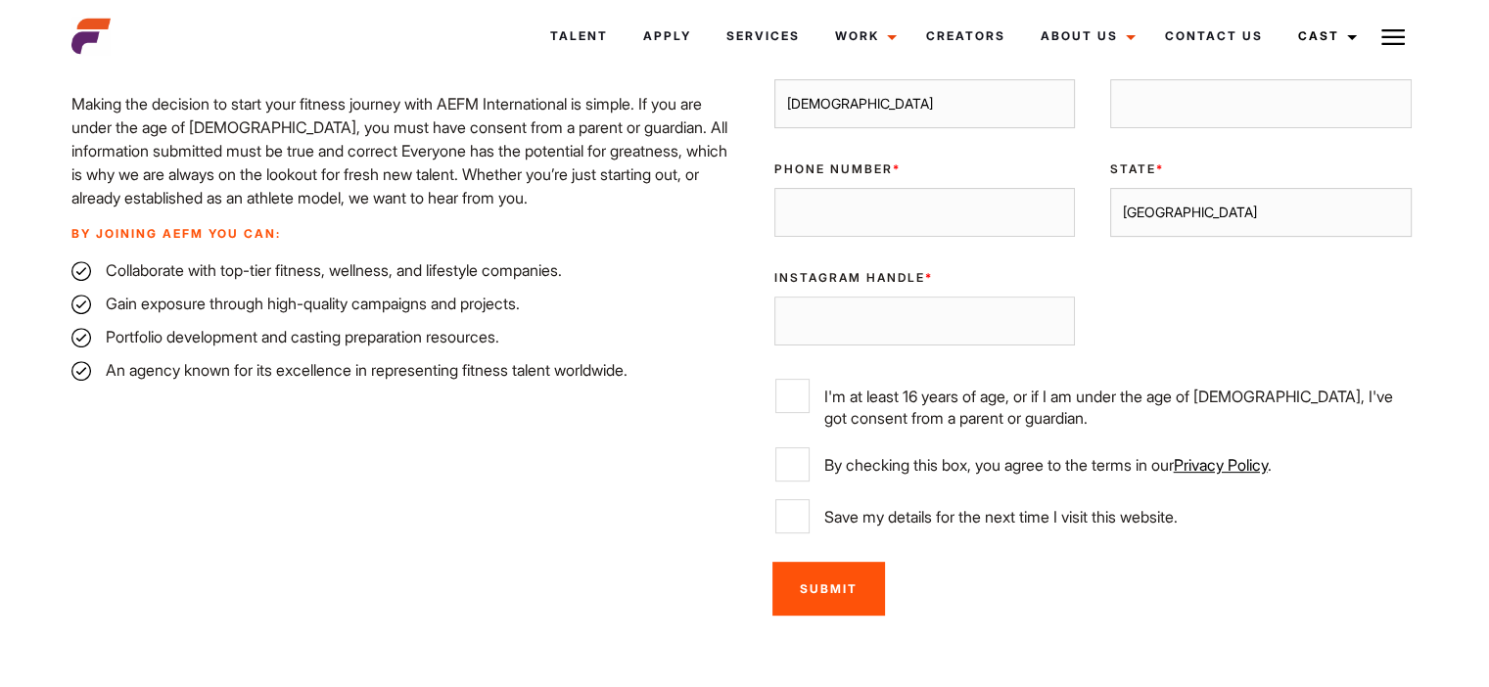
click at [839, 343] on input "Instagram Handle *" at bounding box center [924, 321] width 301 height 49
click at [878, 212] on input "Phone Number *" at bounding box center [924, 212] width 301 height 49
click at [1206, 216] on select "[GEOGRAPHIC_DATA] [GEOGRAPHIC_DATA] [GEOGRAPHIC_DATA] [GEOGRAPHIC_DATA] [GEOGRA…" at bounding box center [1260, 212] width 301 height 49
select select "[GEOGRAPHIC_DATA]"
click at [1110, 188] on select "[GEOGRAPHIC_DATA] [GEOGRAPHIC_DATA] [GEOGRAPHIC_DATA] [GEOGRAPHIC_DATA] [GEOGRA…" at bounding box center [1260, 212] width 301 height 49
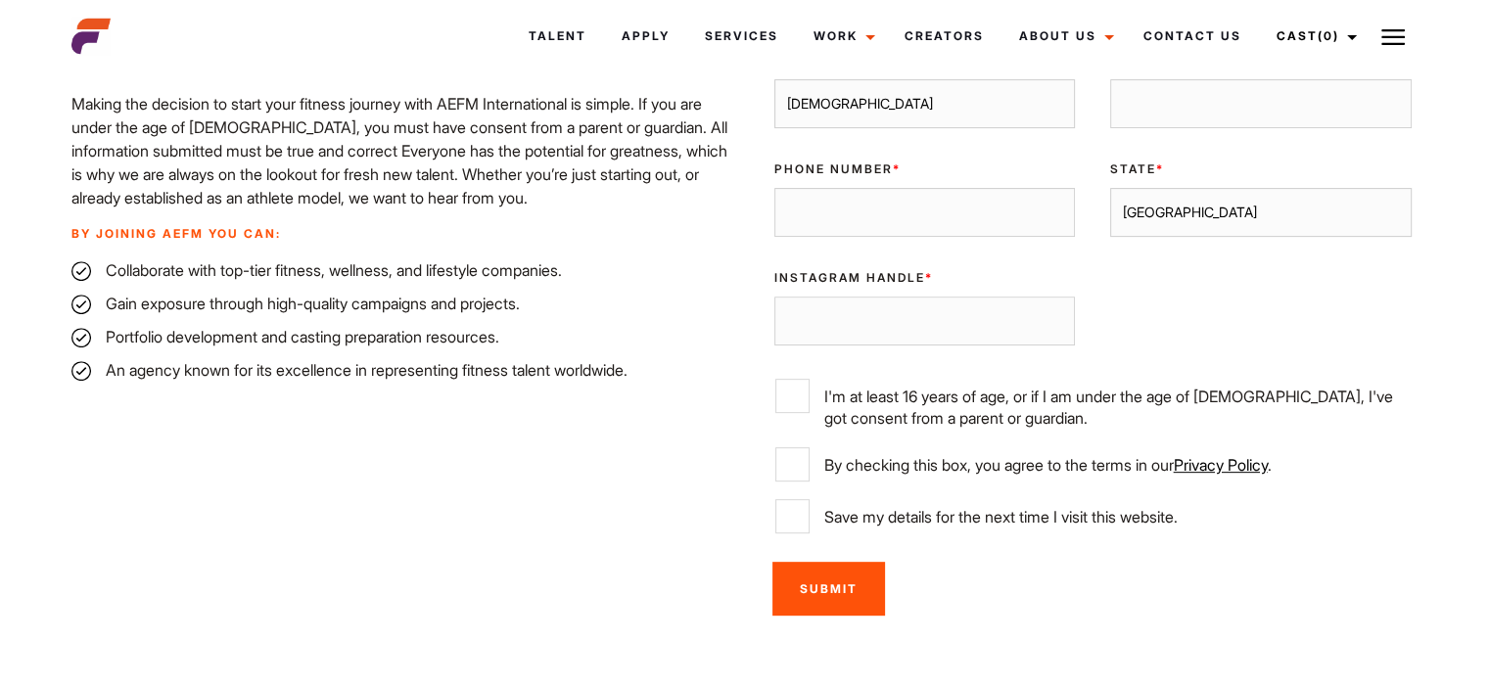
click at [925, 216] on input "Phone Number *" at bounding box center [924, 212] width 301 height 49
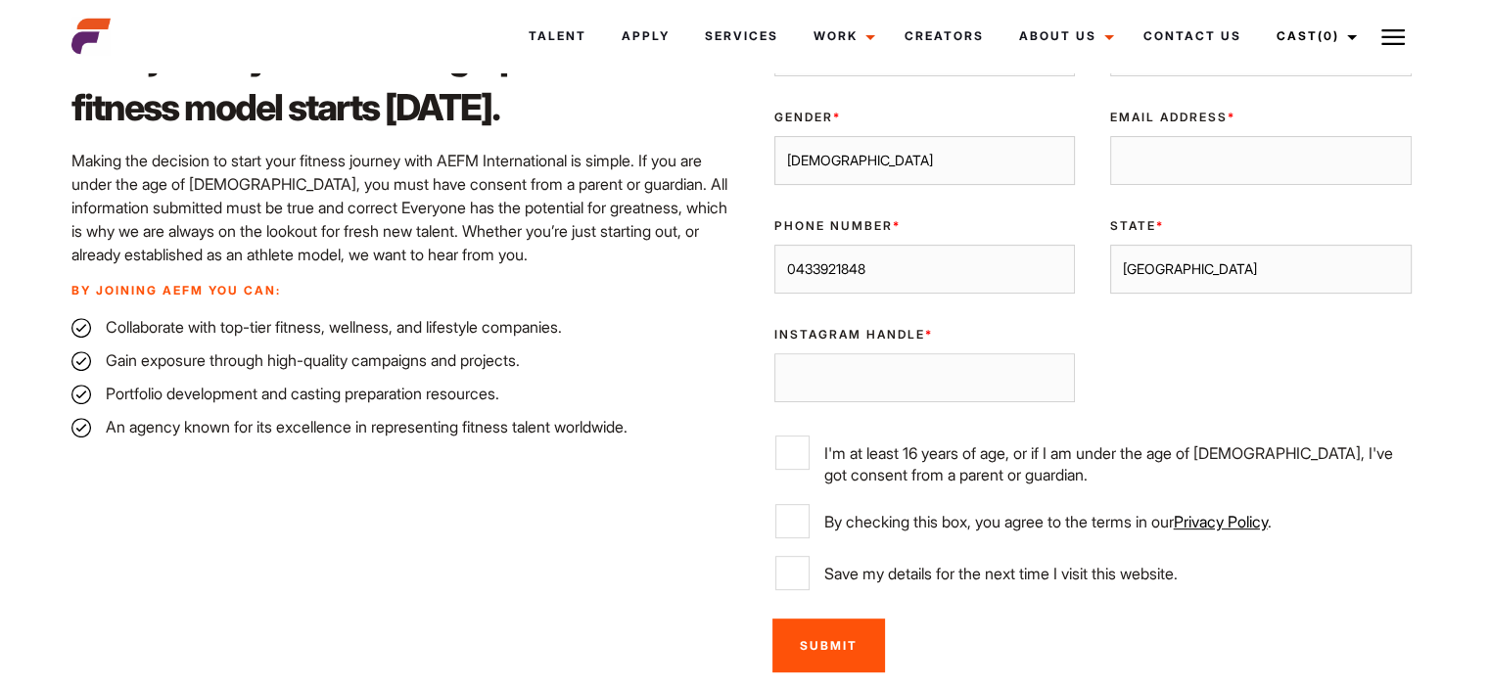
scroll to position [489, 0]
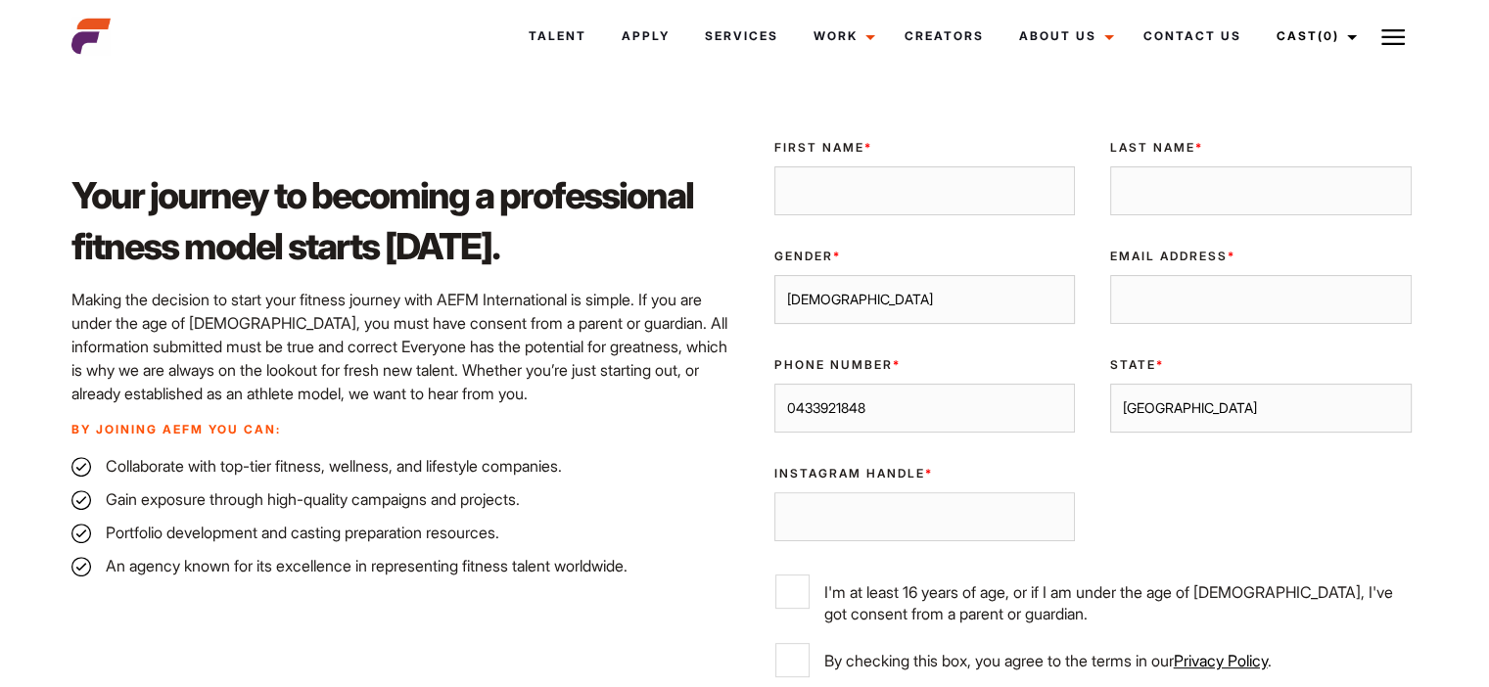
type input "0433921848"
click at [1249, 313] on input "Email Address *" at bounding box center [1260, 299] width 301 height 49
type input "[EMAIL_ADDRESS][DOMAIN_NAME]"
click at [943, 205] on input "First Name *" at bounding box center [924, 190] width 301 height 49
type input "Jan"
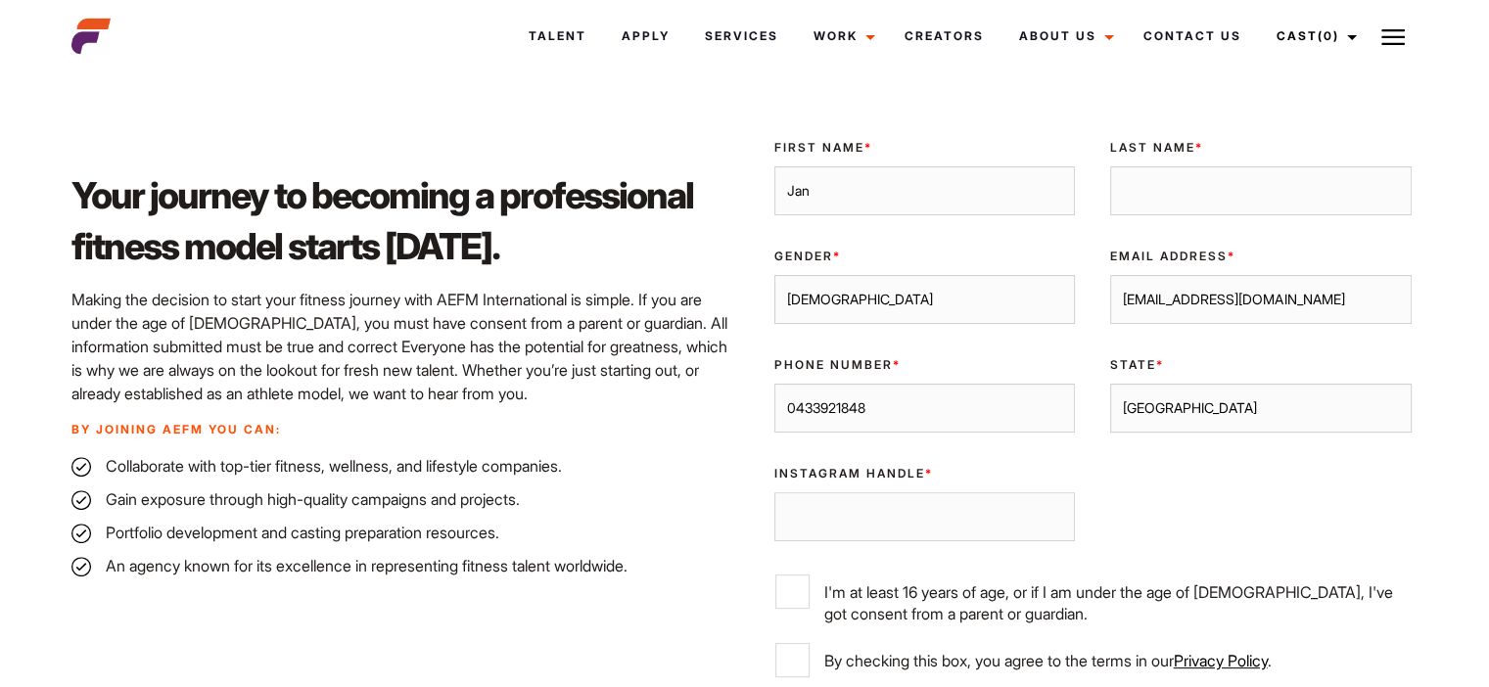
click at [1212, 201] on input "Last Name *" at bounding box center [1260, 190] width 301 height 49
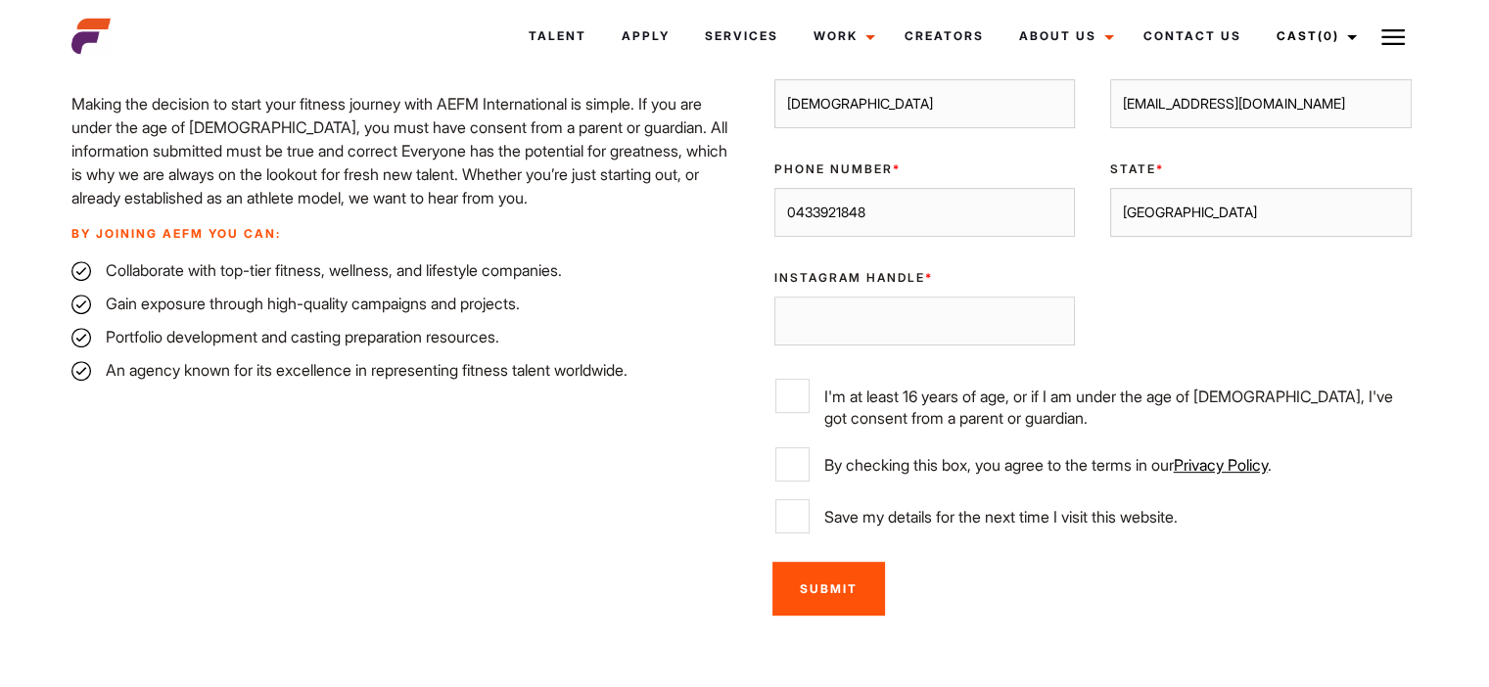
type input "Frantar"
click at [796, 477] on input "By checking this box, you agree to the terms in our Privacy Policy ." at bounding box center [792, 464] width 34 height 34
checkbox input "true"
click at [790, 527] on input "Save my details for the next time I visit this website." at bounding box center [792, 516] width 34 height 34
checkbox input "true"
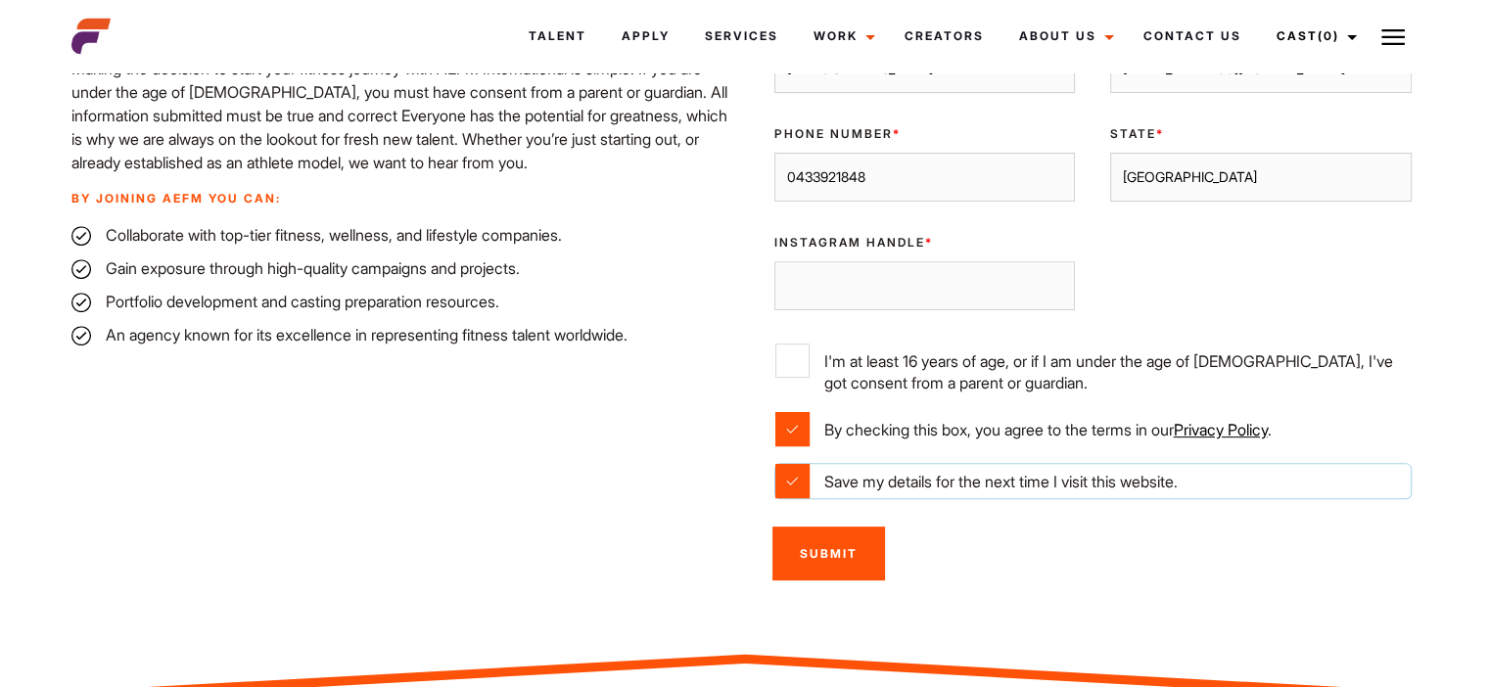
scroll to position [783, 0]
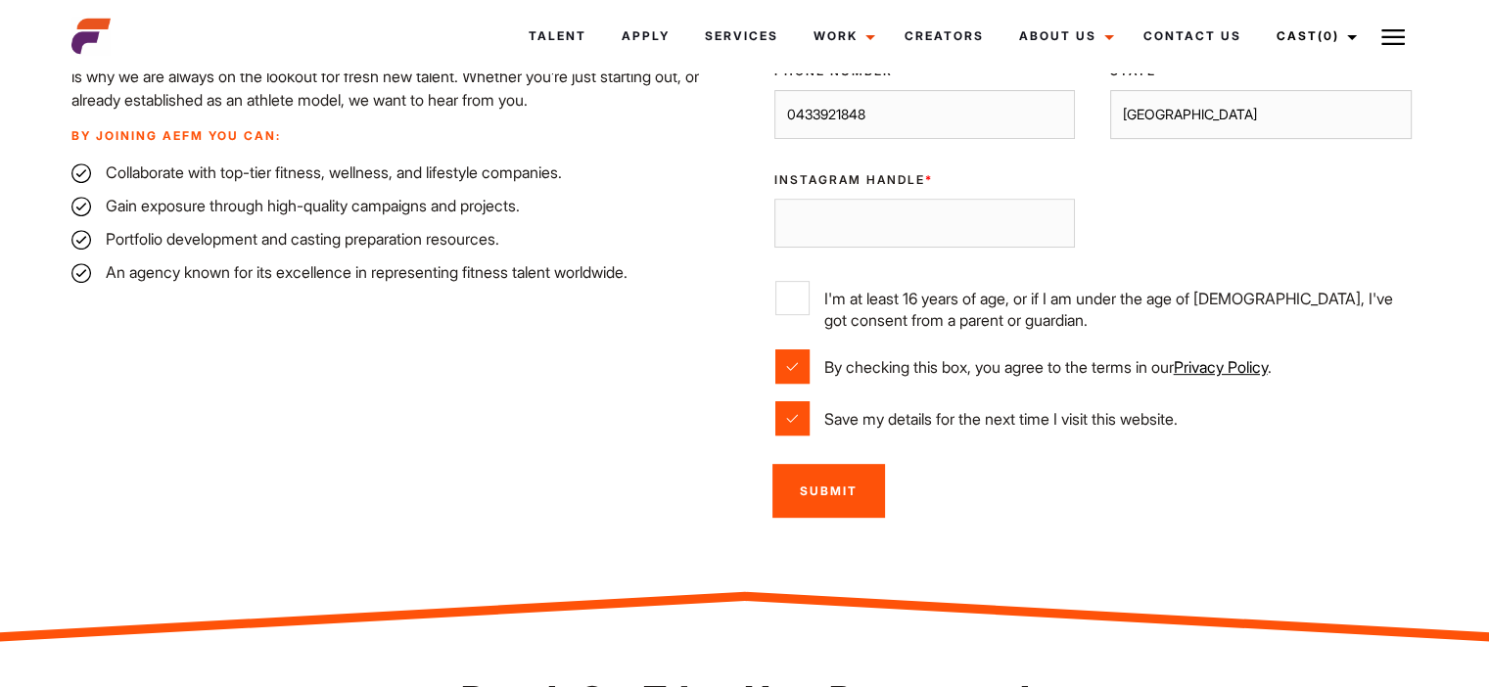
click at [810, 498] on input "Submit" at bounding box center [828, 491] width 113 height 54
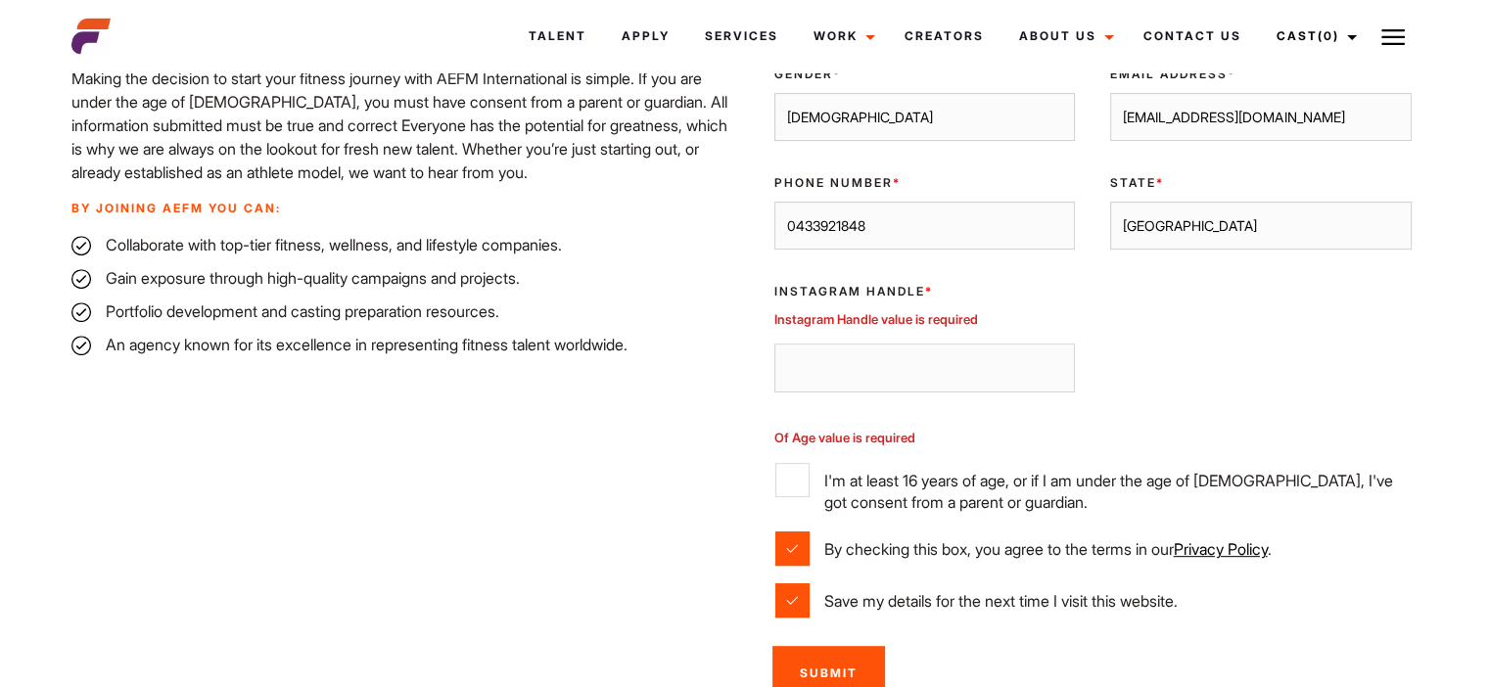
scroll to position [633, 0]
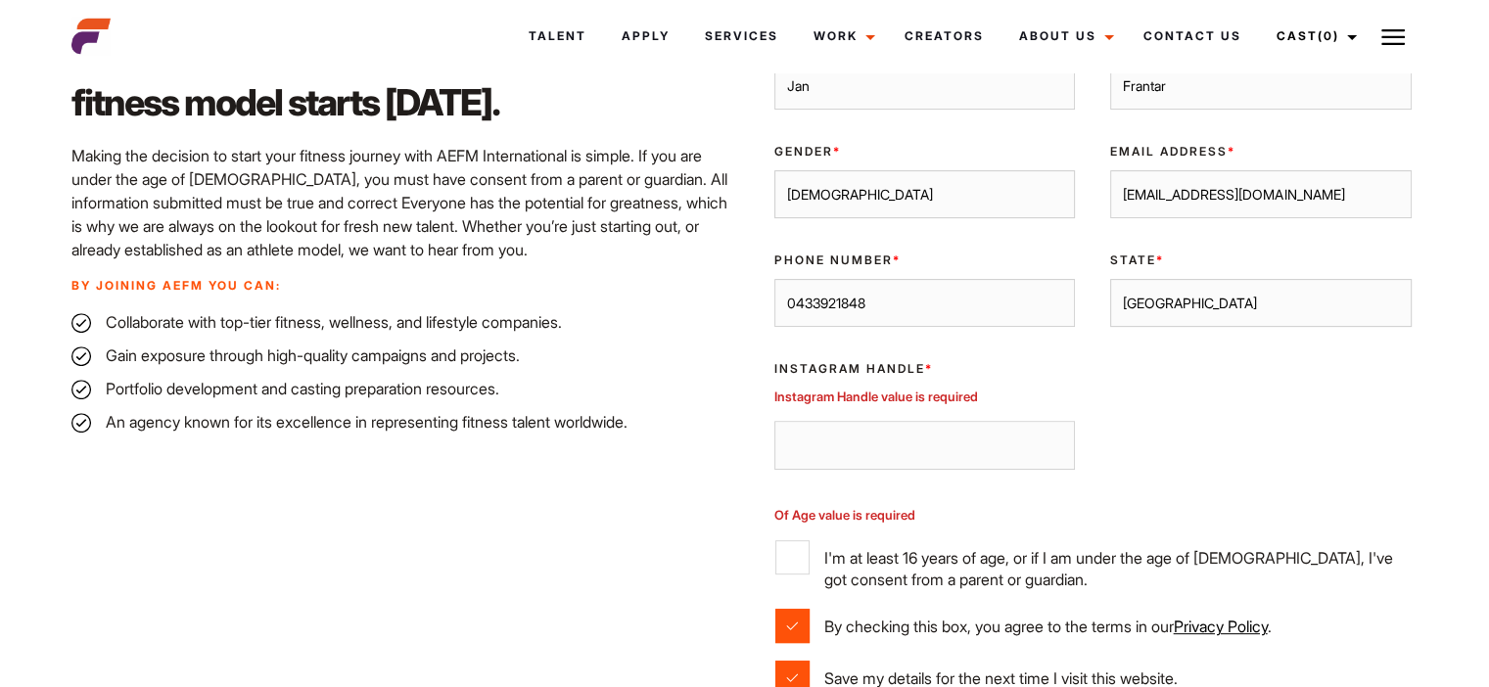
click at [904, 443] on input "Instagram Handle *" at bounding box center [924, 445] width 301 height 49
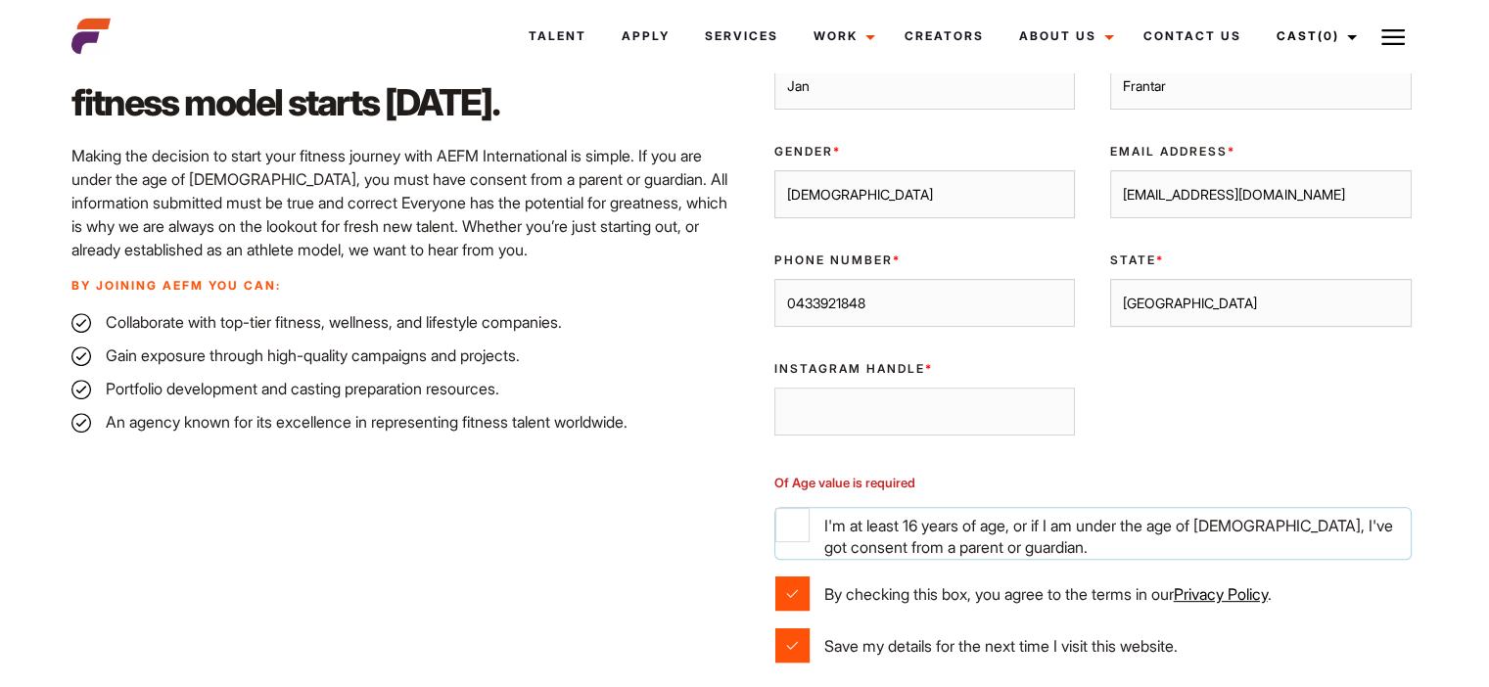
click at [793, 528] on input "I'm at least 16 years of age, or if I am under the age of [DEMOGRAPHIC_DATA], I…" at bounding box center [792, 525] width 34 height 34
checkbox input "true"
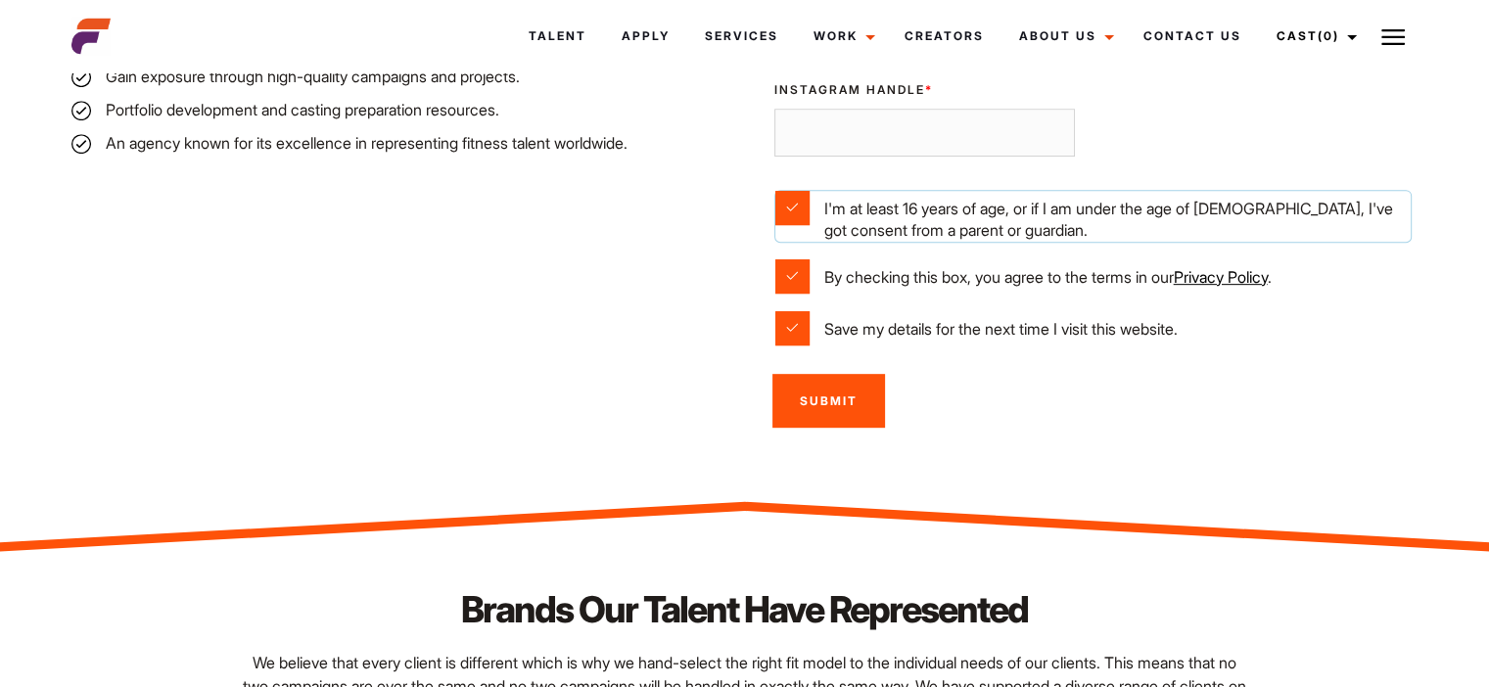
scroll to position [927, 0]
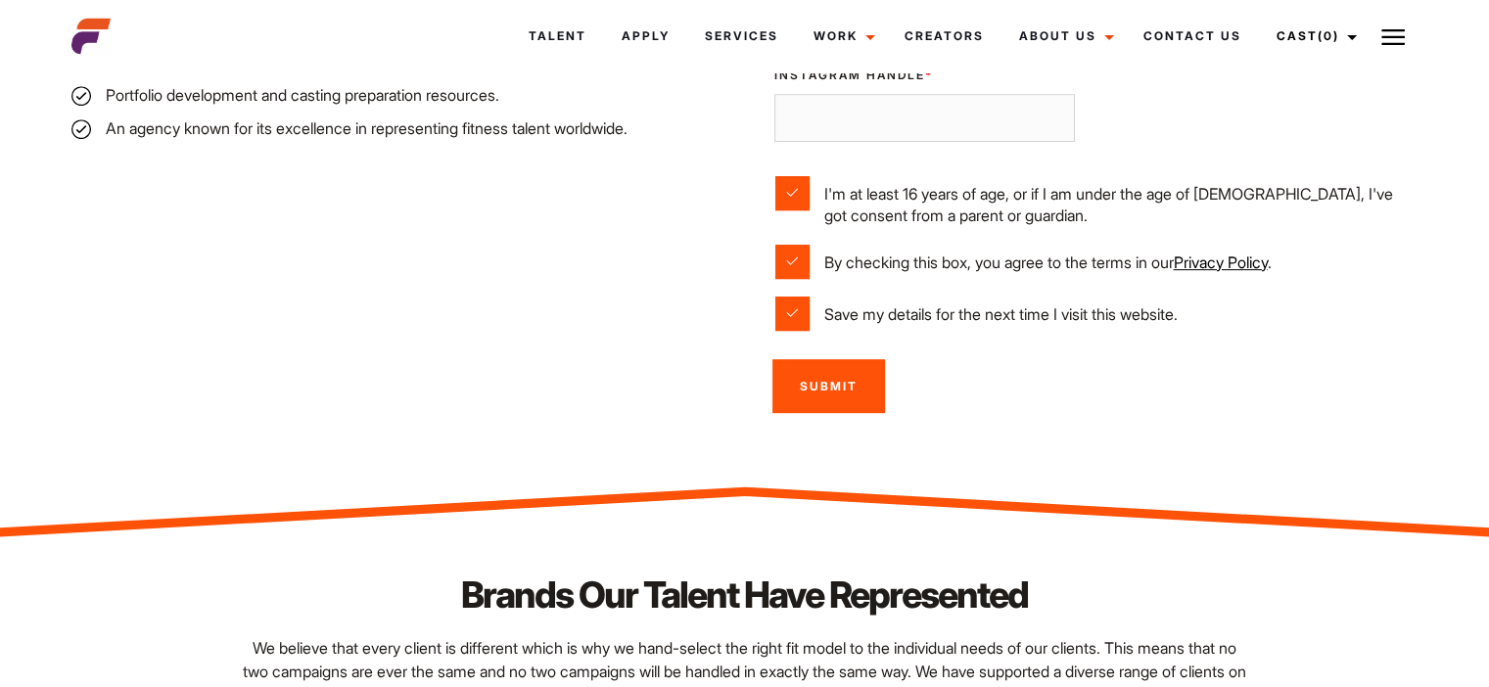
click at [838, 400] on input "Submit" at bounding box center [828, 386] width 113 height 54
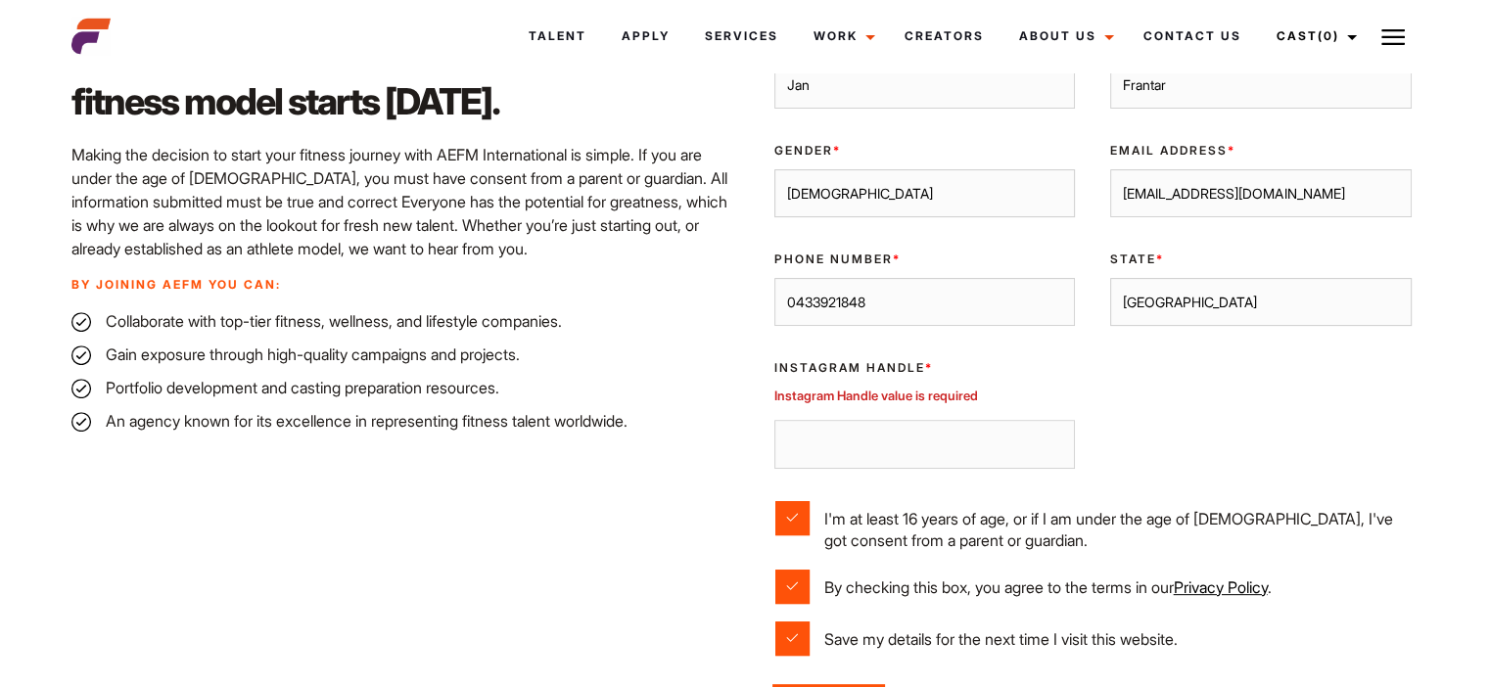
scroll to position [633, 0]
click at [857, 434] on input "Instagram Handle *" at bounding box center [924, 445] width 301 height 49
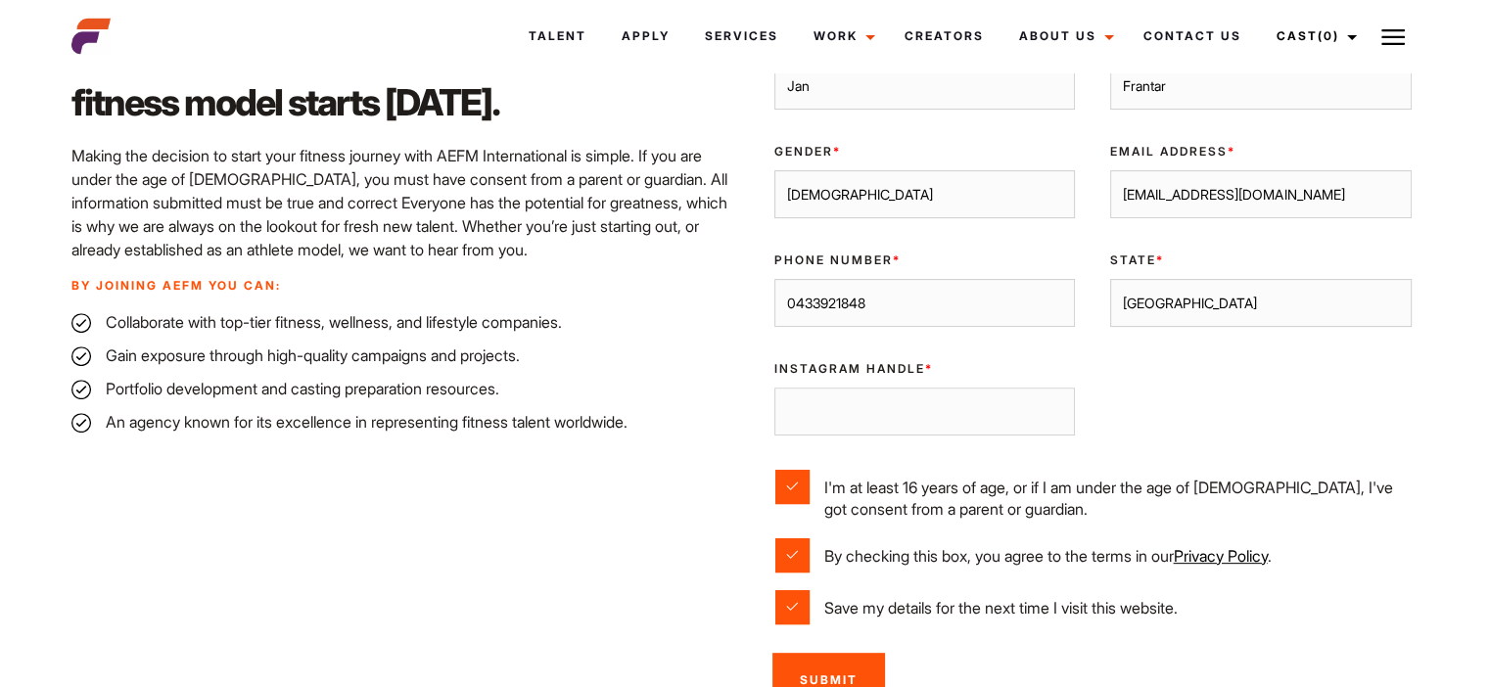
type input "J"
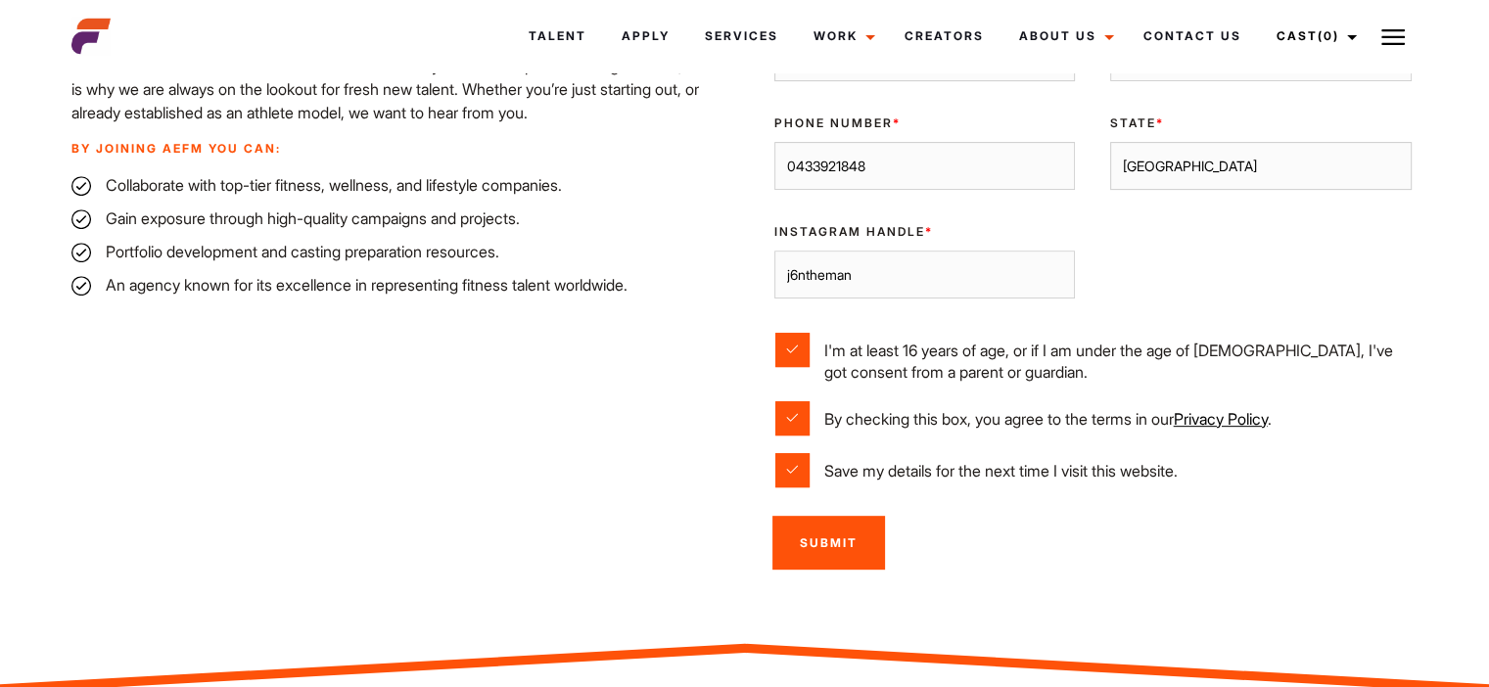
scroll to position [927, 0]
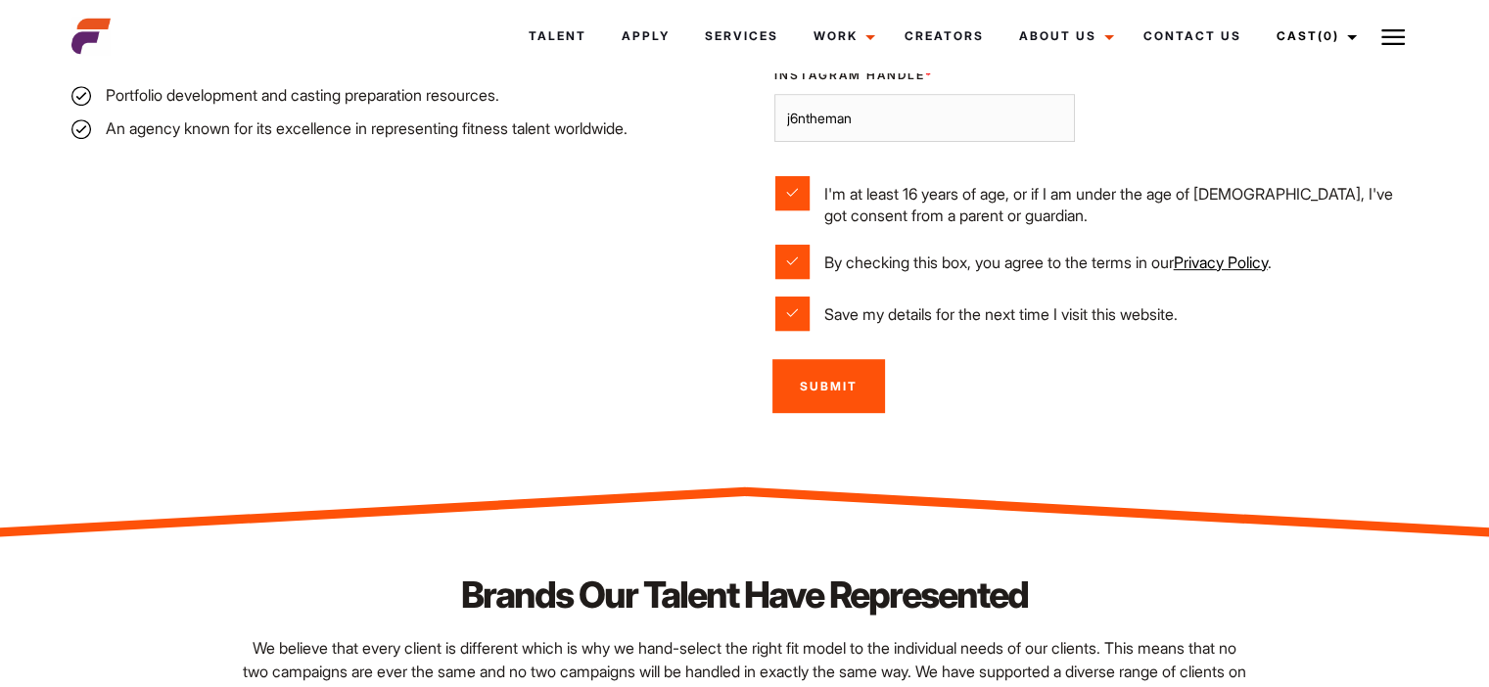
type input "j6ntheman"
drag, startPoint x: 852, startPoint y: 400, endPoint x: 842, endPoint y: 400, distance: 10.8
click at [848, 400] on input "Submit" at bounding box center [828, 386] width 113 height 54
